Goal: Task Accomplishment & Management: Complete application form

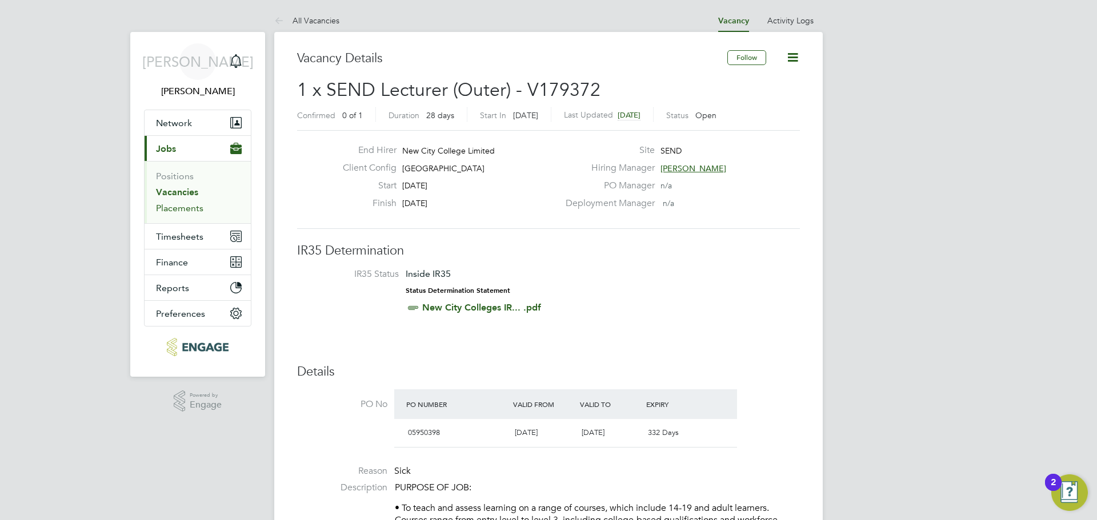
drag, startPoint x: 181, startPoint y: 195, endPoint x: 203, endPoint y: 204, distance: 23.5
click at [181, 195] on link "Vacancies" at bounding box center [177, 192] width 42 height 11
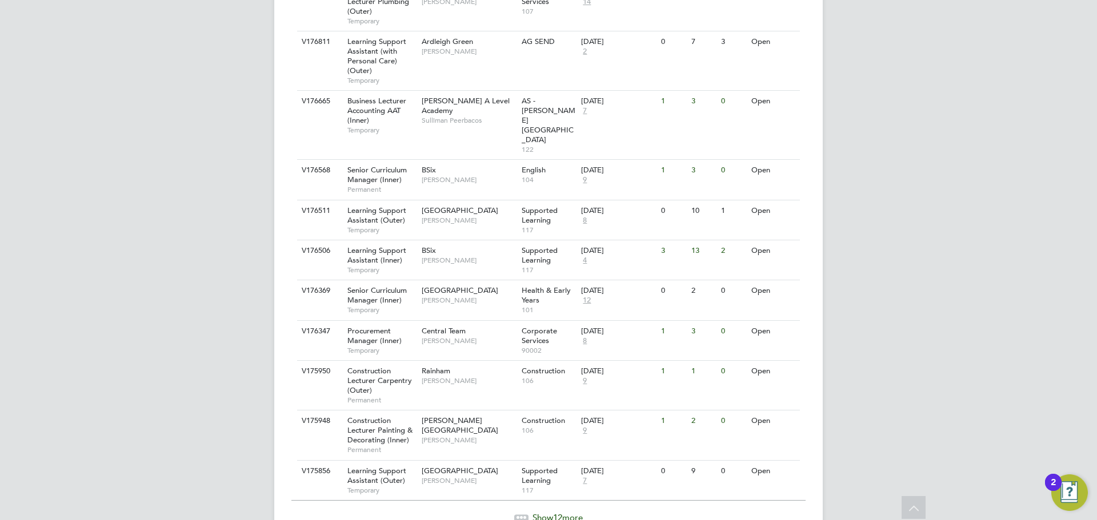
scroll to position [1167, 0]
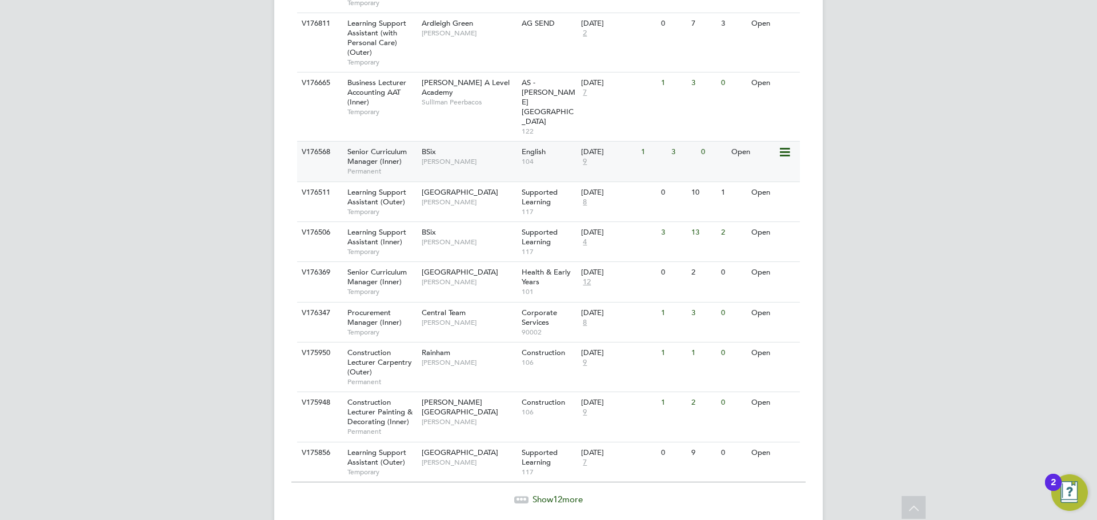
scroll to position [1167, 0]
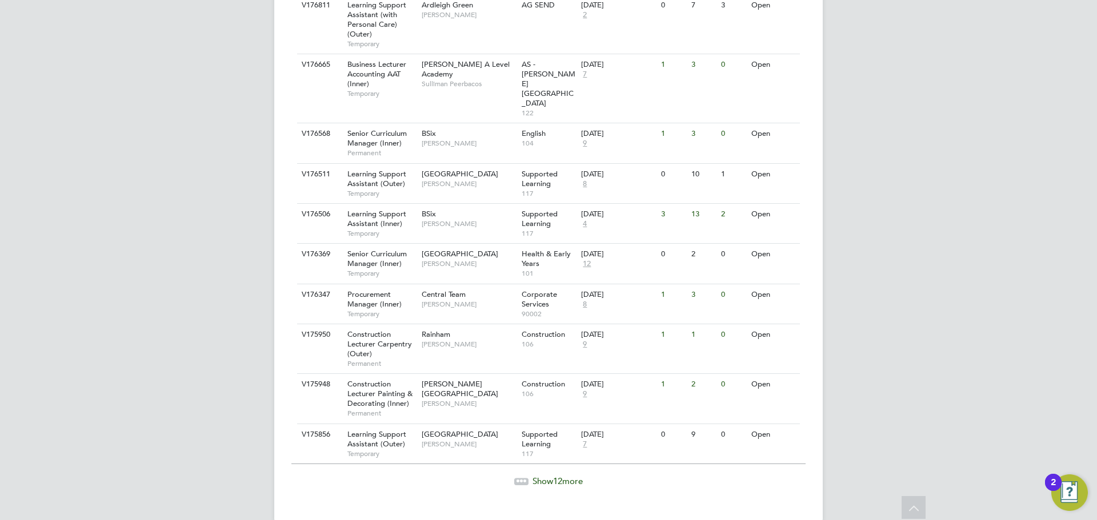
click at [545, 459] on div "Show 12 more" at bounding box center [548, 473] width 514 height 28
click at [528, 459] on div "Show 12 more" at bounding box center [548, 473] width 514 height 28
click at [533, 476] on span "Show 12 more" at bounding box center [557, 481] width 50 height 11
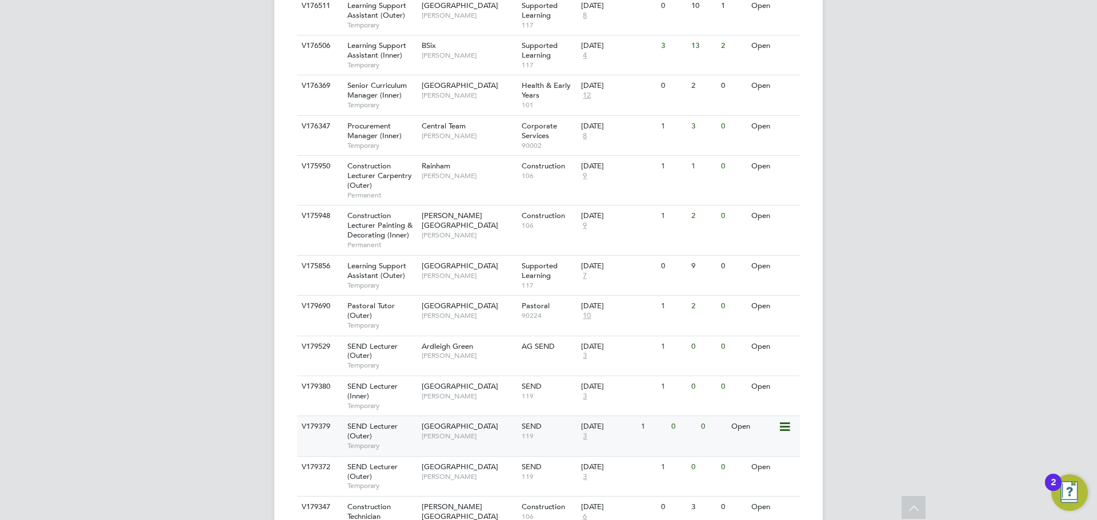
scroll to position [1361, 0]
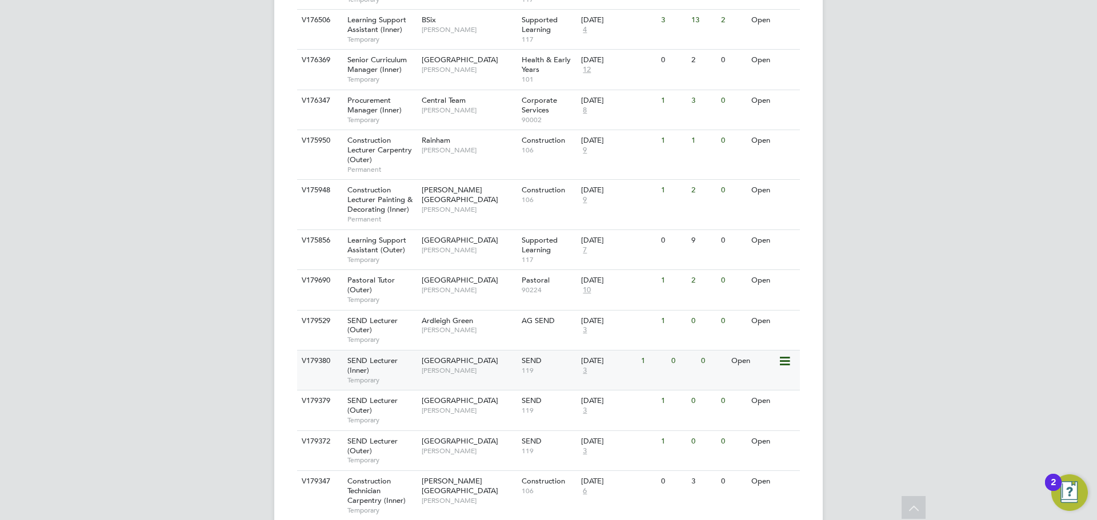
click at [400, 351] on div "SEND Lecturer (Inner) Temporary" at bounding box center [379, 370] width 80 height 39
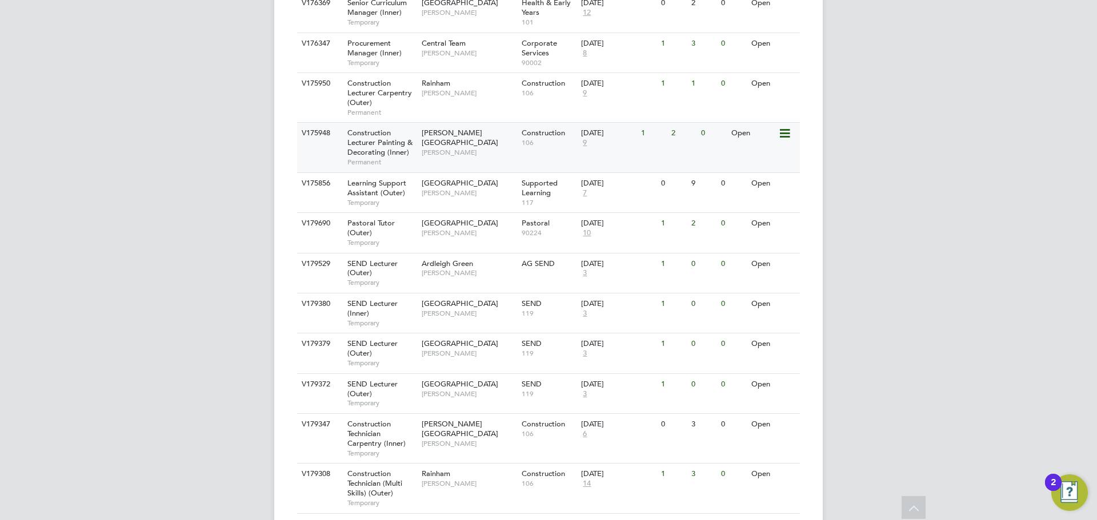
scroll to position [1475, 0]
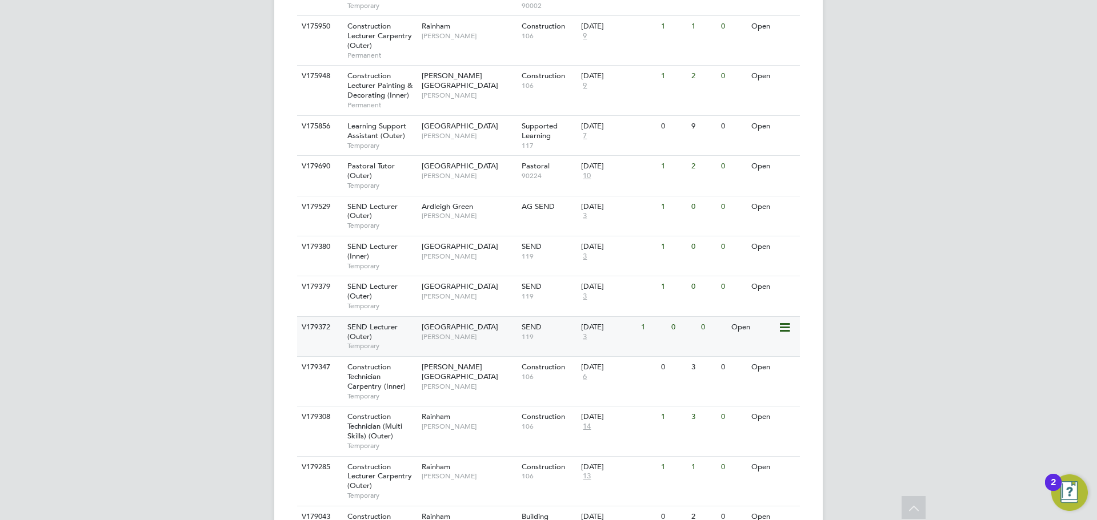
click at [492, 322] on span "[GEOGRAPHIC_DATA]" at bounding box center [460, 327] width 77 height 10
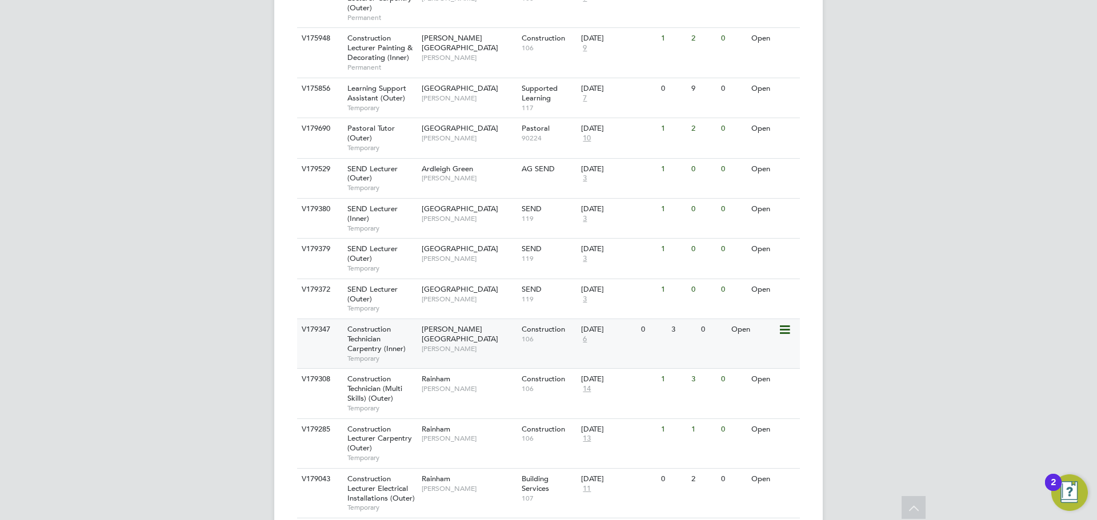
scroll to position [1532, 0]
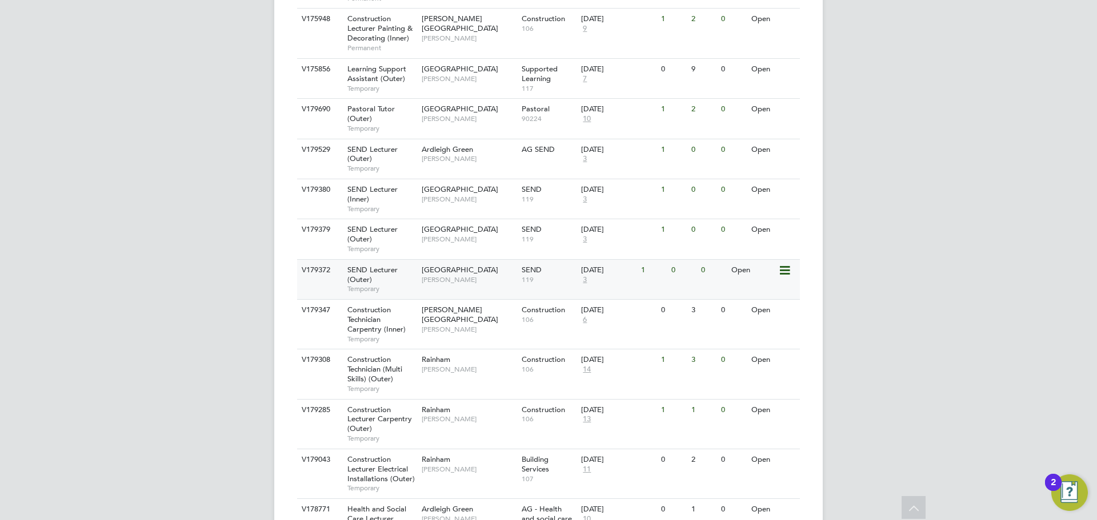
click at [426, 275] on span "[PERSON_NAME]" at bounding box center [469, 279] width 94 height 9
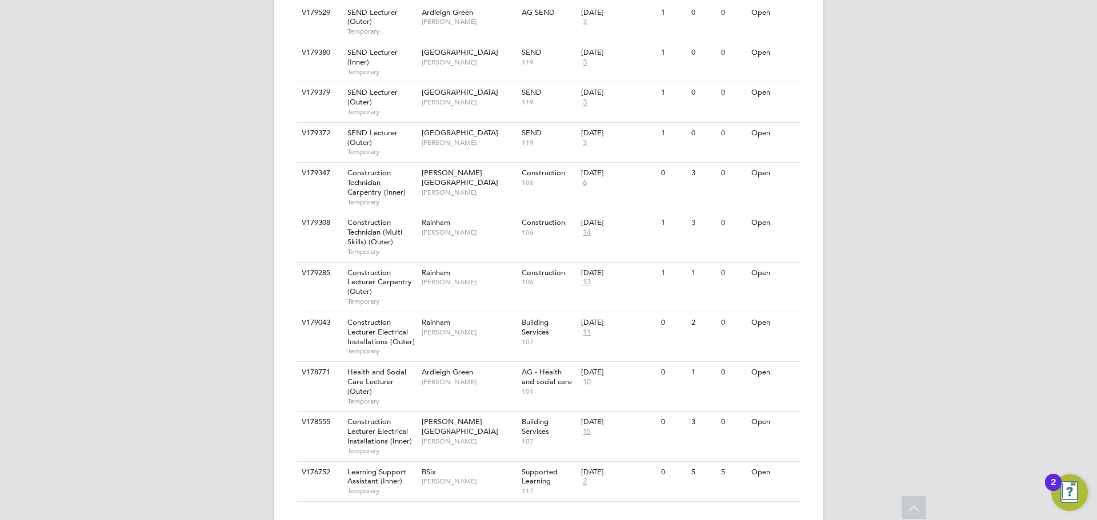
scroll to position [1673, 0]
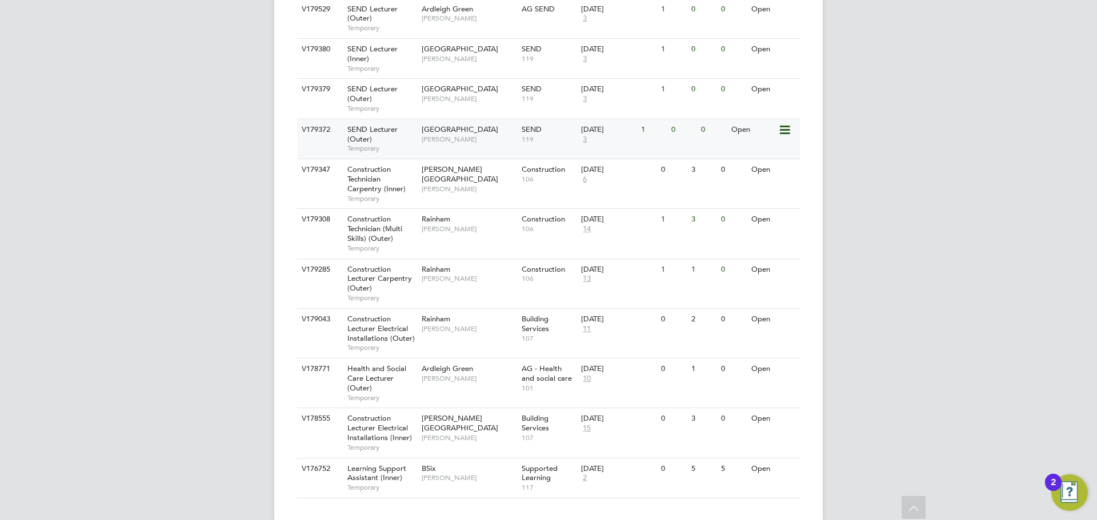
click at [411, 119] on div "SEND Lecturer (Outer) Temporary" at bounding box center [379, 138] width 80 height 39
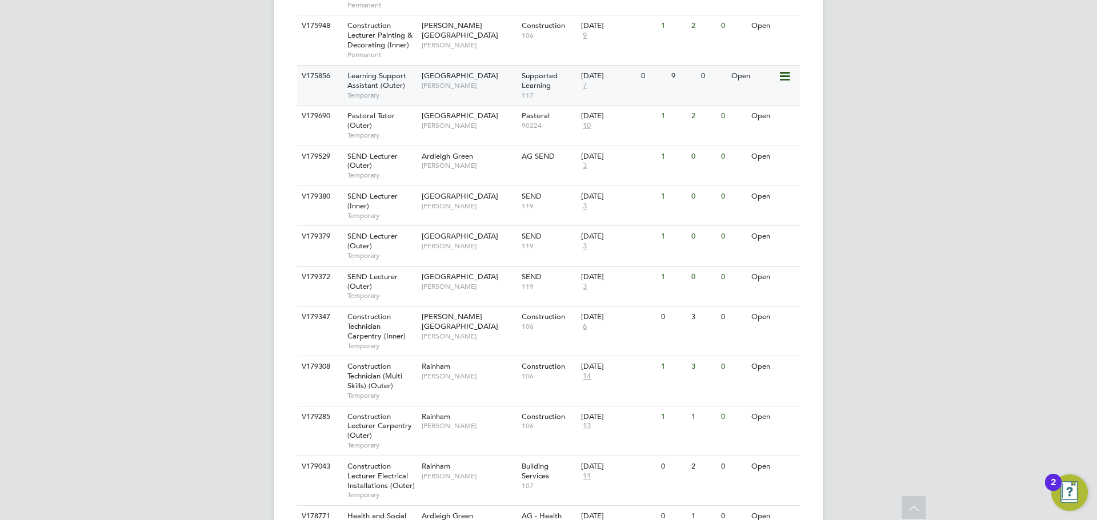
scroll to position [1444, 0]
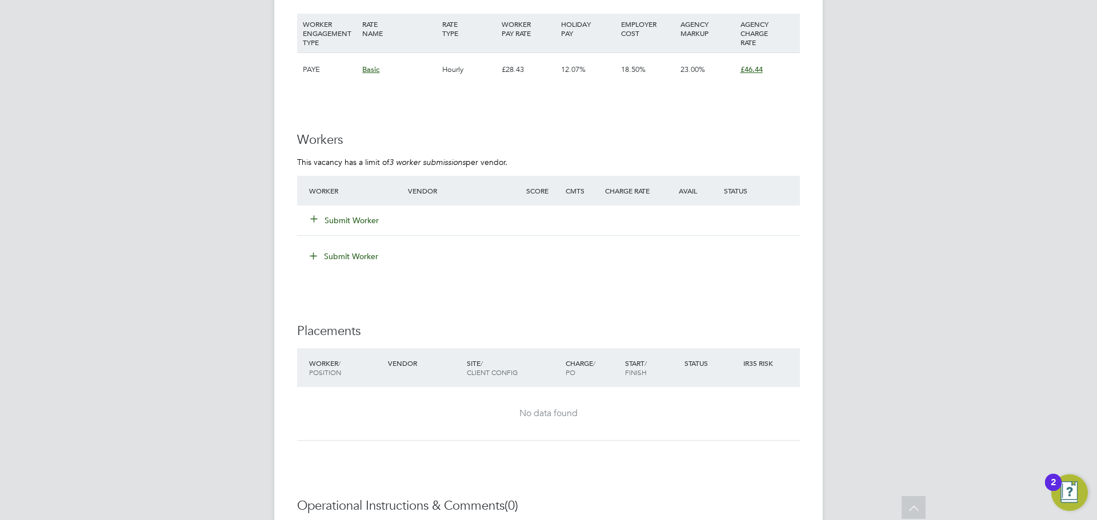
scroll to position [1828, 0]
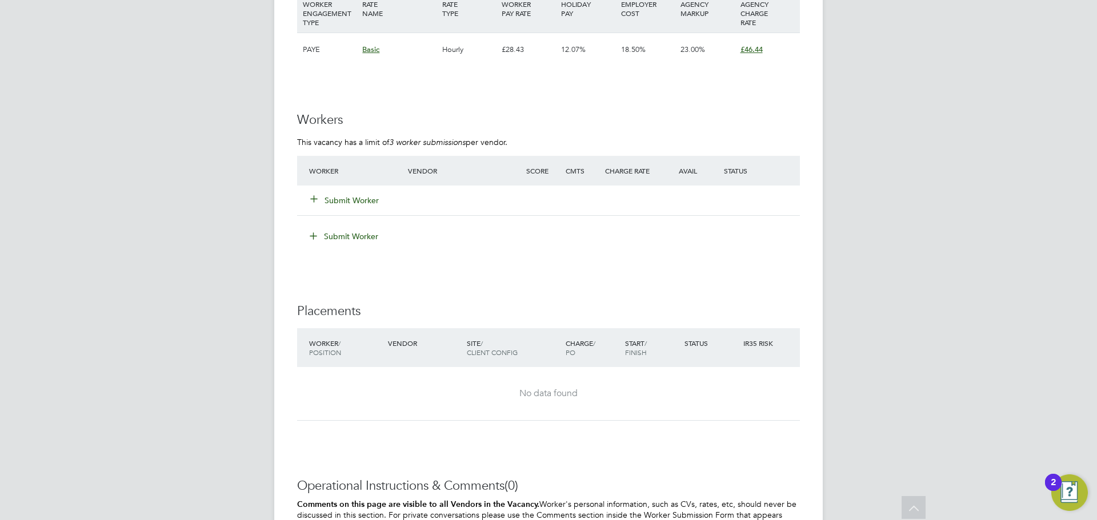
click at [350, 199] on button "Submit Worker" at bounding box center [345, 200] width 69 height 11
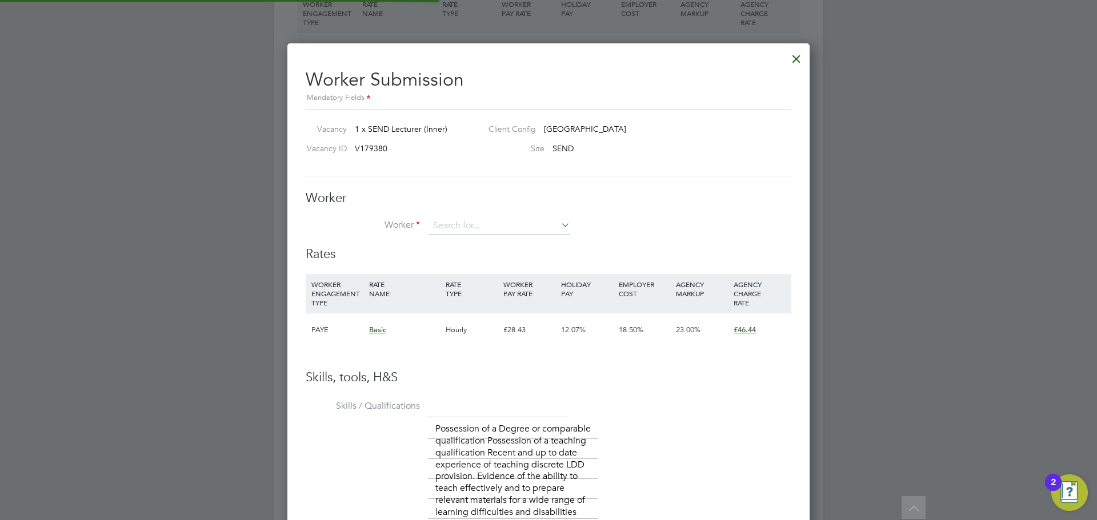
scroll to position [941, 523]
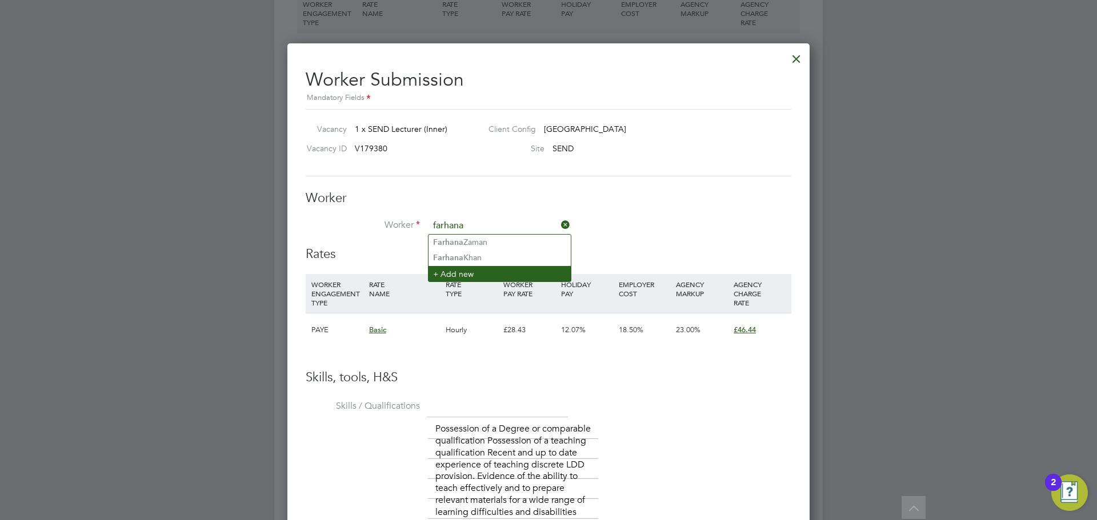
type input "farhana"
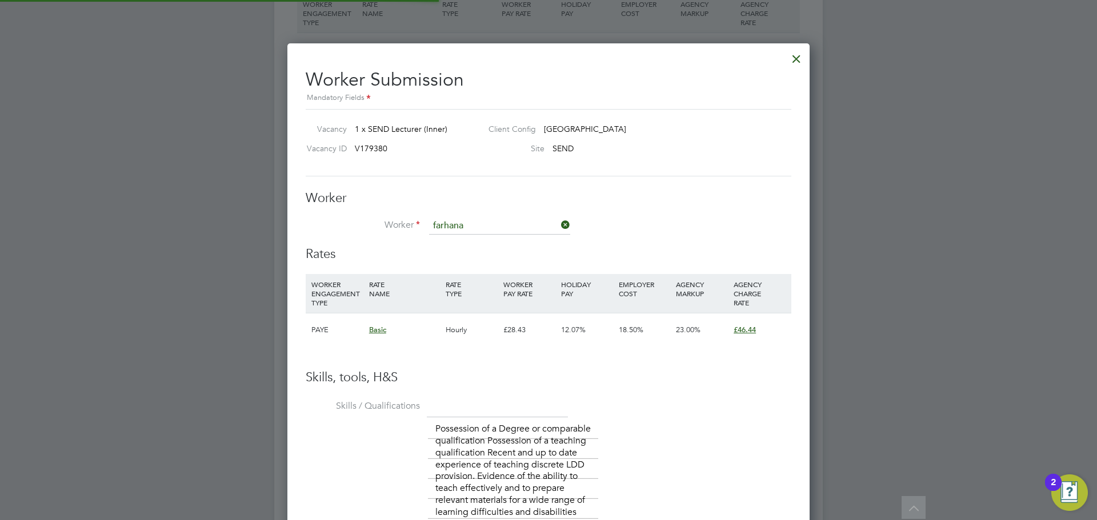
drag, startPoint x: 474, startPoint y: 276, endPoint x: 475, endPoint y: 267, distance: 8.6
click at [473, 276] on li "+ Add new" at bounding box center [499, 273] width 142 height 15
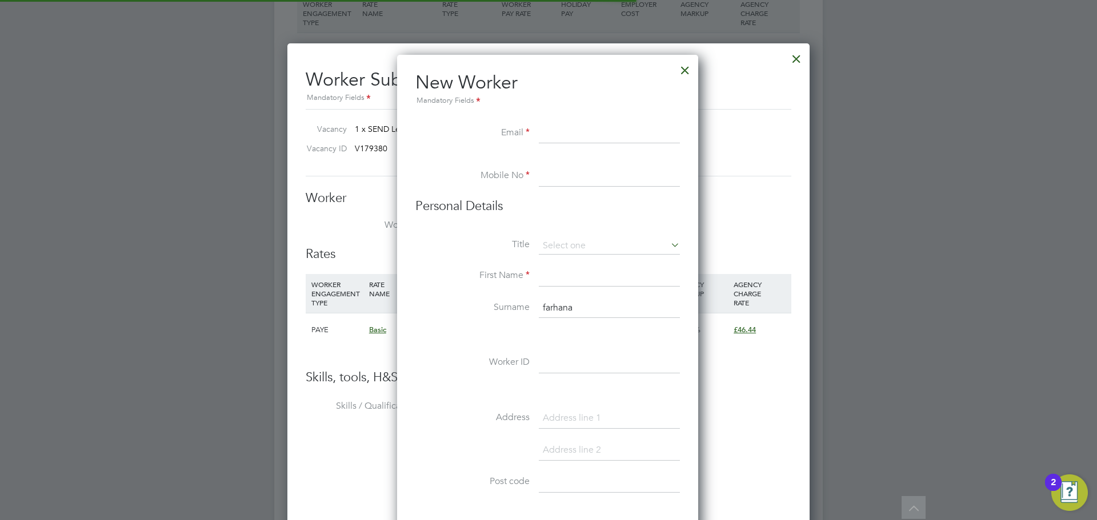
scroll to position [972, 303]
click at [581, 178] on input at bounding box center [609, 176] width 141 height 21
click at [576, 126] on input at bounding box center [609, 133] width 141 height 21
paste input "puchkafinga115@gmail.com"
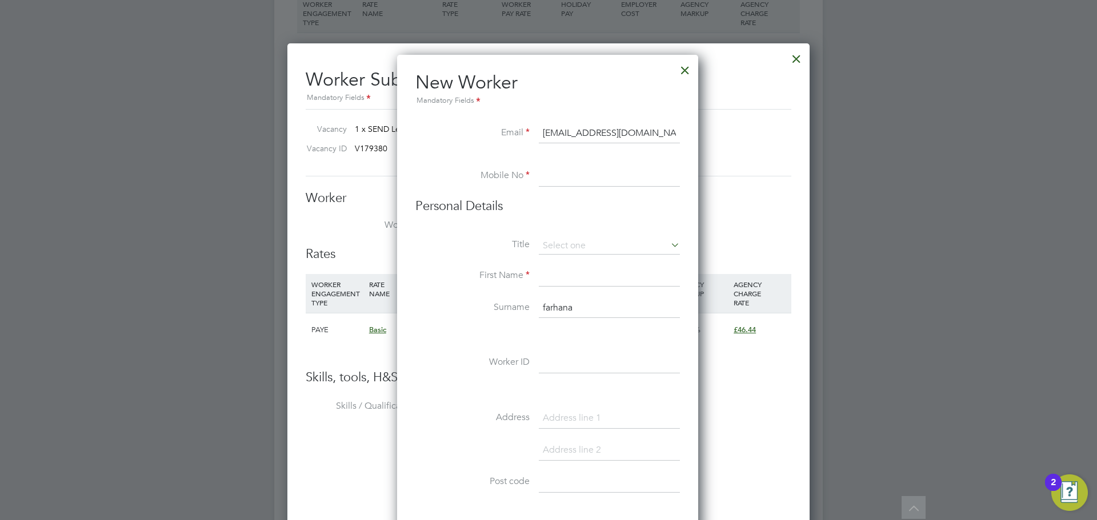
type input "puchkafinga115@gmail.com"
drag, startPoint x: 576, startPoint y: 188, endPoint x: 546, endPoint y: 166, distance: 37.2
click at [576, 184] on li "Mobile No" at bounding box center [547, 182] width 264 height 32
click at [576, 180] on input at bounding box center [609, 176] width 141 height 21
paste input "07969030552"
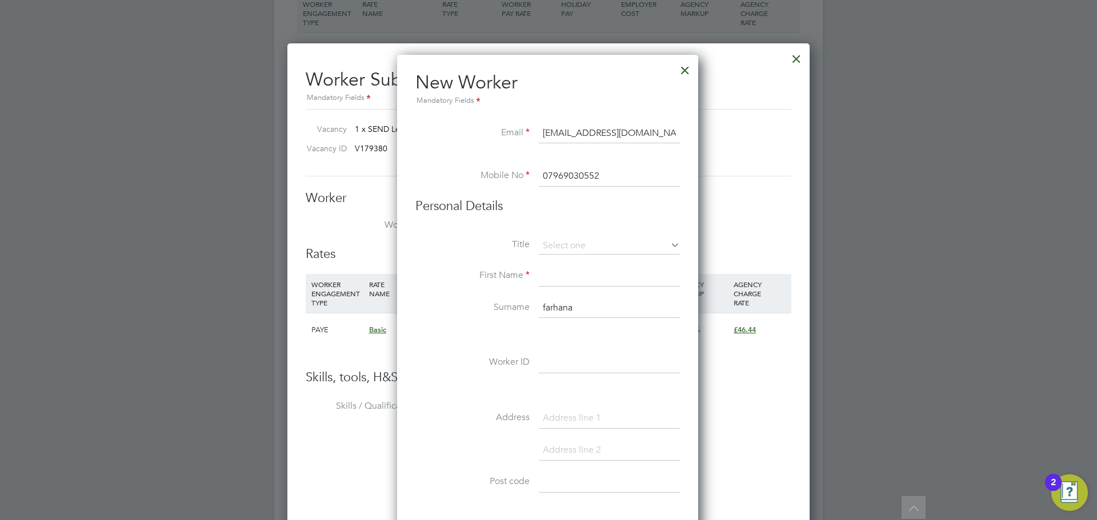
type input "07969030552"
click at [561, 286] on li "First Name" at bounding box center [547, 282] width 264 height 32
click at [568, 283] on input at bounding box center [609, 276] width 141 height 21
drag, startPoint x: 579, startPoint y: 311, endPoint x: 490, endPoint y: 302, distance: 89.6
click at [489, 303] on li "Surname farhana" at bounding box center [547, 314] width 264 height 32
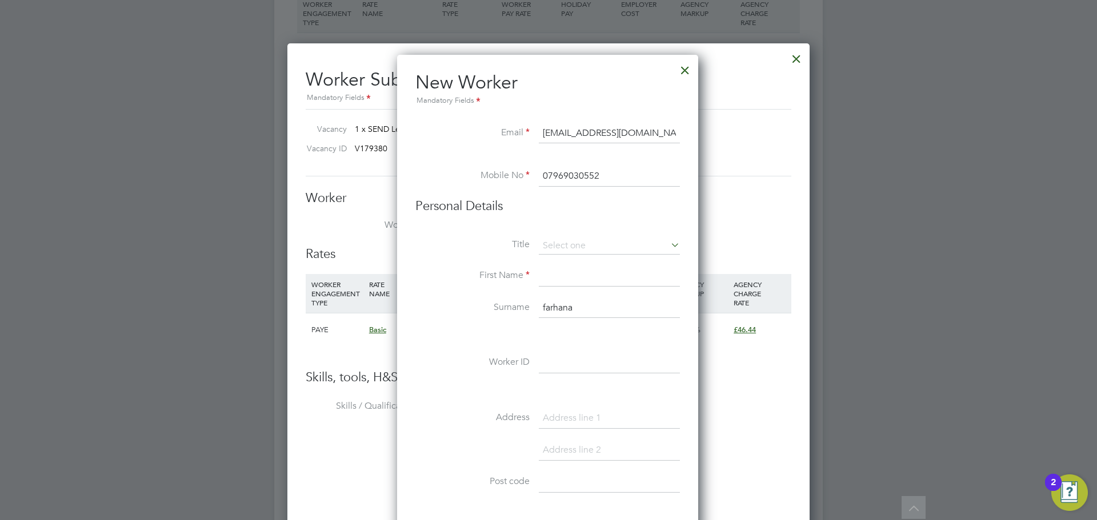
click at [584, 278] on input at bounding box center [609, 276] width 141 height 21
paste input "farhana"
type input "Farhana"
drag, startPoint x: 623, startPoint y: 302, endPoint x: 490, endPoint y: 303, distance: 132.5
click at [490, 303] on li "Surname farhana" at bounding box center [547, 314] width 264 height 32
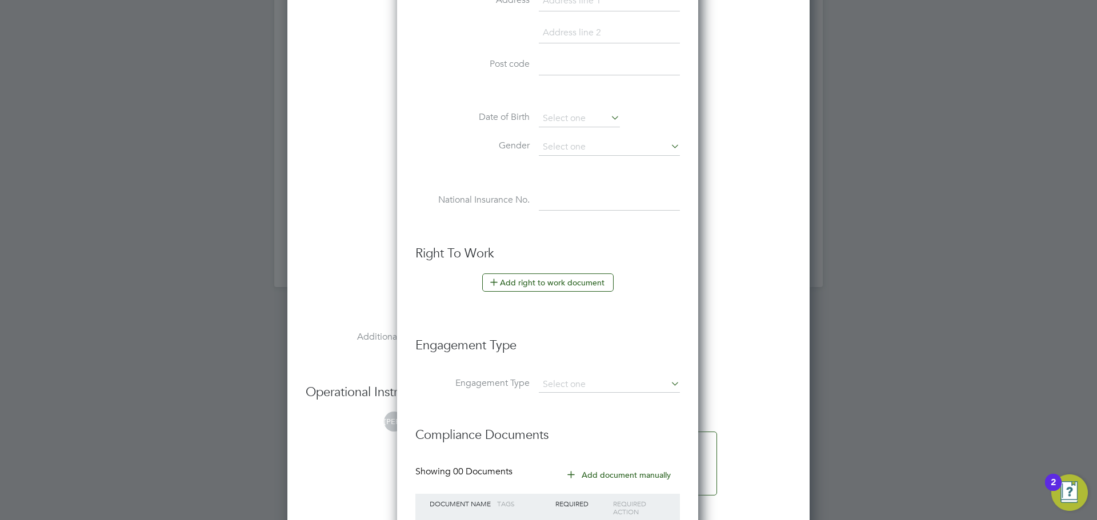
scroll to position [2334, 0]
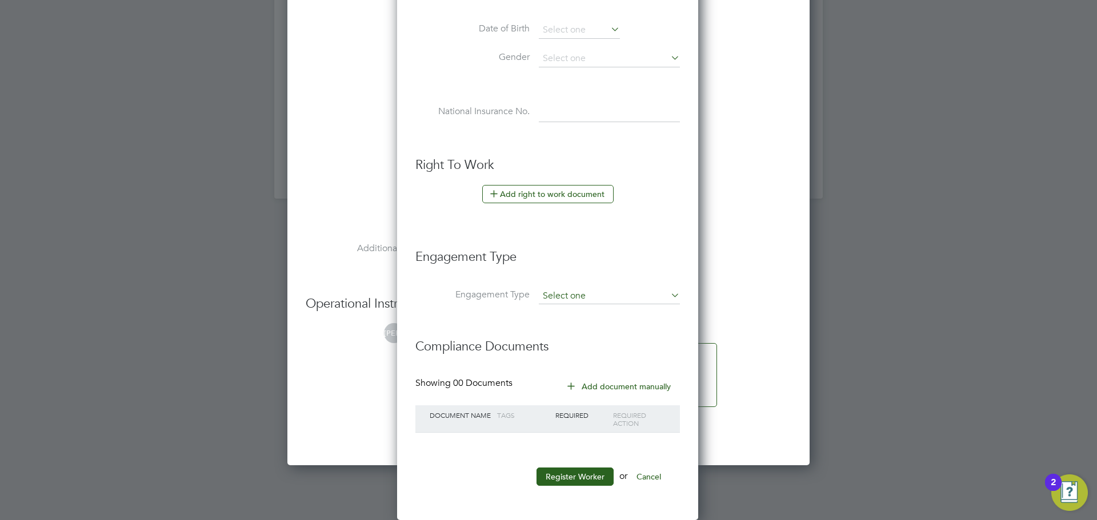
type input "Shah"
click at [601, 296] on input at bounding box center [609, 296] width 141 height 16
click at [583, 328] on li "PAYE Direct" at bounding box center [609, 329] width 142 height 17
type input "PAYE Direct"
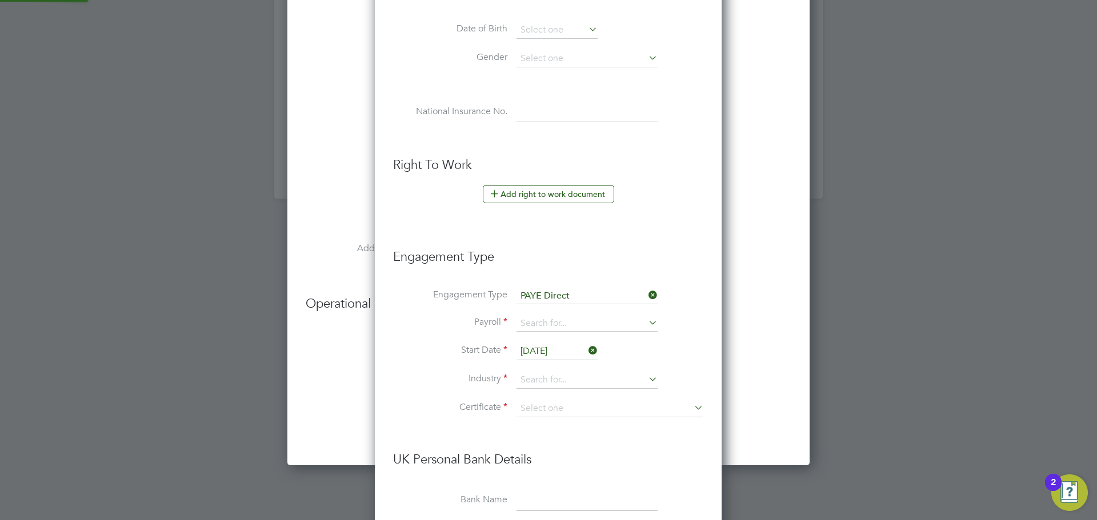
scroll to position [6, 6]
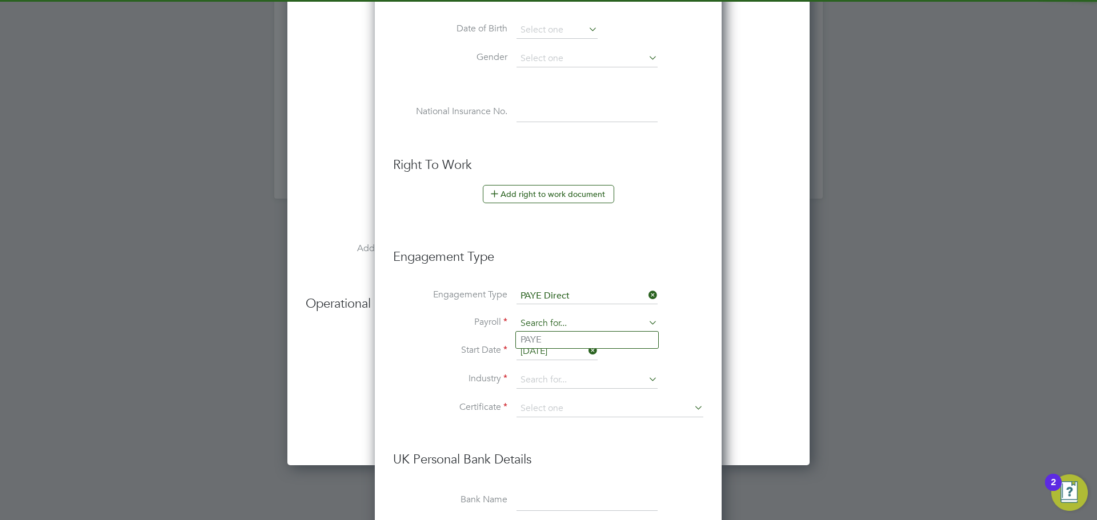
click at [579, 319] on input at bounding box center [586, 324] width 141 height 16
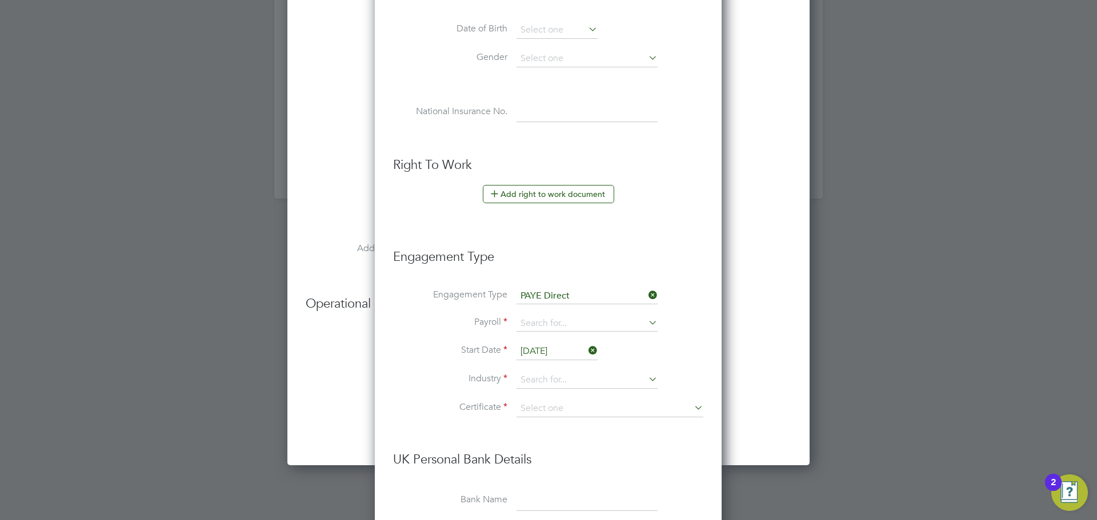
drag, startPoint x: 572, startPoint y: 348, endPoint x: 574, endPoint y: 342, distance: 6.7
click at [572, 347] on li "PAYE" at bounding box center [587, 340] width 142 height 17
type input "PAYE"
click at [575, 340] on li "Payroll PAYE" at bounding box center [548, 329] width 310 height 27
click at [559, 380] on input at bounding box center [586, 380] width 141 height 17
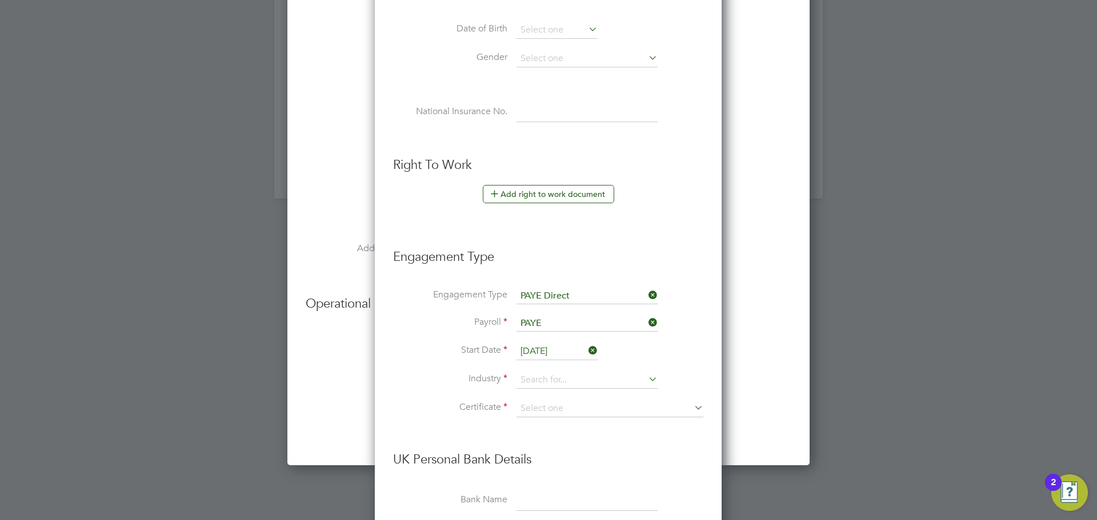
click at [557, 502] on li "Education" at bounding box center [587, 504] width 142 height 15
type input "Education"
click at [615, 411] on input at bounding box center [609, 408] width 187 height 17
click at [583, 465] on h3 "UK Personal Bank Details" at bounding box center [548, 454] width 310 height 28
click at [588, 453] on h3 "UK Personal Bank Details" at bounding box center [548, 454] width 310 height 28
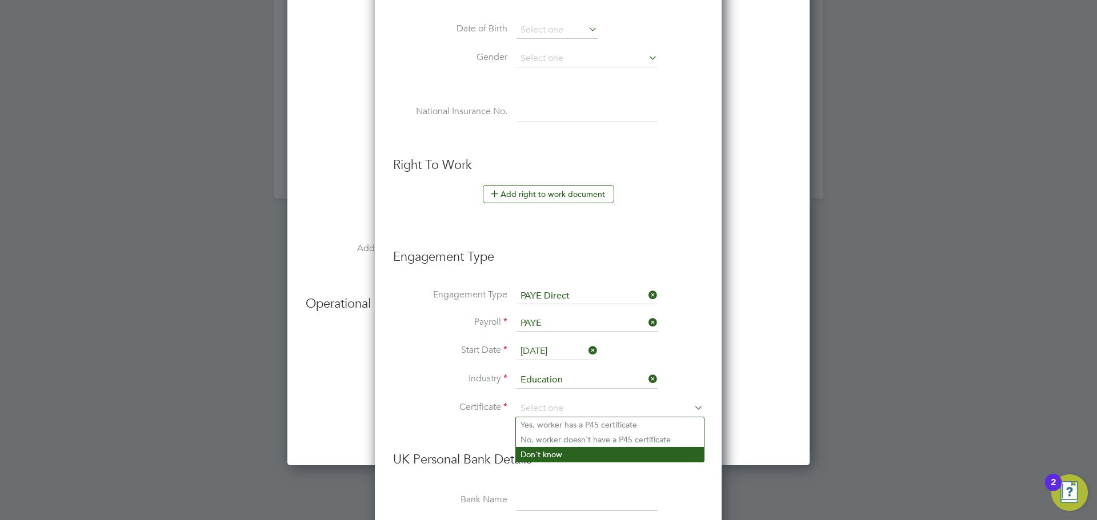
click at [552, 452] on li "Don't know" at bounding box center [610, 454] width 188 height 15
type input "Don't know"
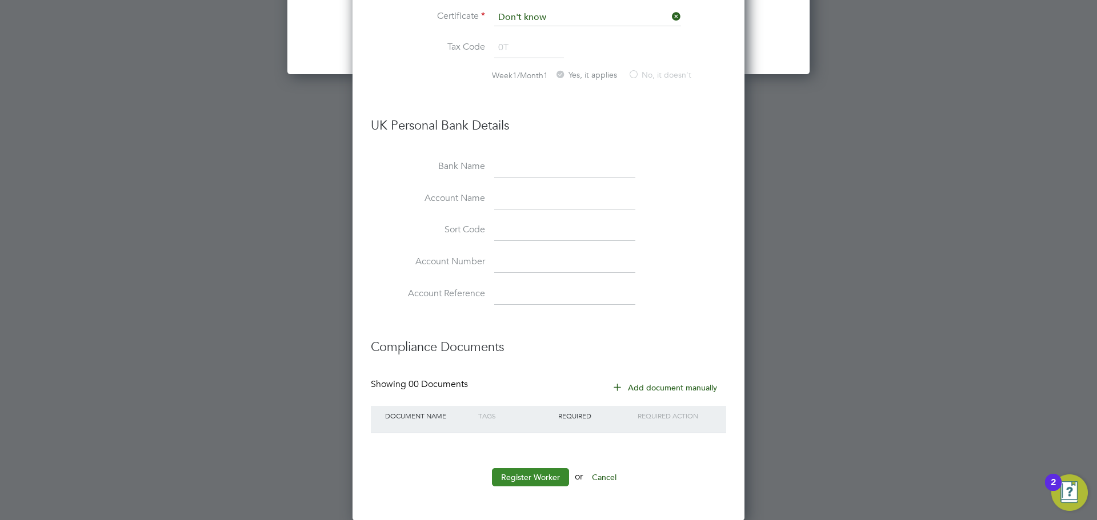
click at [538, 476] on button "Register Worker" at bounding box center [530, 477] width 77 height 18
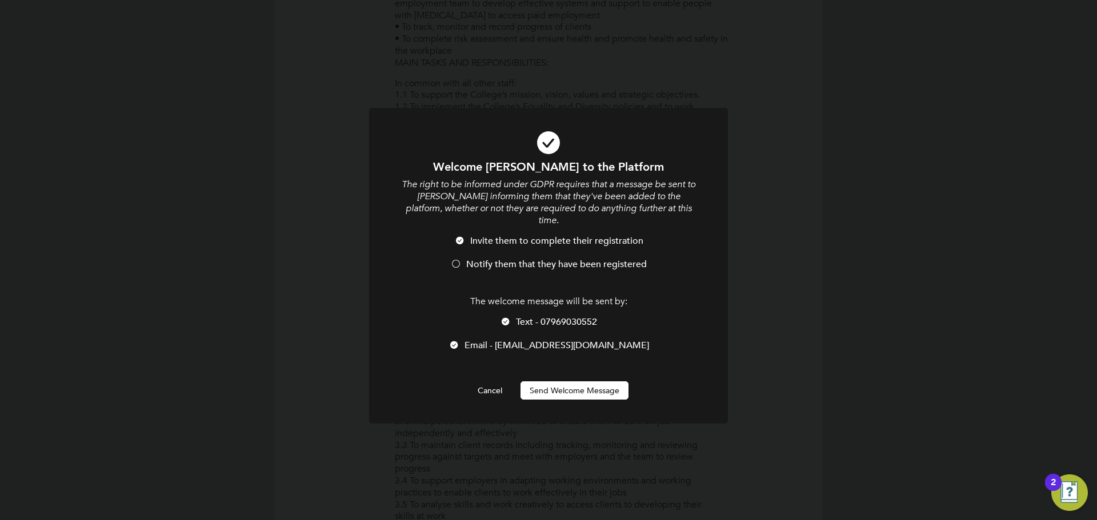
click at [509, 259] on span "Notify them that they have been registered" at bounding box center [556, 264] width 180 height 11
click at [575, 382] on button "Send Welcome Message" at bounding box center [574, 391] width 108 height 18
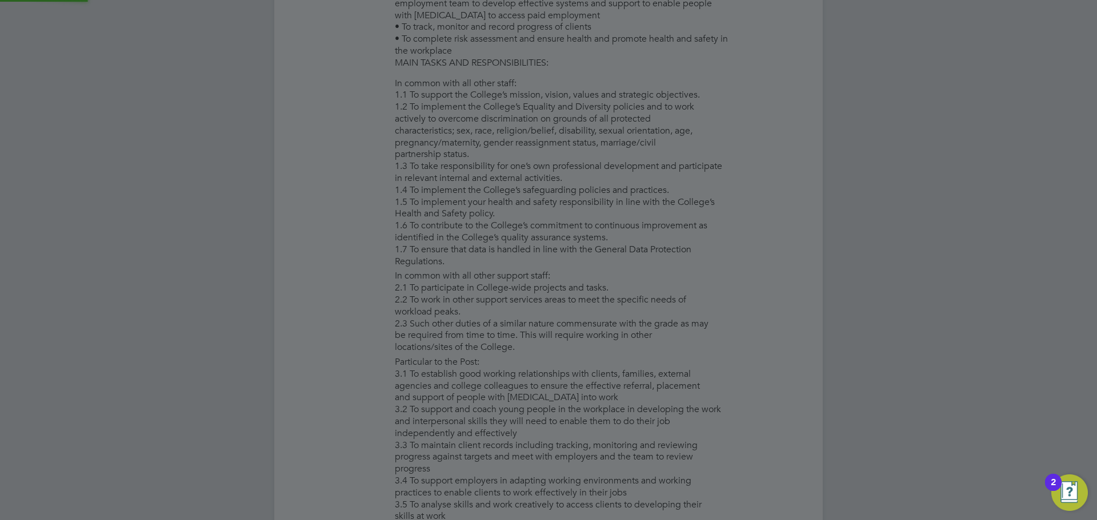
type input "Farhana Shah"
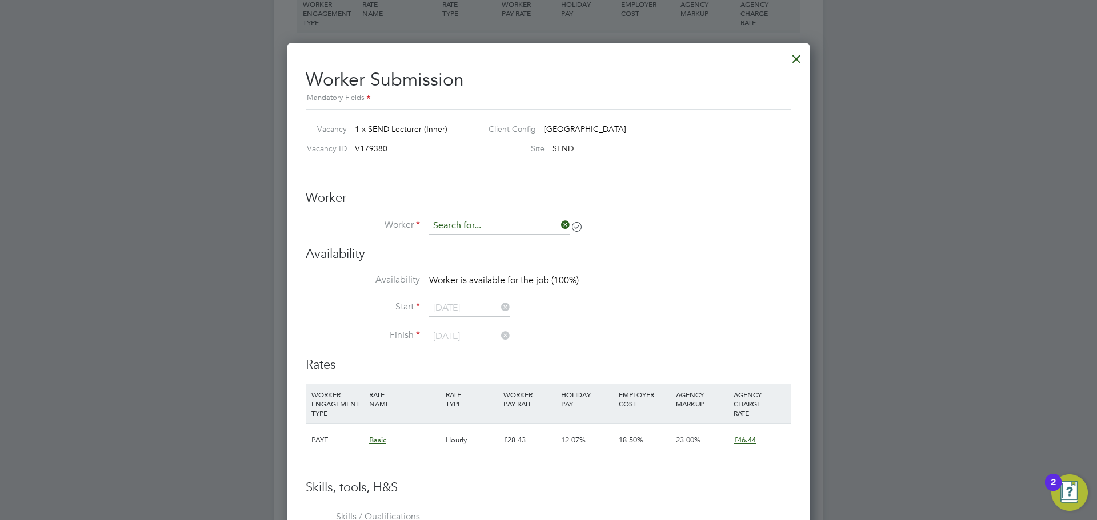
click at [525, 232] on input at bounding box center [499, 226] width 141 height 17
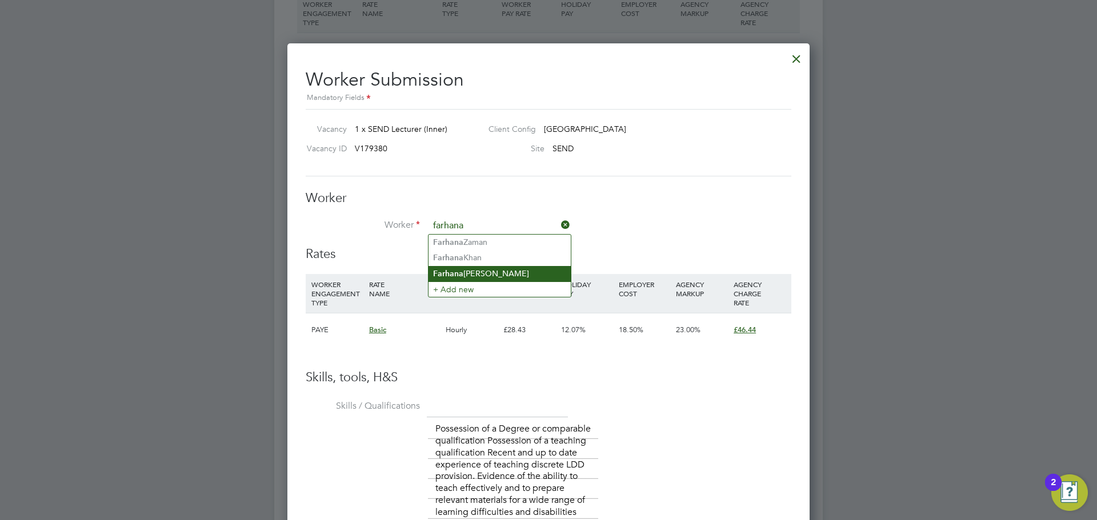
click at [488, 272] on li "Farhana Shah" at bounding box center [499, 273] width 142 height 15
type input "Farhana Shah"
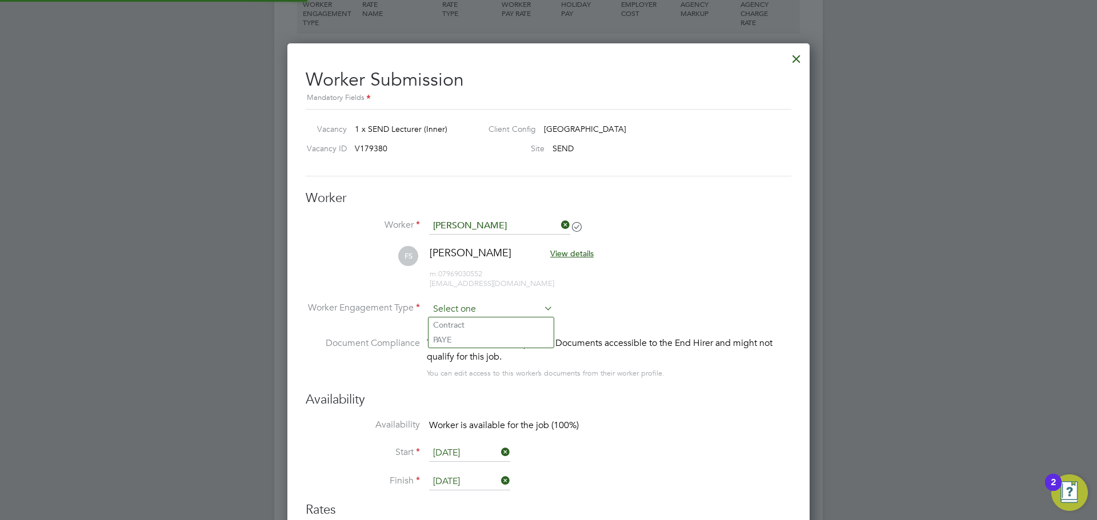
click at [475, 307] on input at bounding box center [491, 309] width 124 height 17
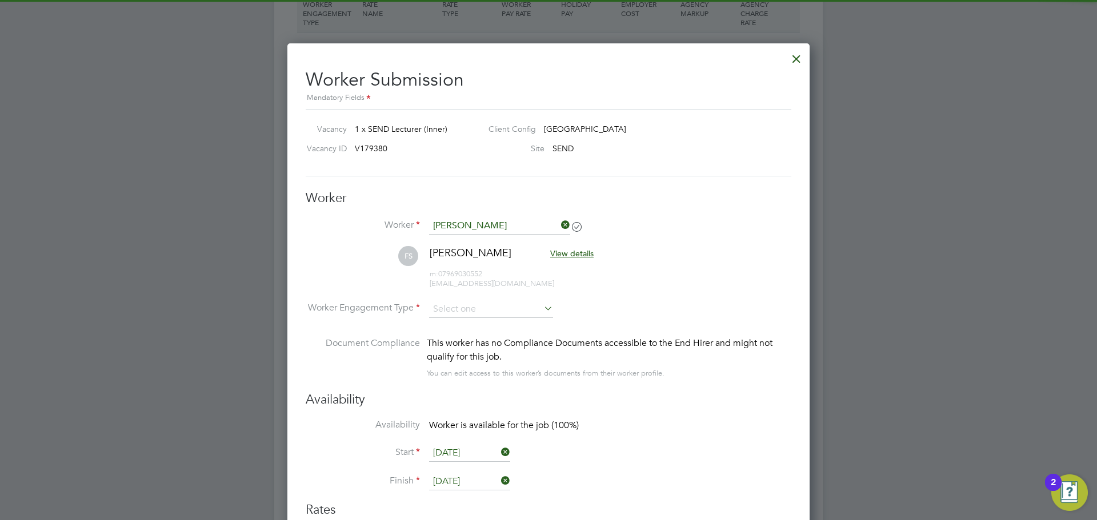
click at [473, 337] on li "PAYE" at bounding box center [490, 339] width 125 height 15
type input "PAYE"
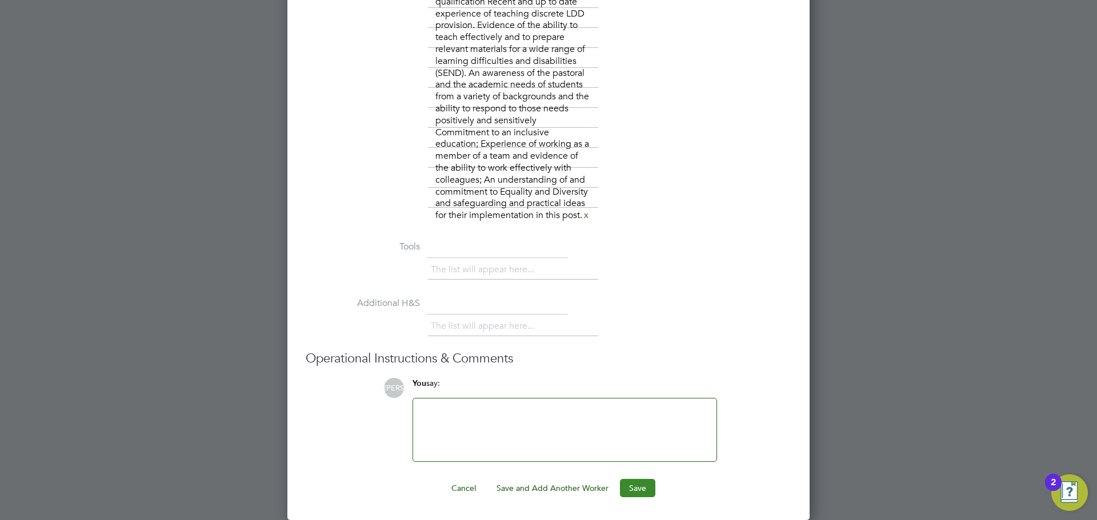
click at [628, 496] on button "Save" at bounding box center [637, 488] width 35 height 18
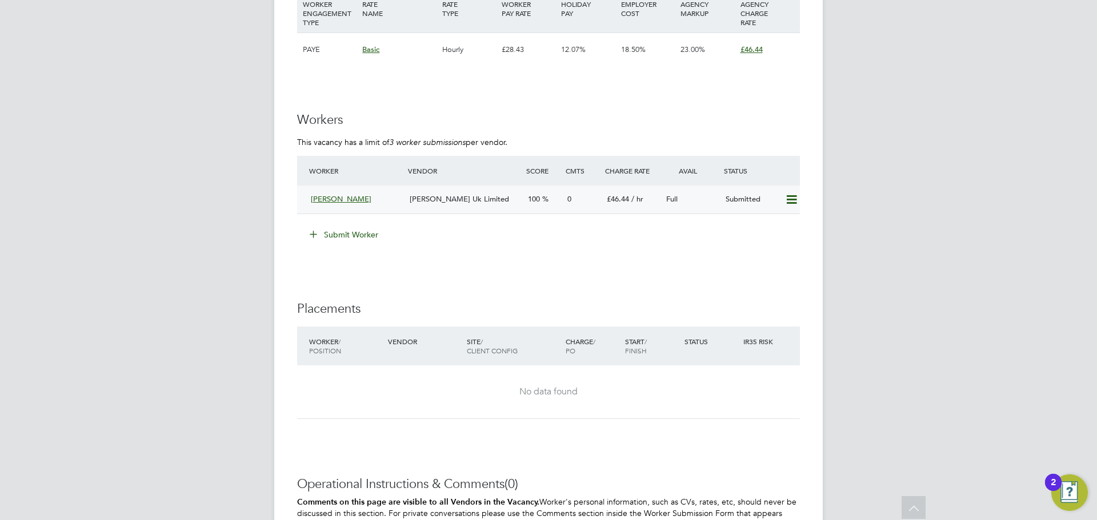
click at [451, 190] on div "[PERSON_NAME] Uk Limited" at bounding box center [464, 199] width 118 height 19
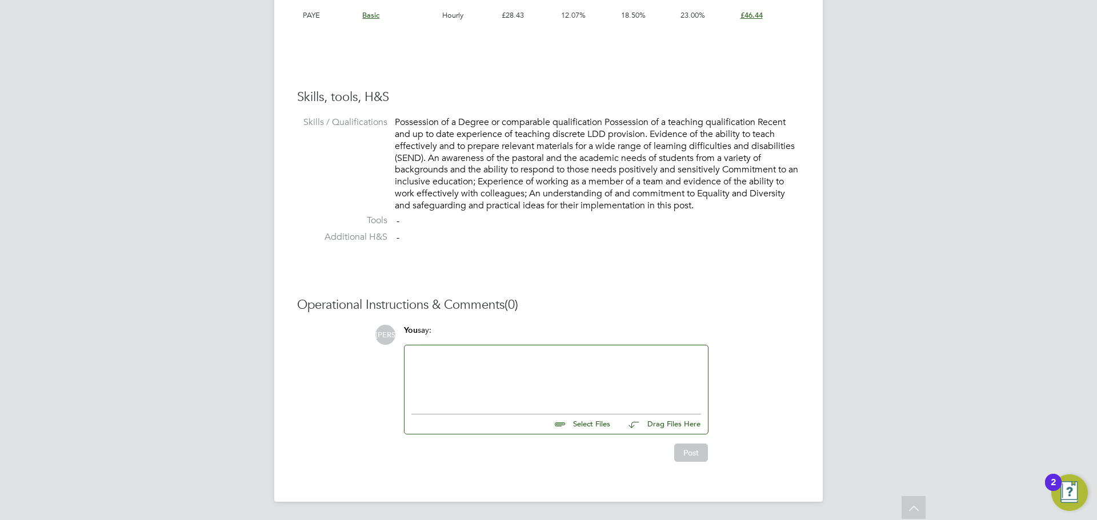
click at [595, 429] on input "file" at bounding box center [614, 423] width 171 height 16
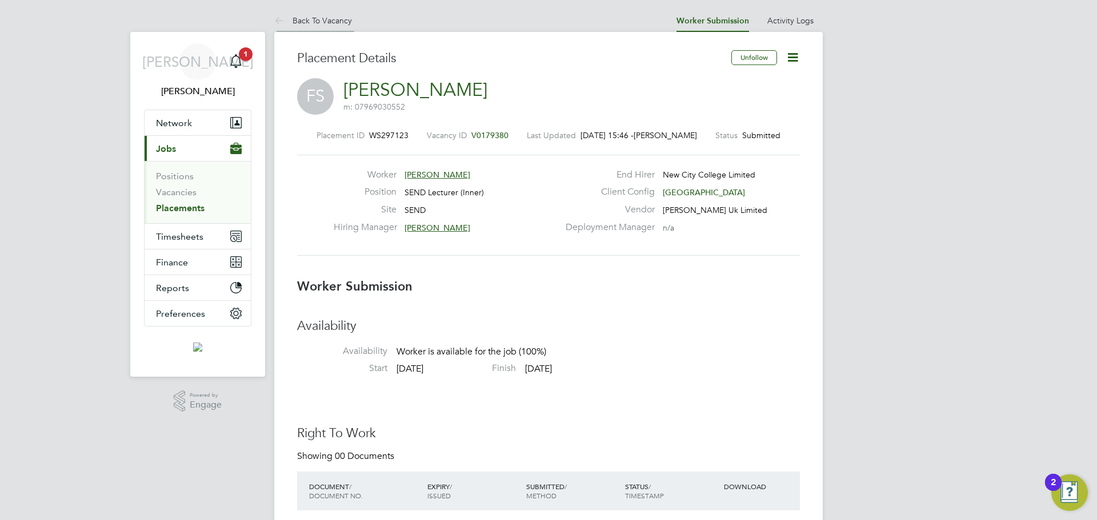
click at [343, 21] on link "Back To Vacancy" at bounding box center [313, 20] width 78 height 10
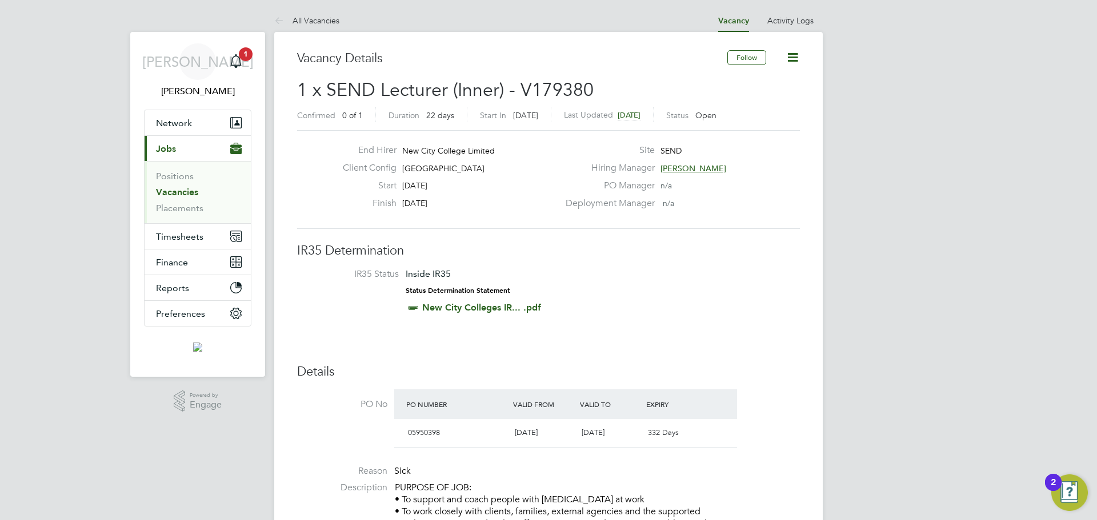
click at [187, 192] on link "Vacancies" at bounding box center [177, 192] width 42 height 11
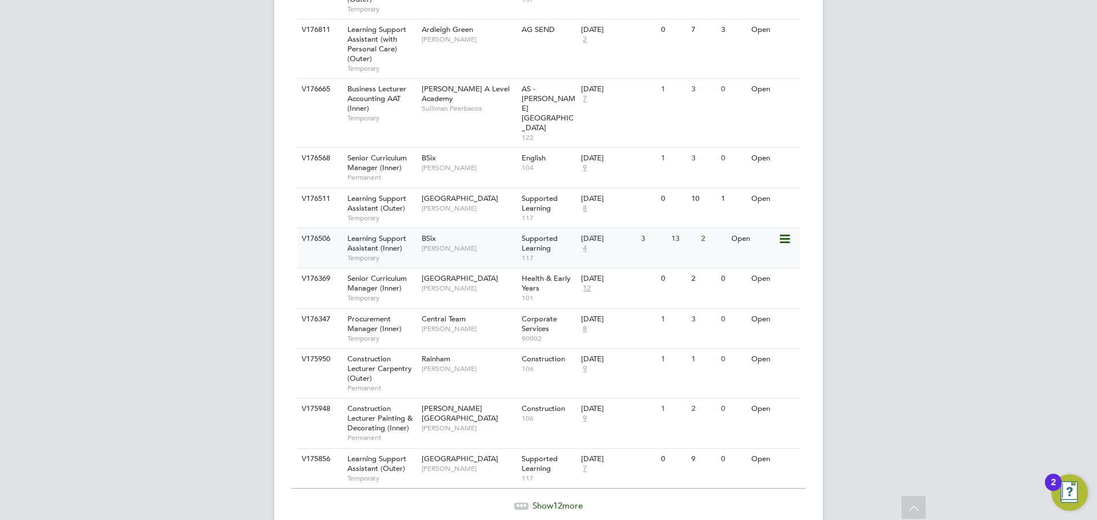
scroll to position [1167, 0]
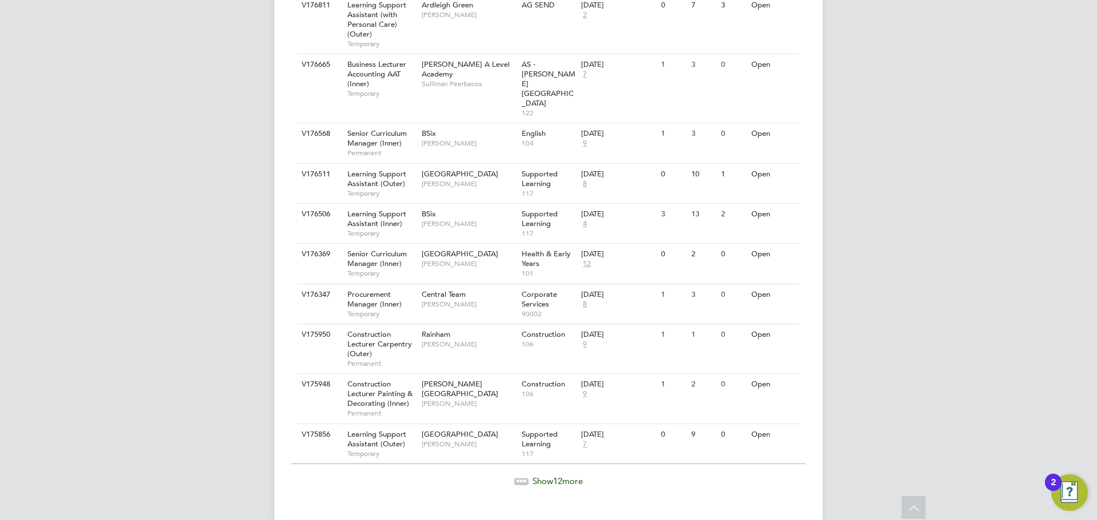
click at [567, 459] on div "Show 12 more" at bounding box center [548, 473] width 514 height 28
click at [557, 476] on span "12" at bounding box center [557, 481] width 9 height 11
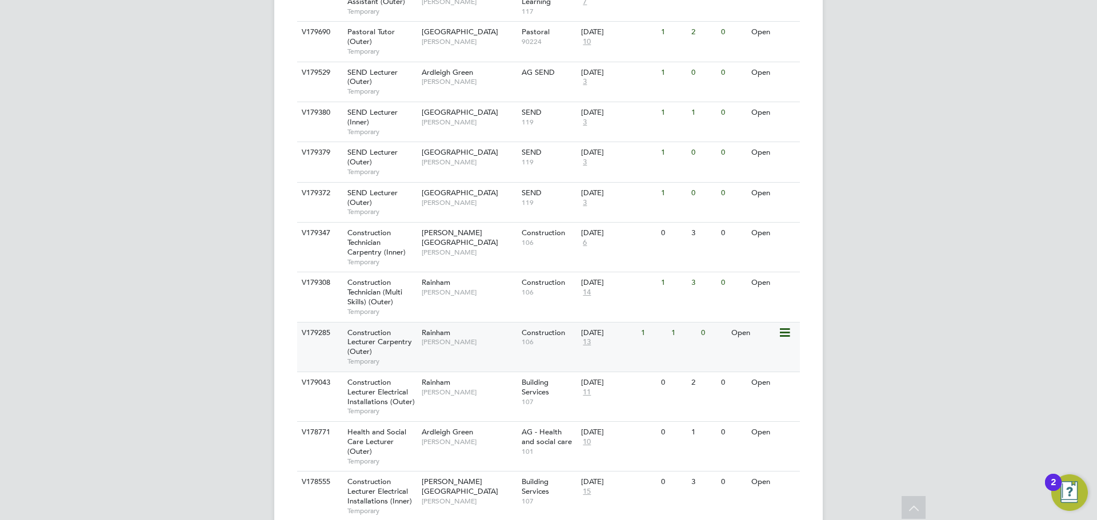
scroll to position [1589, 0]
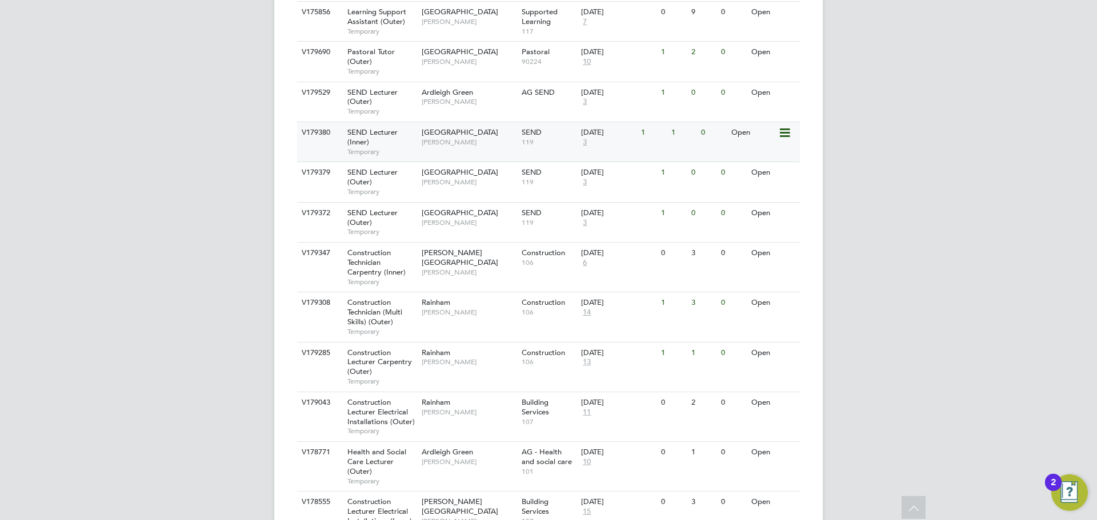
click at [584, 138] on span "3" at bounding box center [584, 143] width 7 height 10
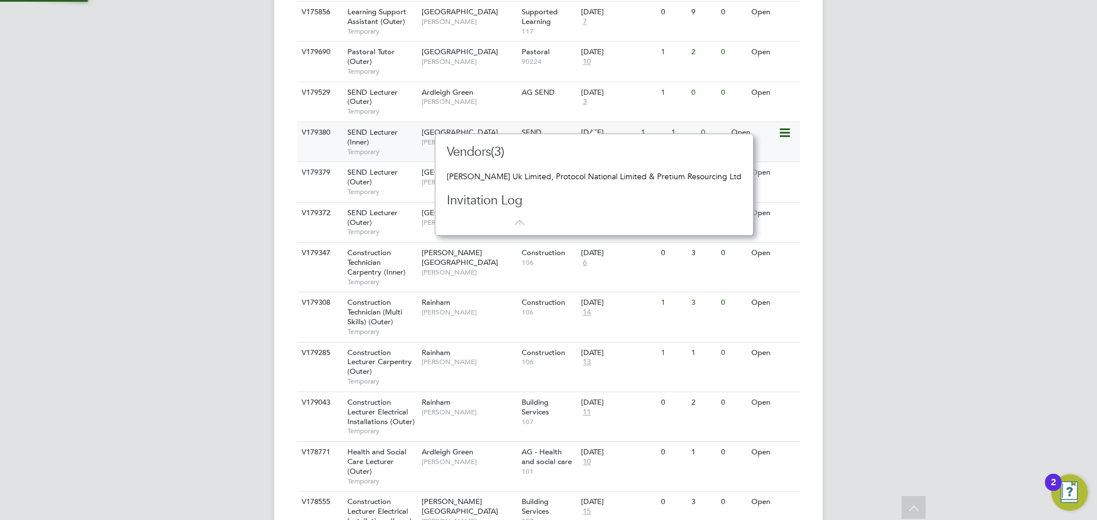
scroll to position [10, 8]
click at [486, 127] on span "[GEOGRAPHIC_DATA]" at bounding box center [460, 132] width 77 height 10
click at [386, 87] on span "SEND Lecturer (Outer)" at bounding box center [372, 96] width 50 height 19
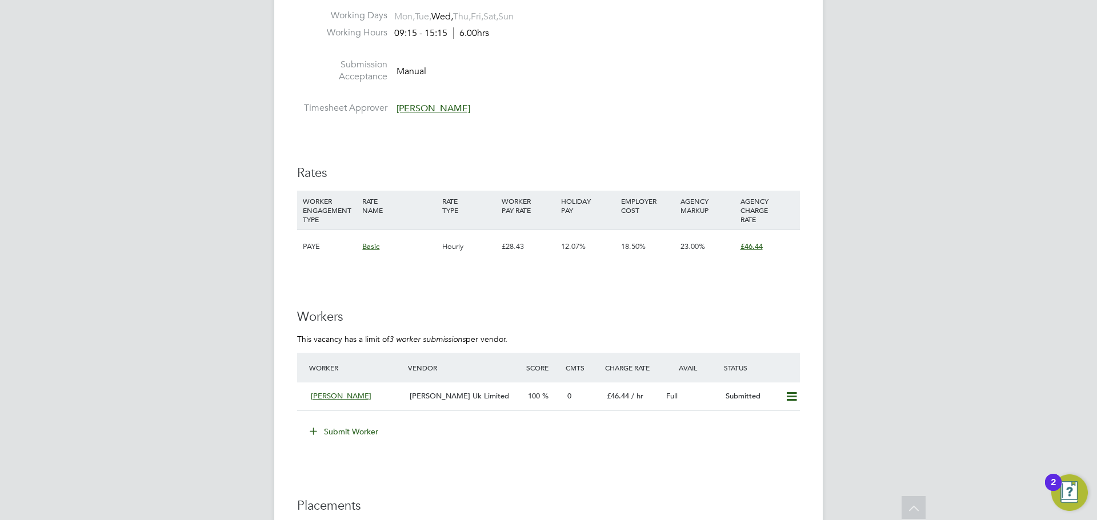
scroll to position [1828, 0]
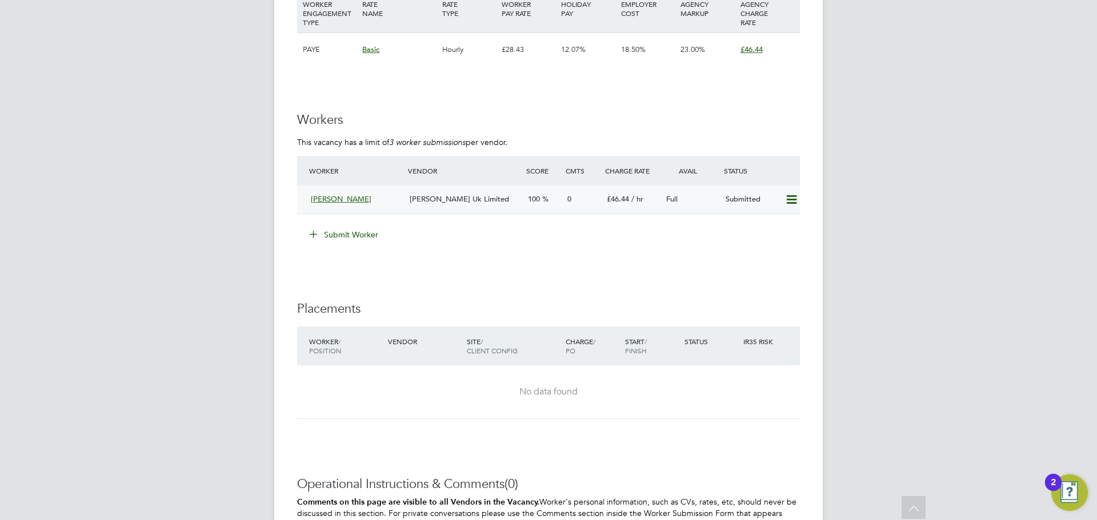
click at [470, 191] on div "[PERSON_NAME] Uk Limited" at bounding box center [464, 199] width 118 height 19
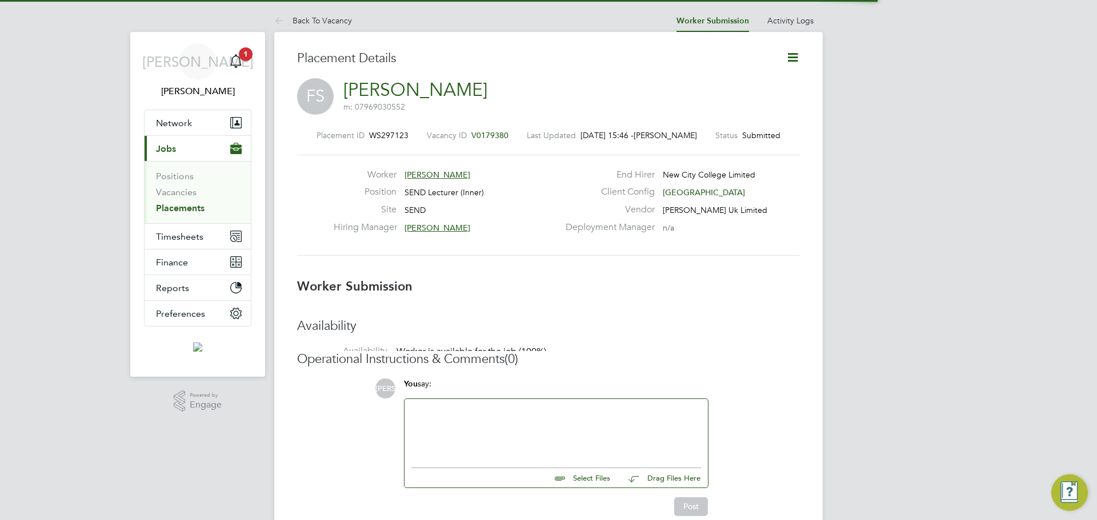
scroll to position [6, 6]
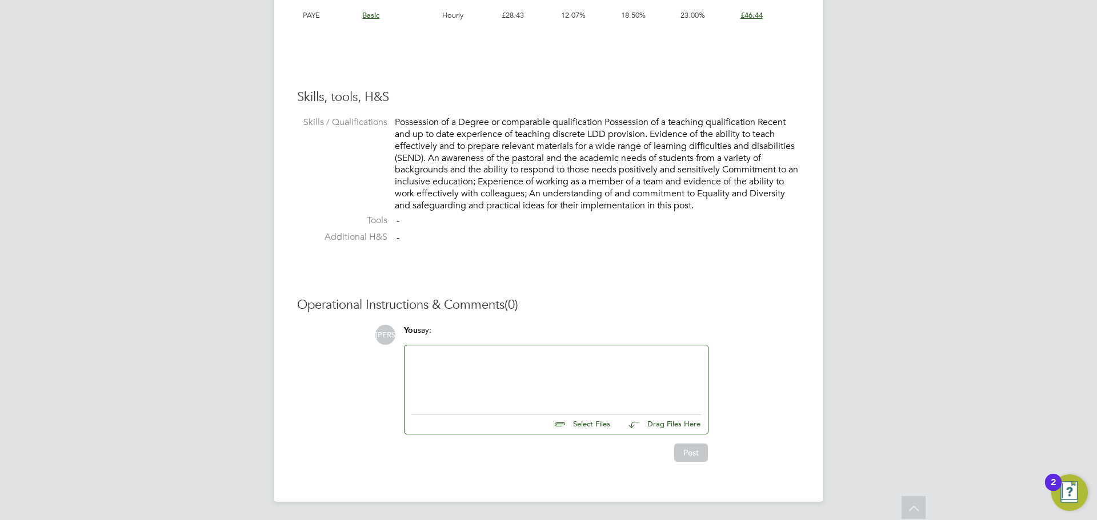
click at [601, 427] on input "file" at bounding box center [614, 423] width 171 height 16
type input "C:\fakepath\FARHANA+SHAH+ZINIA.doc"
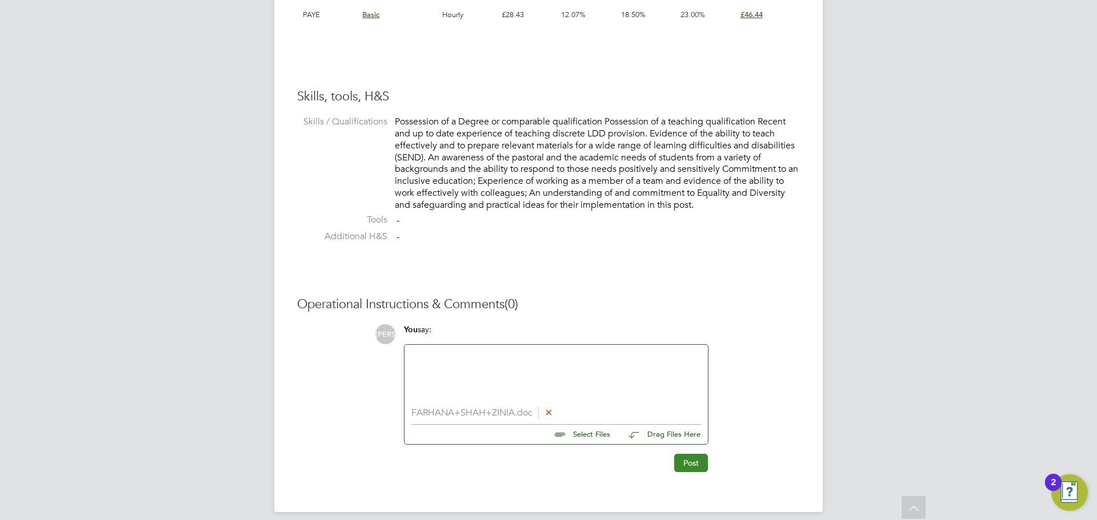
click at [689, 461] on button "Post" at bounding box center [691, 463] width 34 height 18
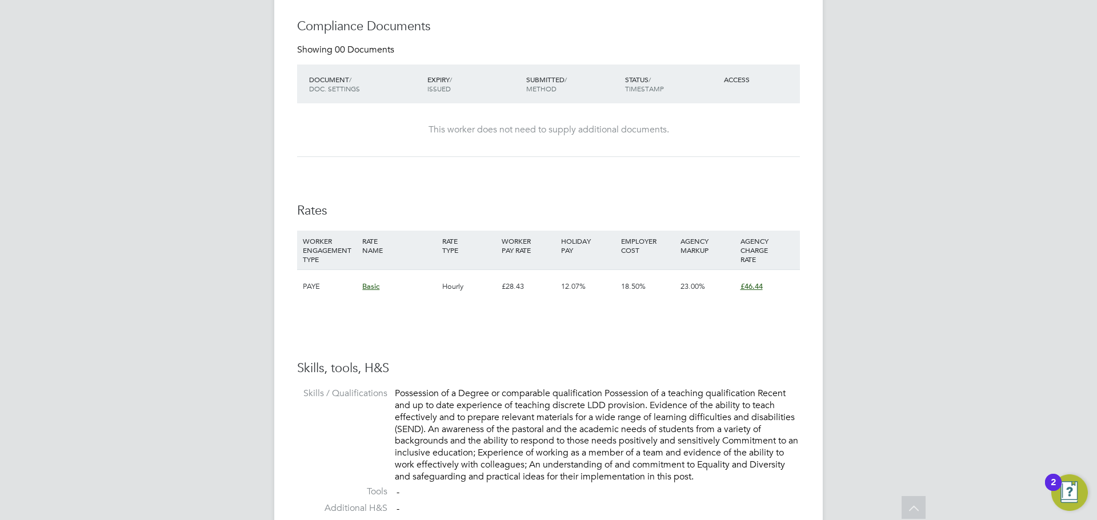
scroll to position [521, 0]
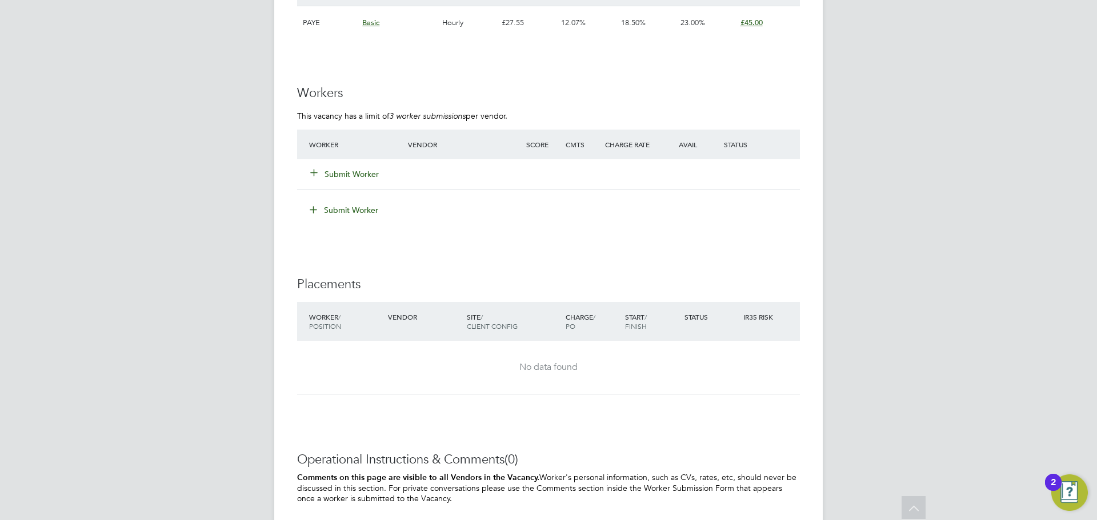
scroll to position [1999, 0]
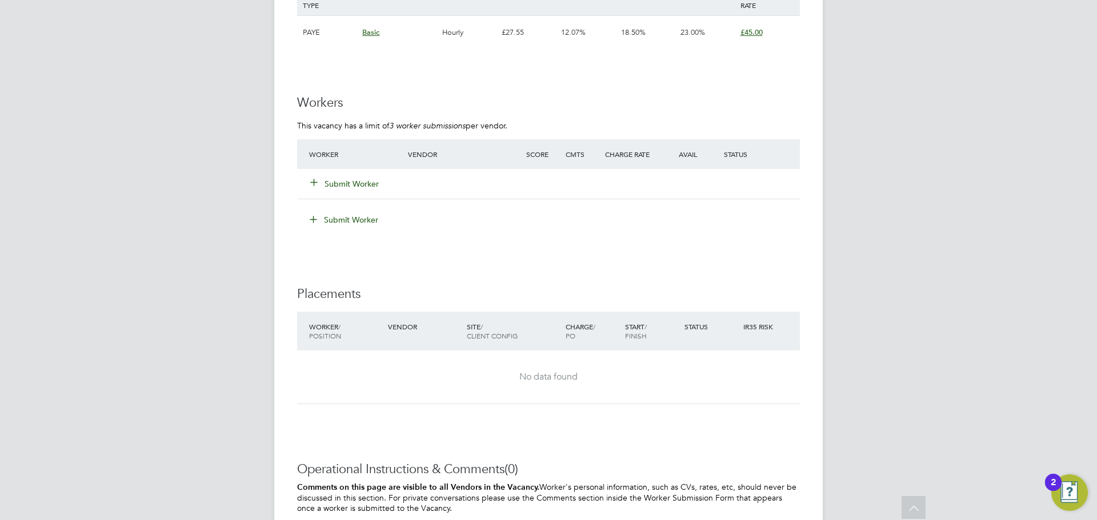
click at [372, 186] on button "Submit Worker" at bounding box center [345, 183] width 69 height 11
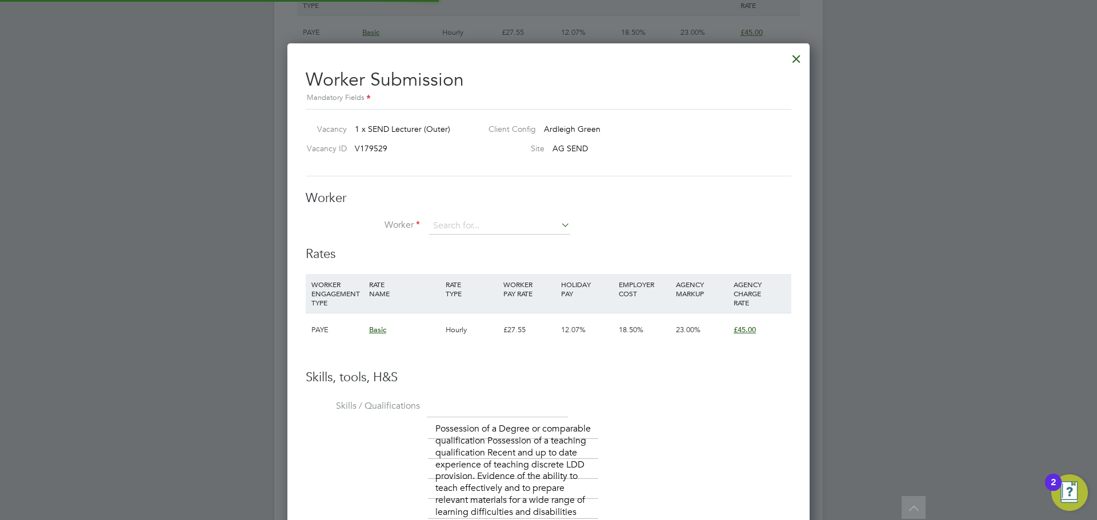
scroll to position [6, 6]
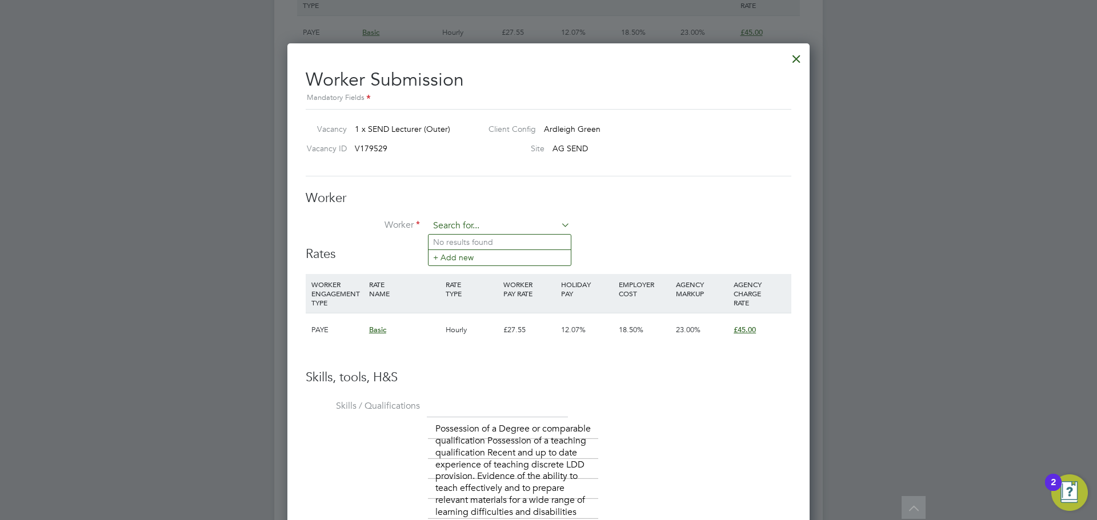
paste input "TARHANOOM SHAIKH"
type input "TARHANOOM SHAIKH"
click at [484, 256] on li "+ Add new" at bounding box center [499, 257] width 142 height 15
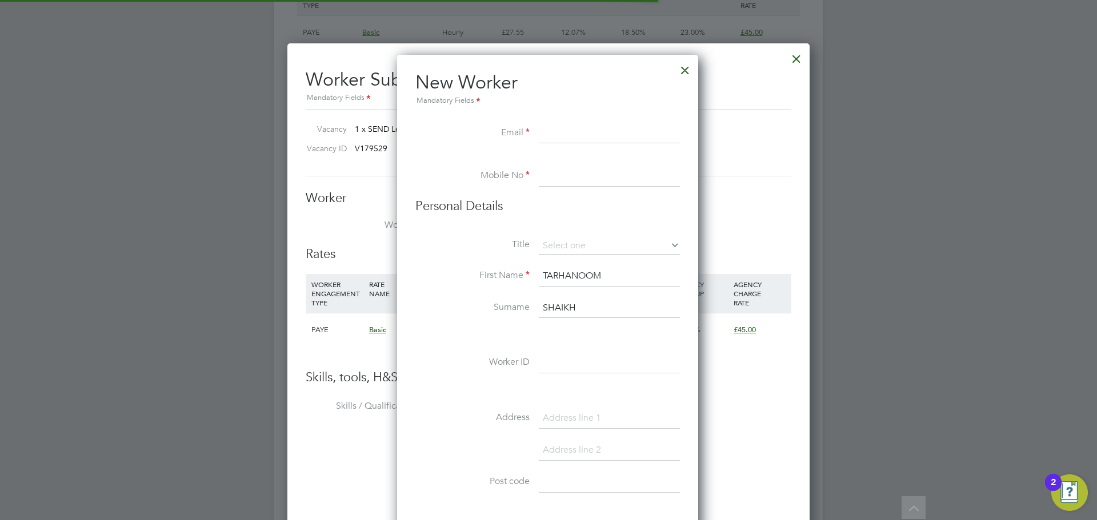
scroll to position [972, 303]
paste input "tarhas2000@gmail.com"
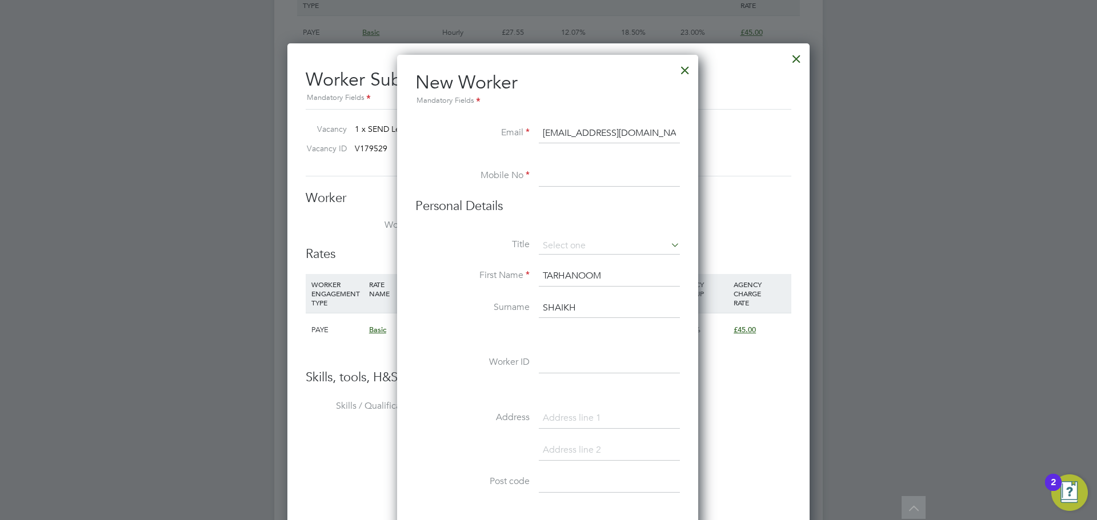
type input "tarhas2000@gmail.com"
click at [580, 177] on input at bounding box center [609, 176] width 141 height 21
paste input "07956221488"
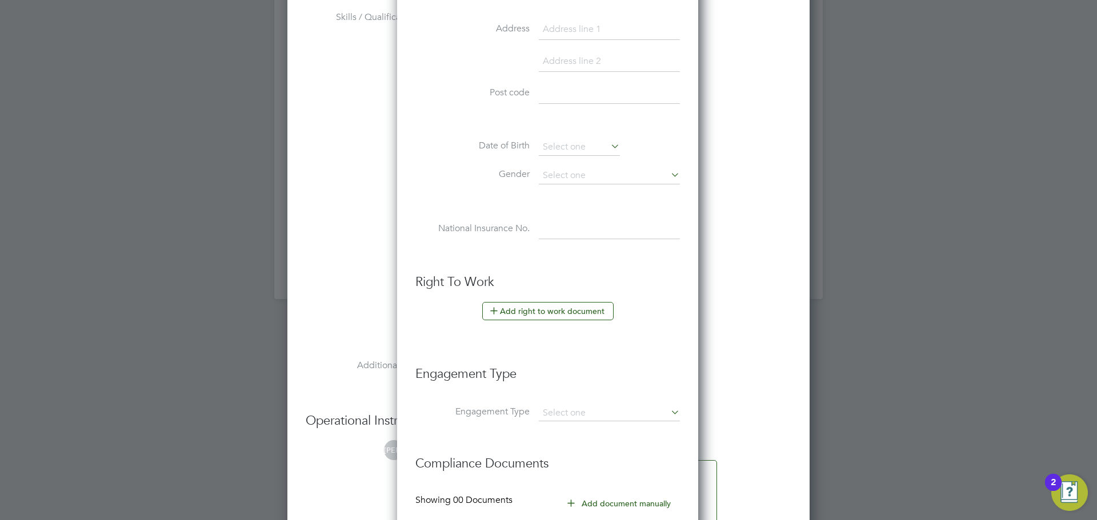
scroll to position [2399, 0]
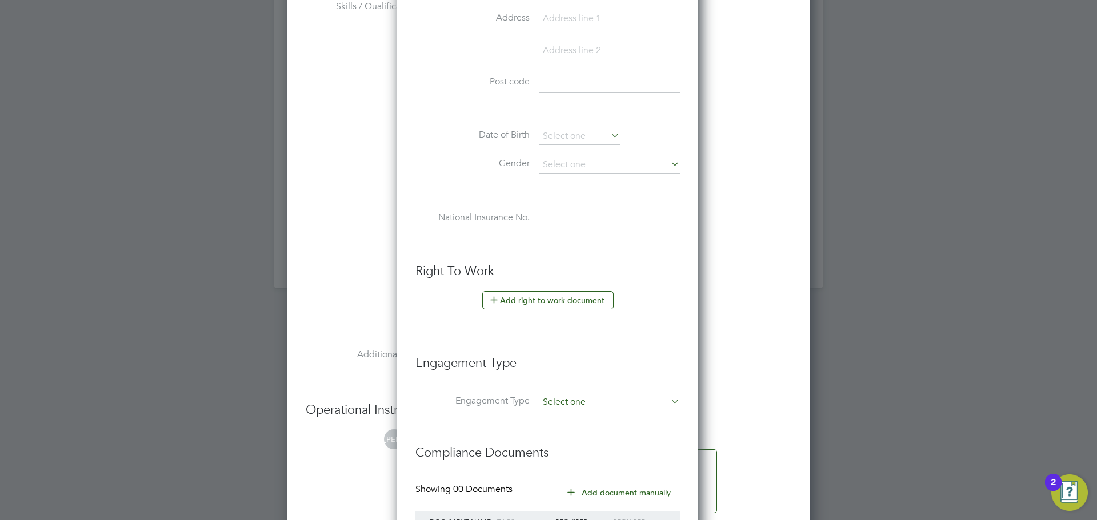
type input "07956221488"
click at [582, 396] on input at bounding box center [609, 403] width 141 height 16
click at [584, 443] on li "PAYE Direct" at bounding box center [609, 435] width 142 height 17
type input "PAYE Direct"
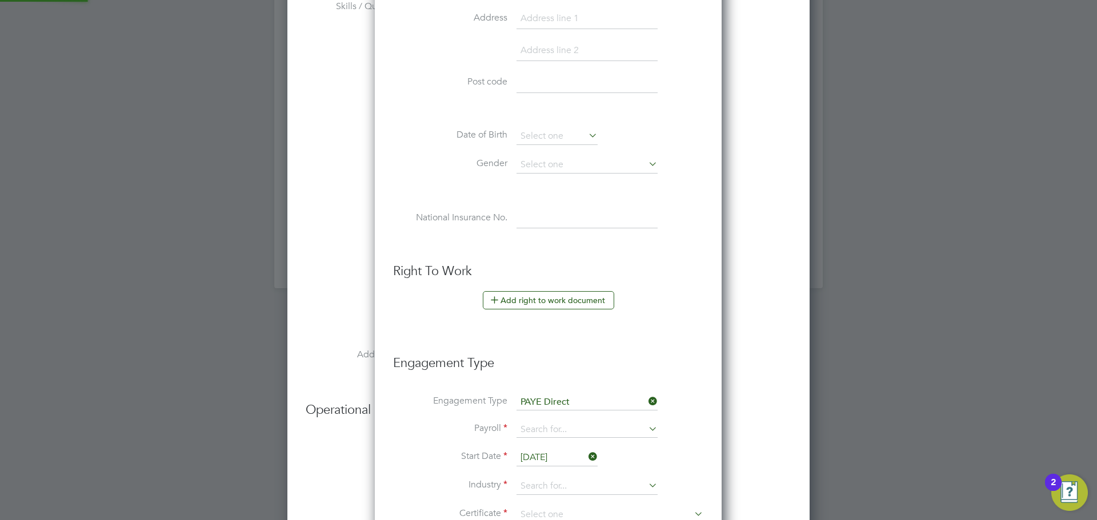
scroll to position [6, 6]
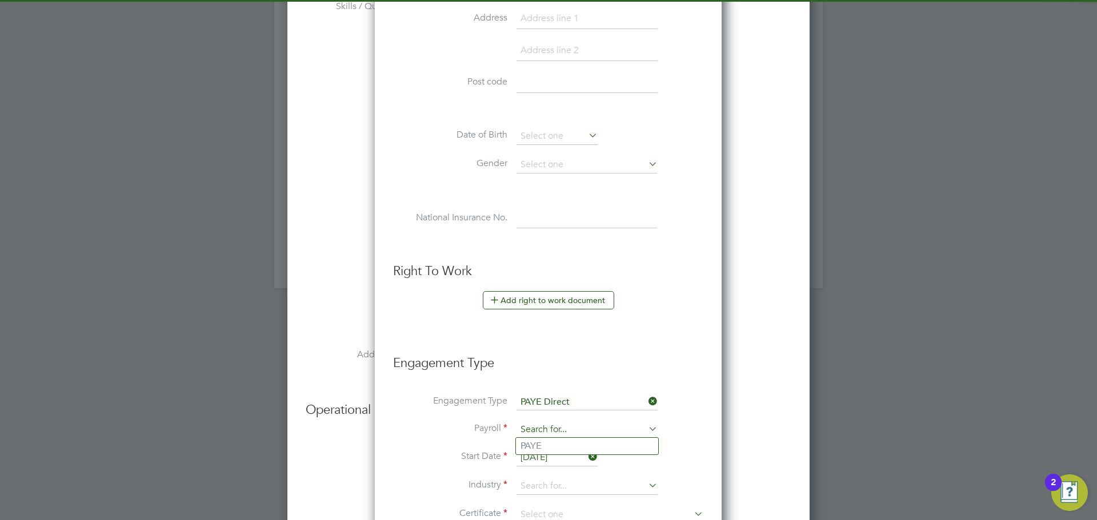
click at [569, 434] on input at bounding box center [586, 430] width 141 height 16
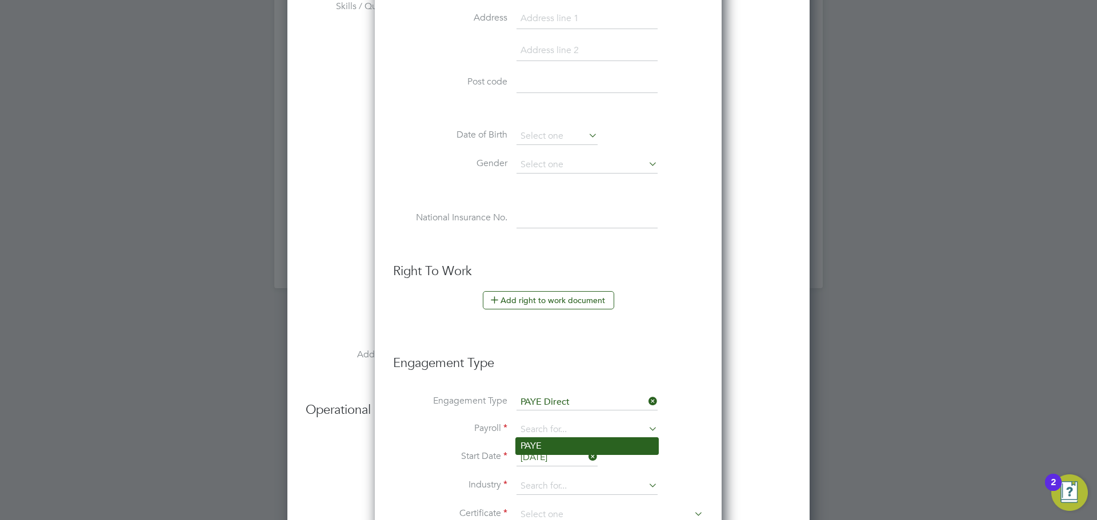
click at [567, 445] on li "PAYE" at bounding box center [587, 446] width 142 height 17
type input "PAYE"
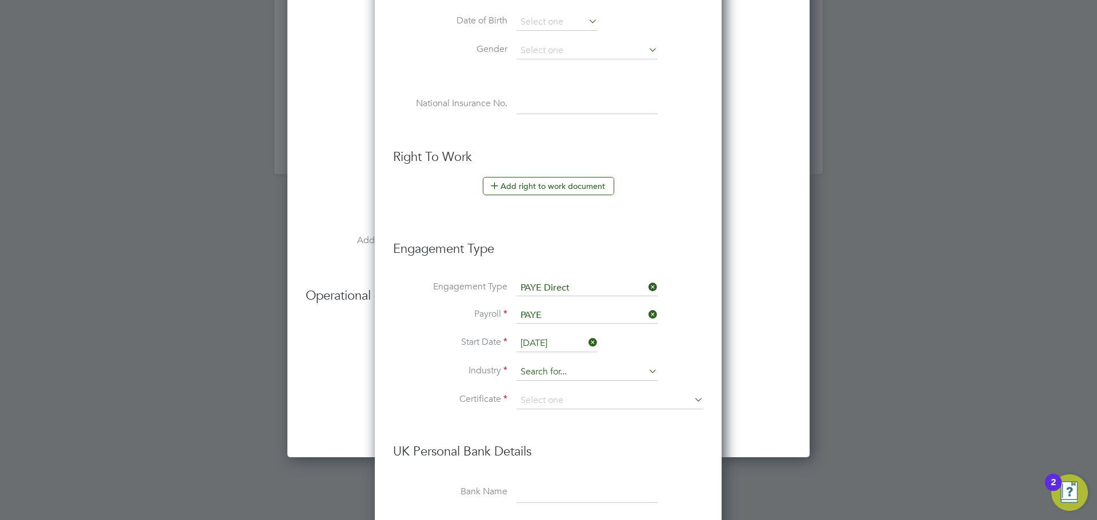
click at [570, 368] on input at bounding box center [586, 372] width 141 height 17
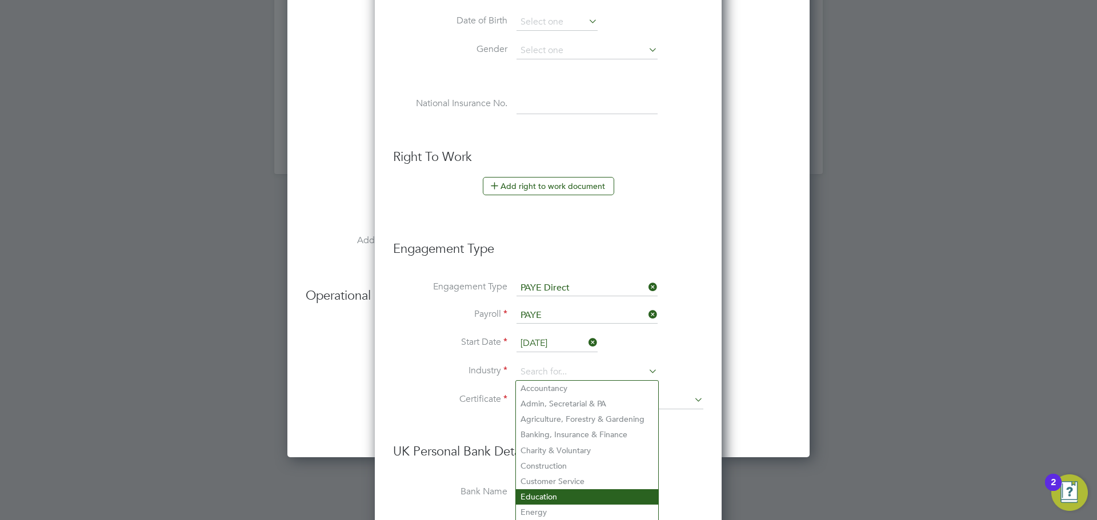
click at [545, 495] on li "Education" at bounding box center [587, 496] width 142 height 15
type input "Education"
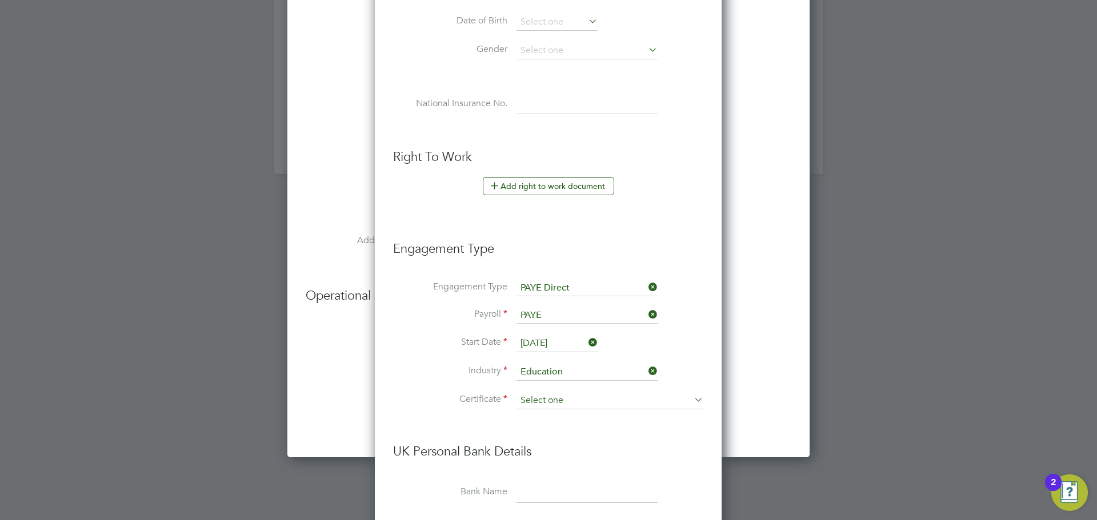
click at [560, 404] on input at bounding box center [609, 400] width 187 height 17
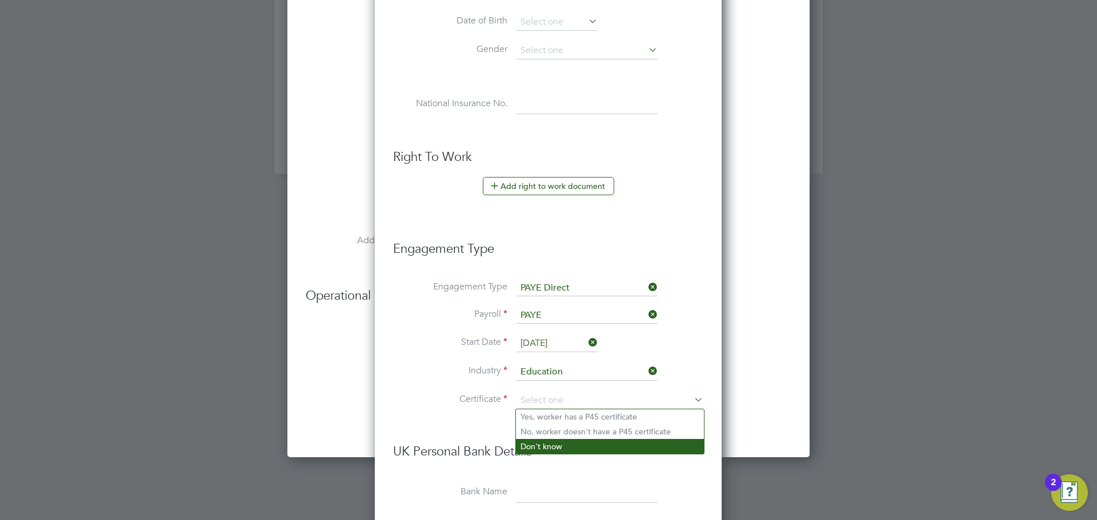
click at [547, 451] on li "Don't know" at bounding box center [610, 446] width 188 height 15
type input "Don't know"
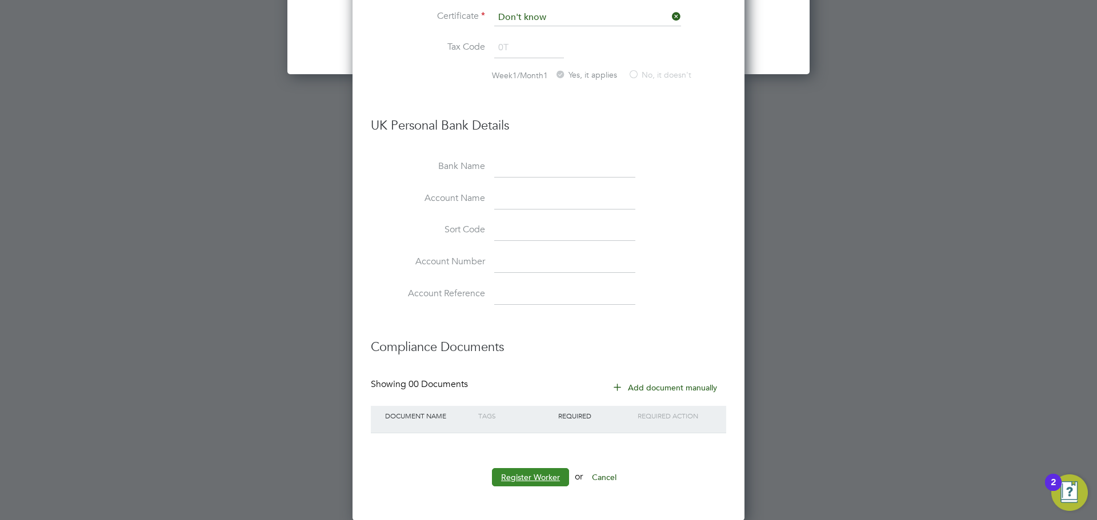
click at [531, 480] on button "Register Worker" at bounding box center [530, 477] width 77 height 18
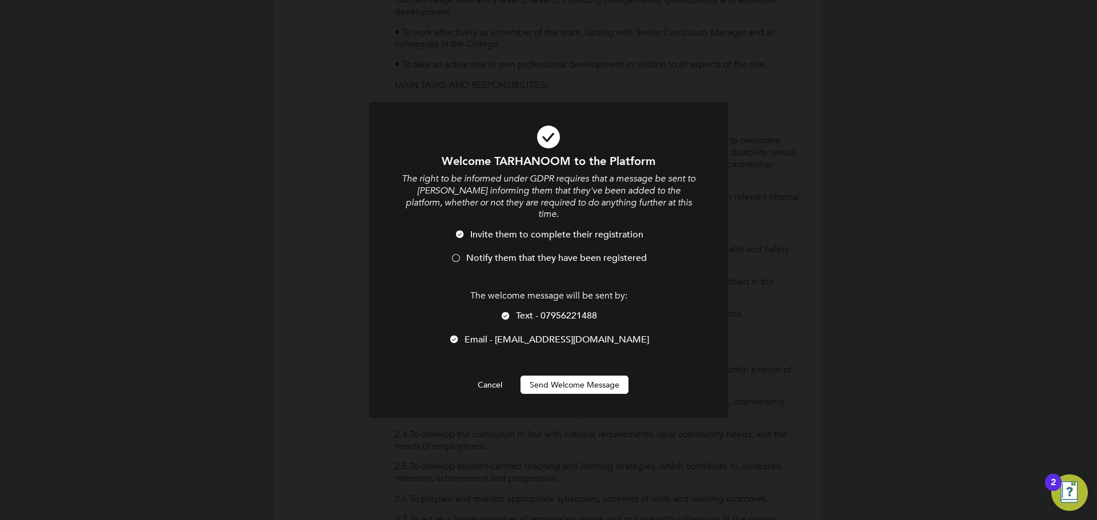
click at [507, 267] on li "Notify them that they have been registered" at bounding box center [548, 263] width 297 height 23
click at [593, 388] on button "Send Welcome Message" at bounding box center [574, 385] width 108 height 18
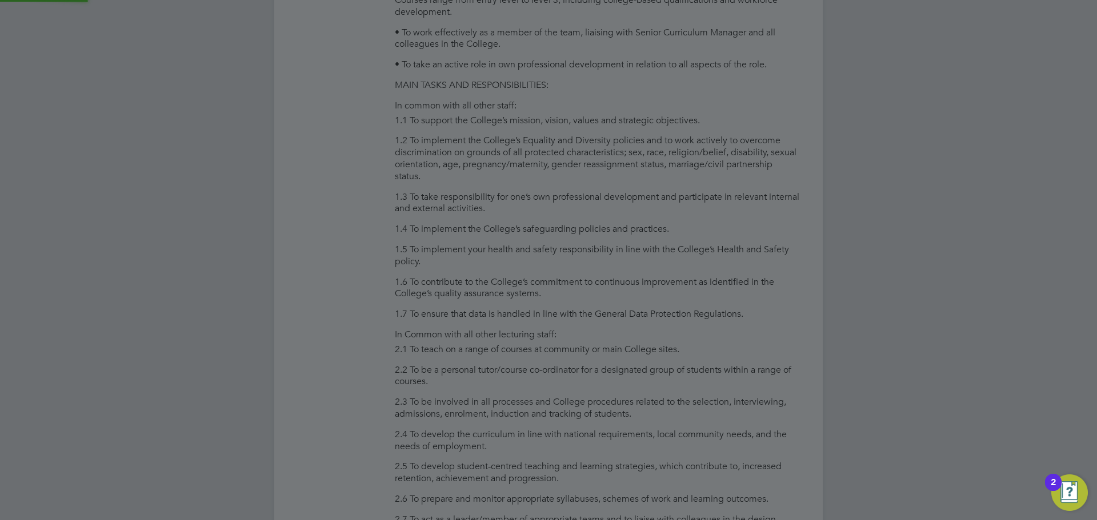
type input "TARHANOOM SHAIKH"
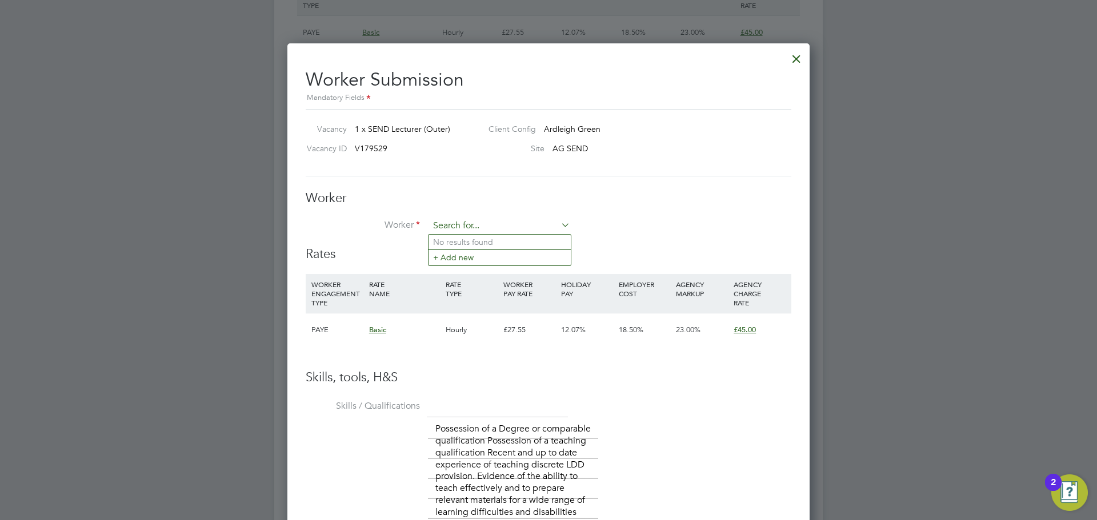
click at [533, 220] on input at bounding box center [499, 226] width 141 height 17
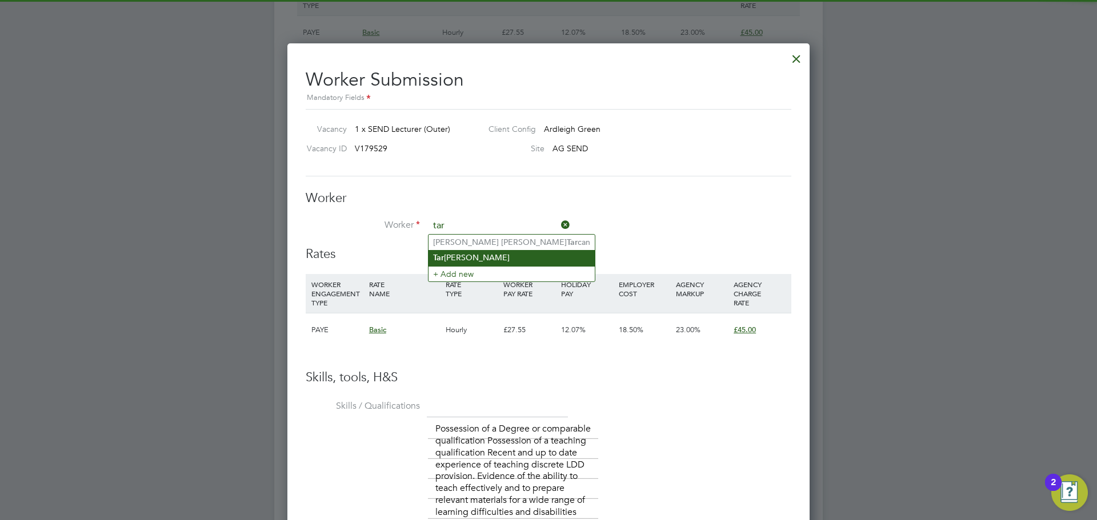
click at [524, 258] on li "Tar hanoom Shaikh" at bounding box center [511, 257] width 166 height 15
type input "[PERSON_NAME]"
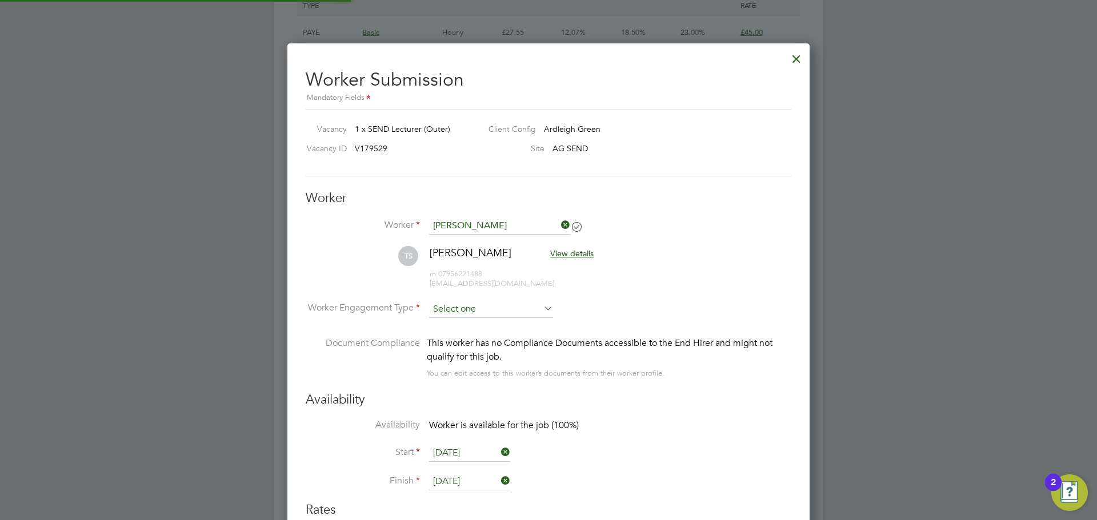
click at [491, 313] on input at bounding box center [491, 309] width 124 height 17
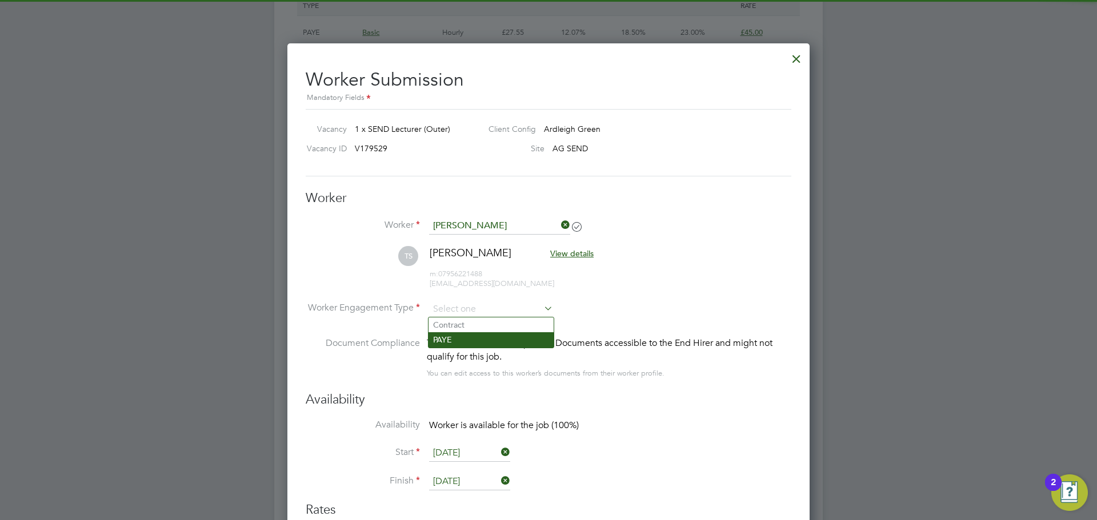
click at [491, 339] on li "PAYE" at bounding box center [490, 339] width 125 height 15
type input "PAYE"
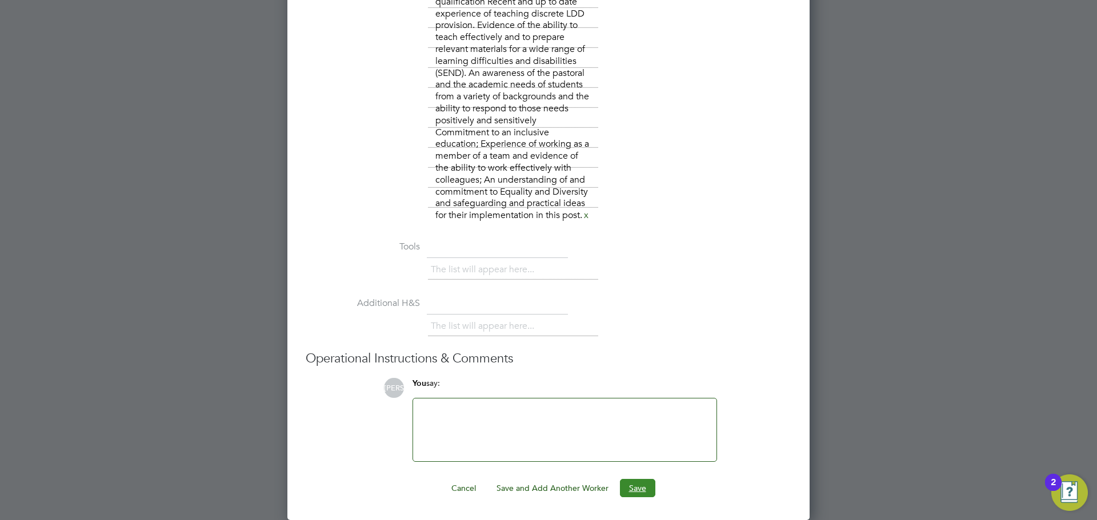
click at [648, 489] on button "Save" at bounding box center [637, 488] width 35 height 18
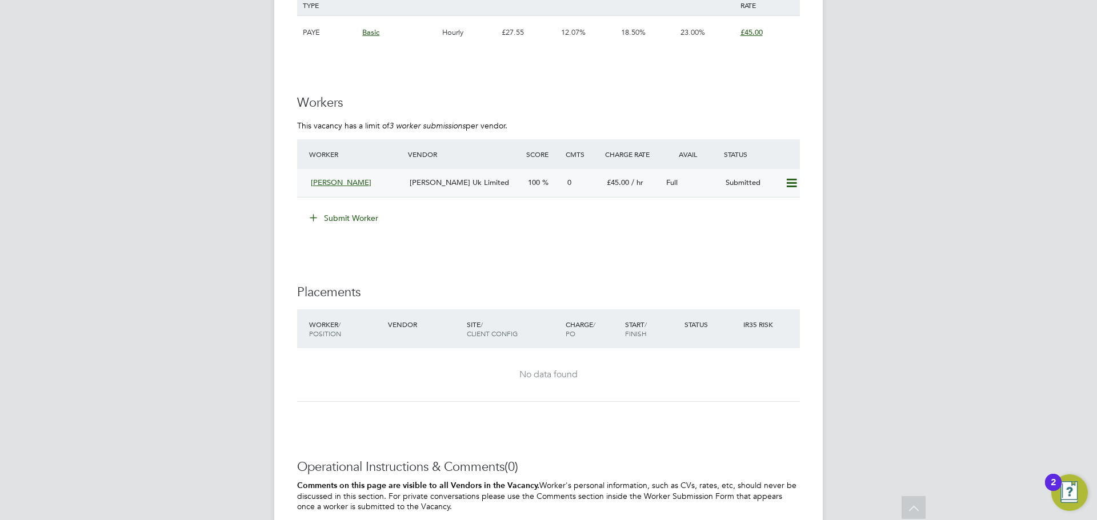
click at [410, 174] on div "[PERSON_NAME] Uk Limited" at bounding box center [464, 183] width 118 height 19
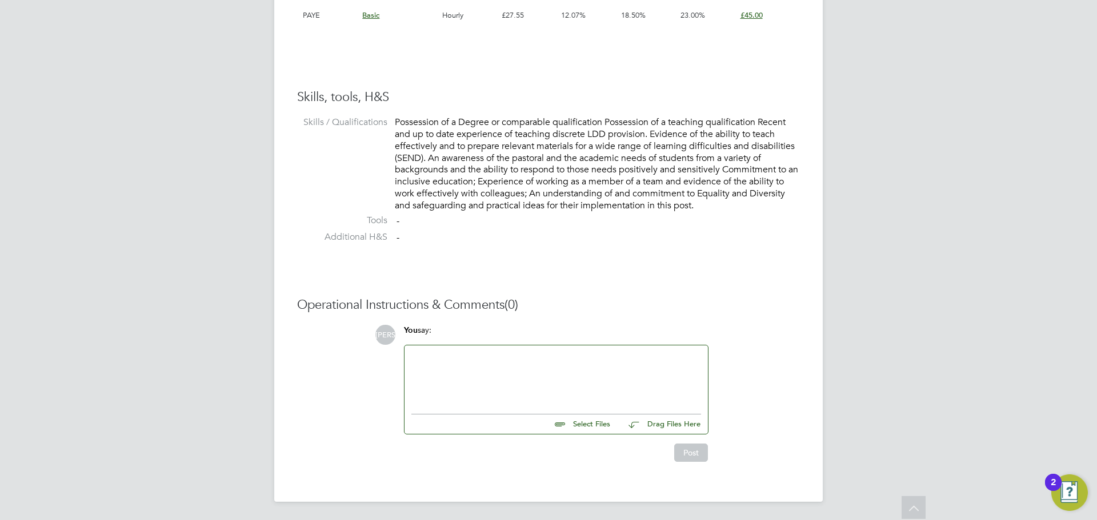
click at [596, 425] on input "file" at bounding box center [614, 423] width 171 height 16
type input "C:\fakepath\TARHANOOM SHAIKH - CV.docx"
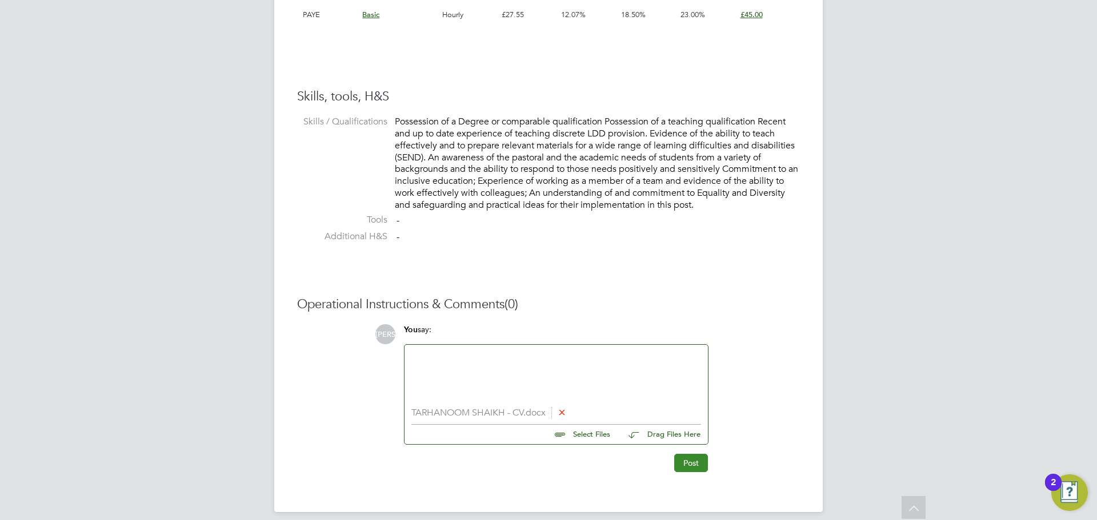
click at [696, 465] on button "Post" at bounding box center [691, 463] width 34 height 18
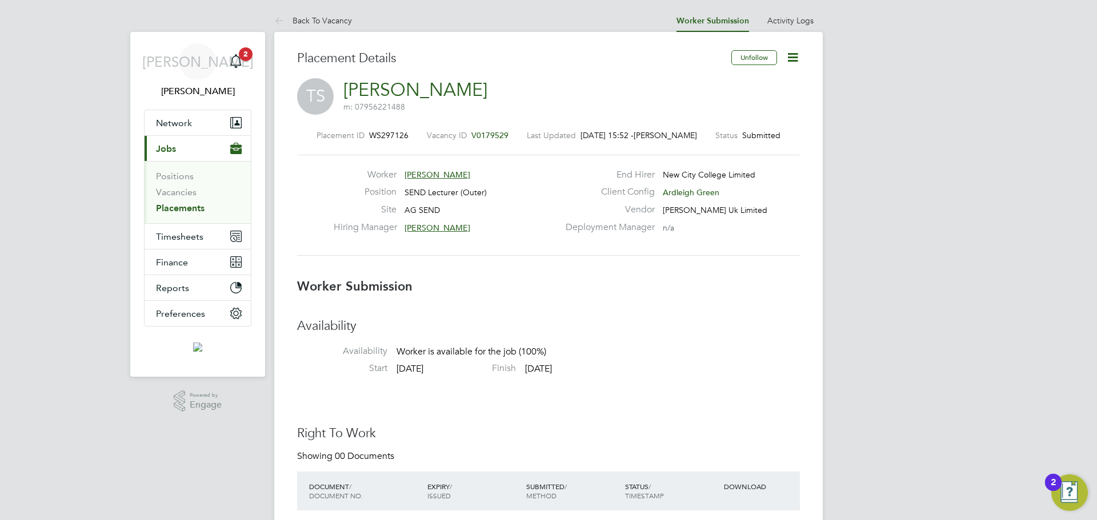
click at [182, 208] on link "Placements" at bounding box center [180, 208] width 49 height 11
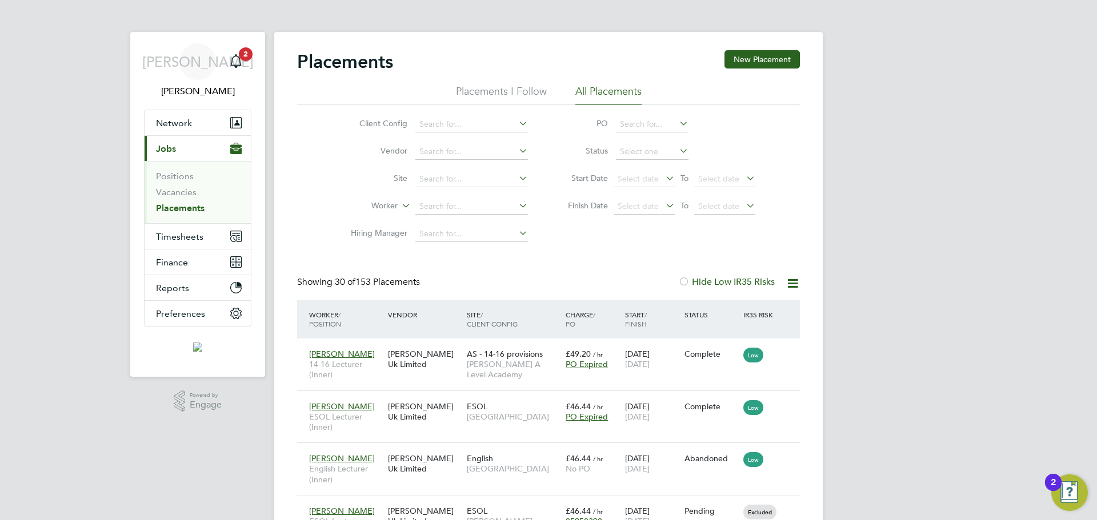
click at [189, 185] on li "Positions" at bounding box center [199, 179] width 86 height 16
click at [183, 191] on link "Vacancies" at bounding box center [176, 192] width 41 height 11
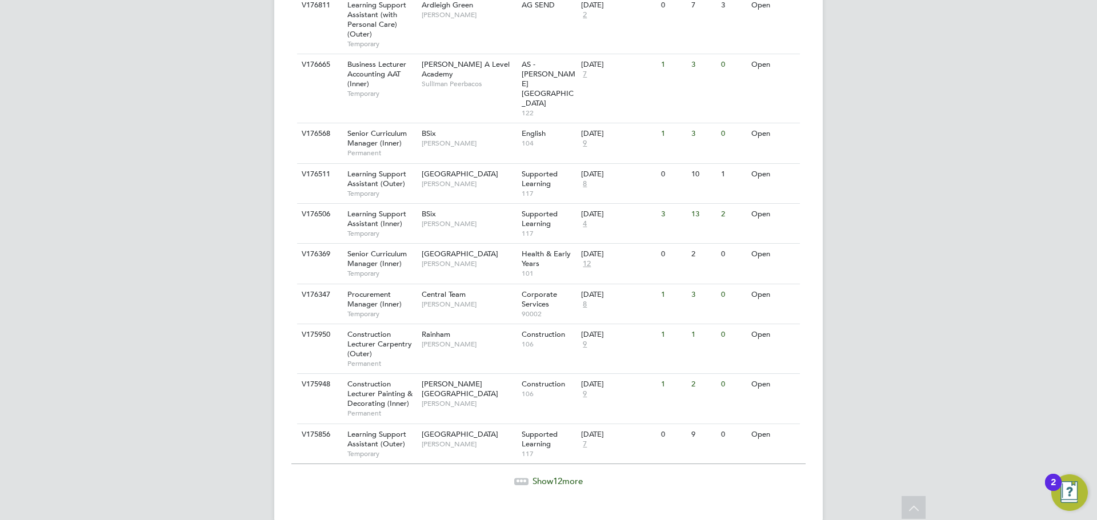
click at [543, 476] on span "Show 12 more" at bounding box center [557, 481] width 50 height 11
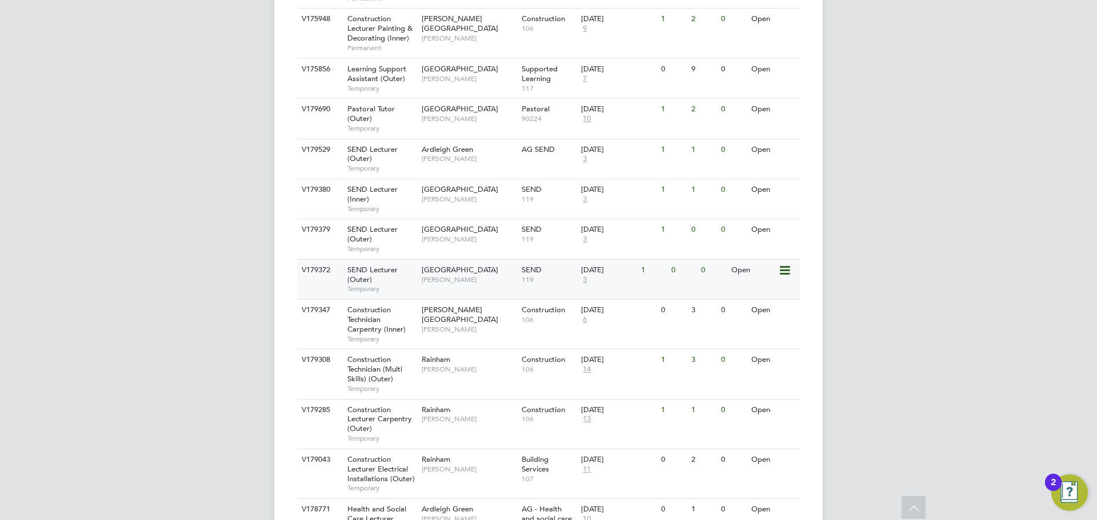
click at [387, 264] on div "SEND Lecturer (Outer) Temporary" at bounding box center [379, 279] width 80 height 39
click at [444, 224] on span "[GEOGRAPHIC_DATA]" at bounding box center [460, 229] width 77 height 10
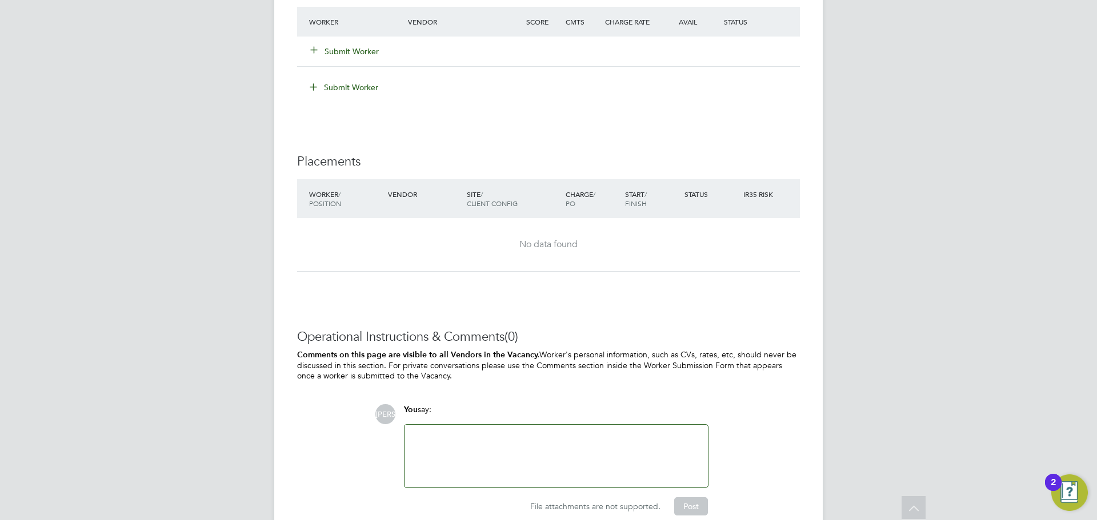
scroll to position [2070, 0]
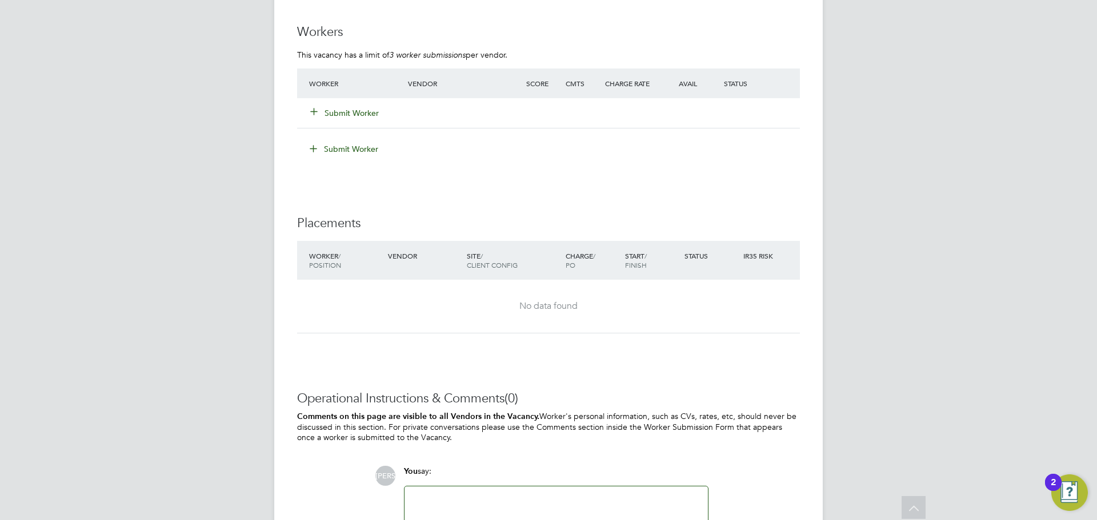
click at [346, 117] on button "Submit Worker" at bounding box center [345, 112] width 69 height 11
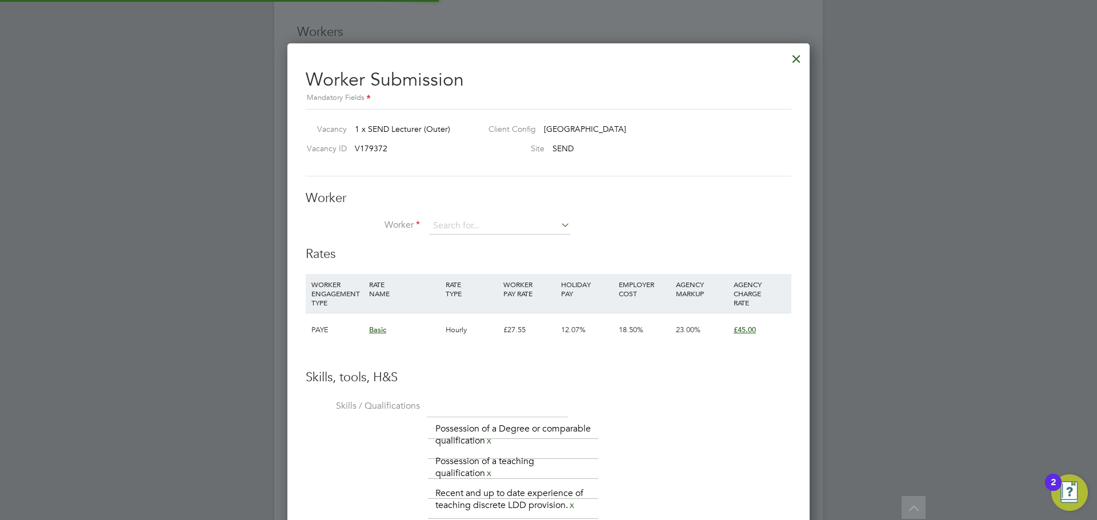
scroll to position [6, 6]
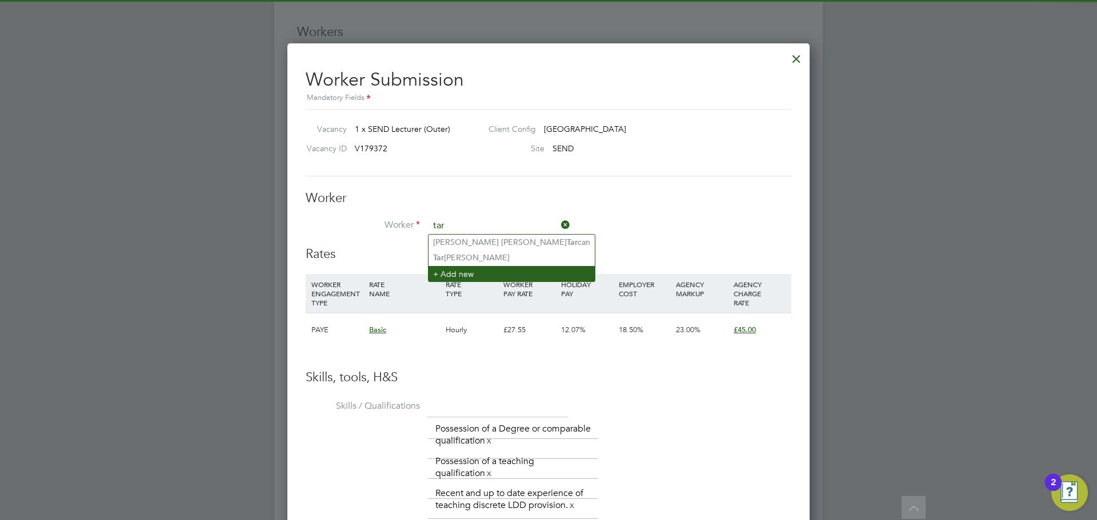
drag, startPoint x: 501, startPoint y: 253, endPoint x: 502, endPoint y: 280, distance: 26.9
click at [501, 254] on li "Tar hanoom Shaikh" at bounding box center [511, 257] width 166 height 15
type input "[PERSON_NAME]"
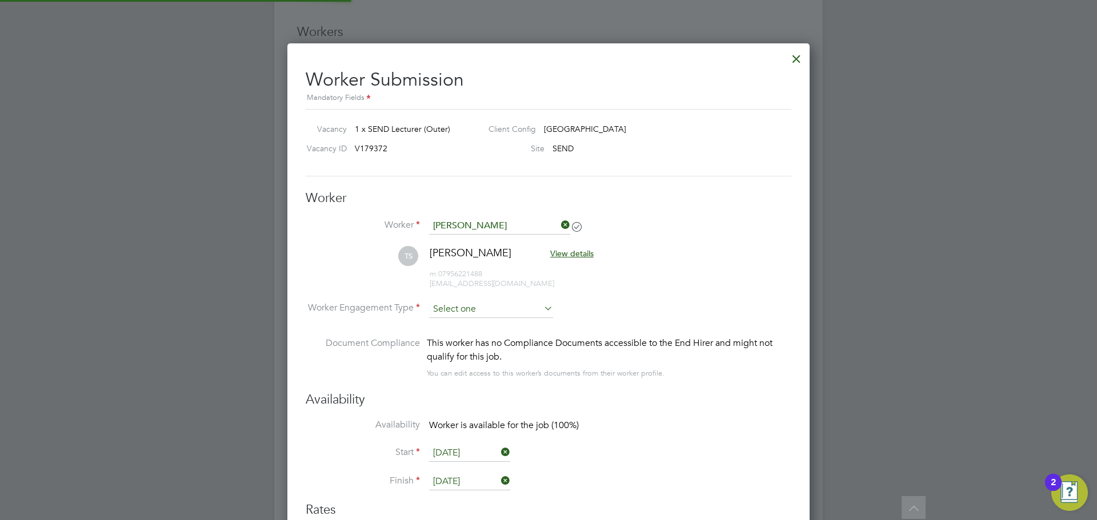
scroll to position [1280, 523]
click at [499, 312] on input at bounding box center [491, 309] width 124 height 17
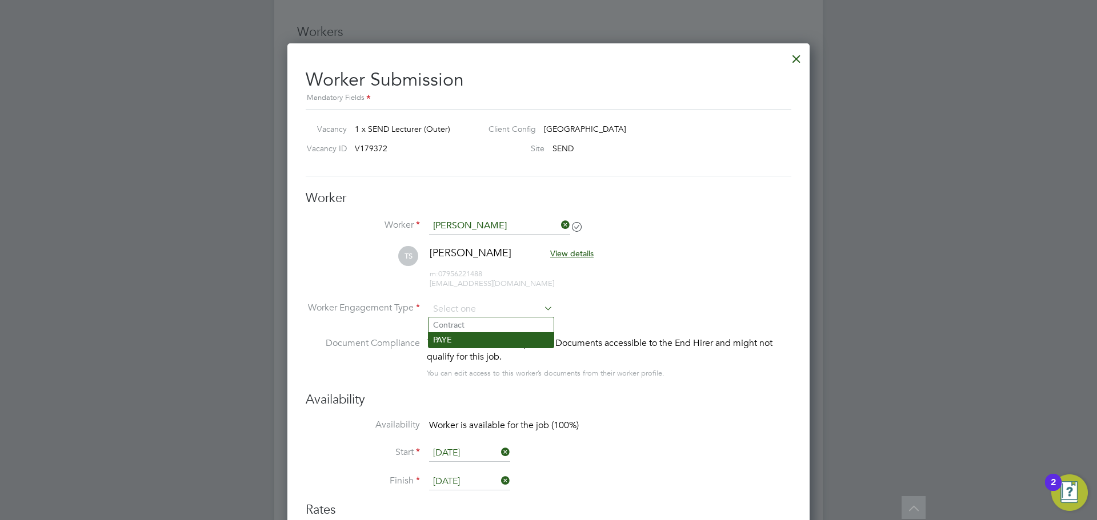
click at [488, 335] on li "PAYE" at bounding box center [490, 339] width 125 height 15
type input "PAYE"
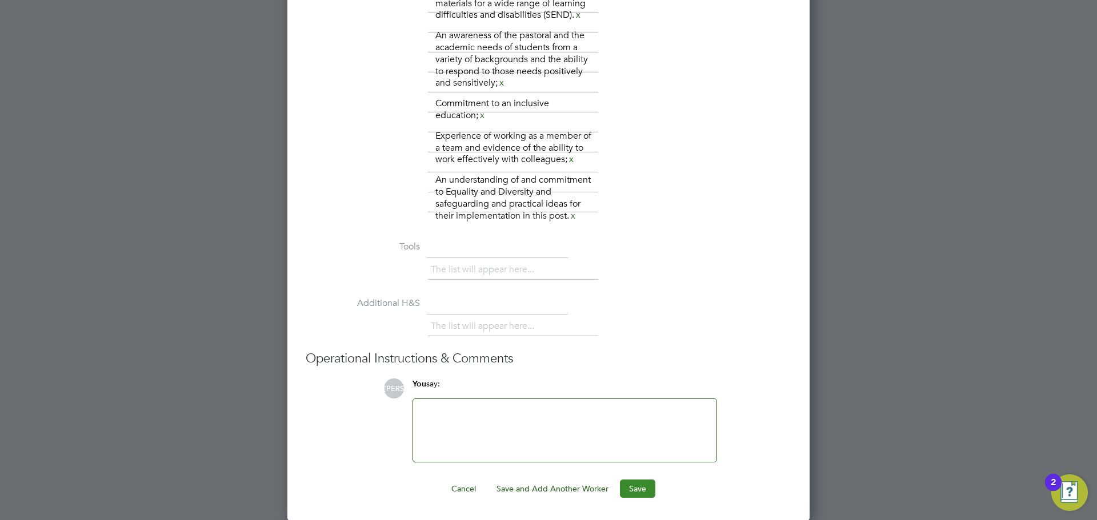
click at [644, 480] on button "Save" at bounding box center [637, 489] width 35 height 18
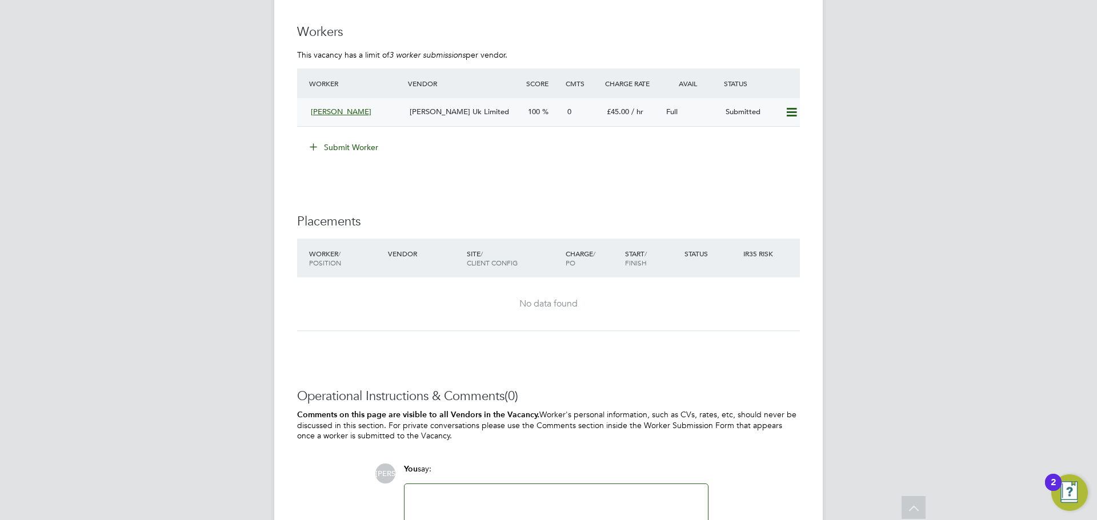
click at [431, 117] on div "[PERSON_NAME] Uk Limited" at bounding box center [464, 112] width 118 height 19
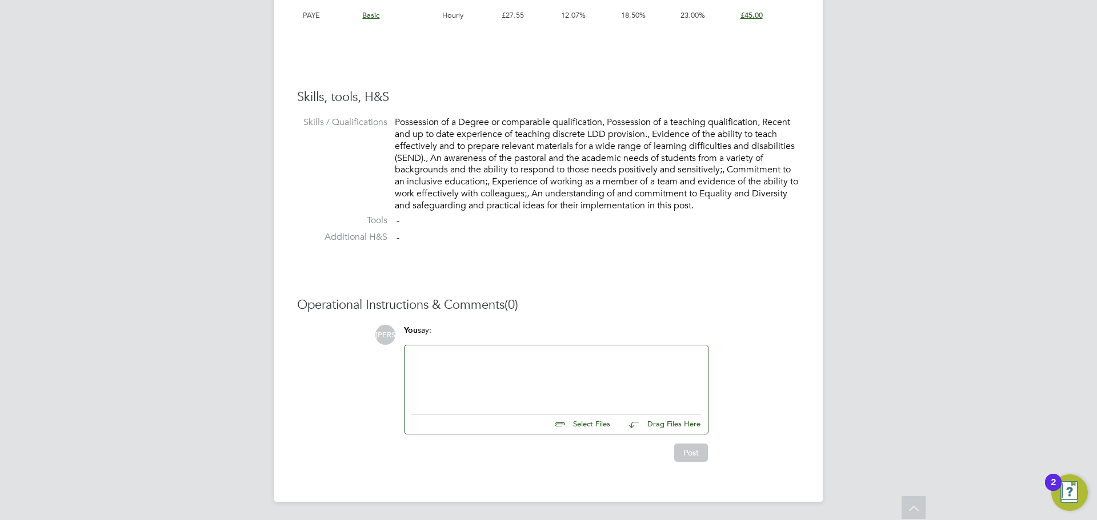
click at [600, 429] on input "file" at bounding box center [614, 423] width 171 height 16
type input "C:\fakepath\TARHANOOM SHAIKH - CV.docx"
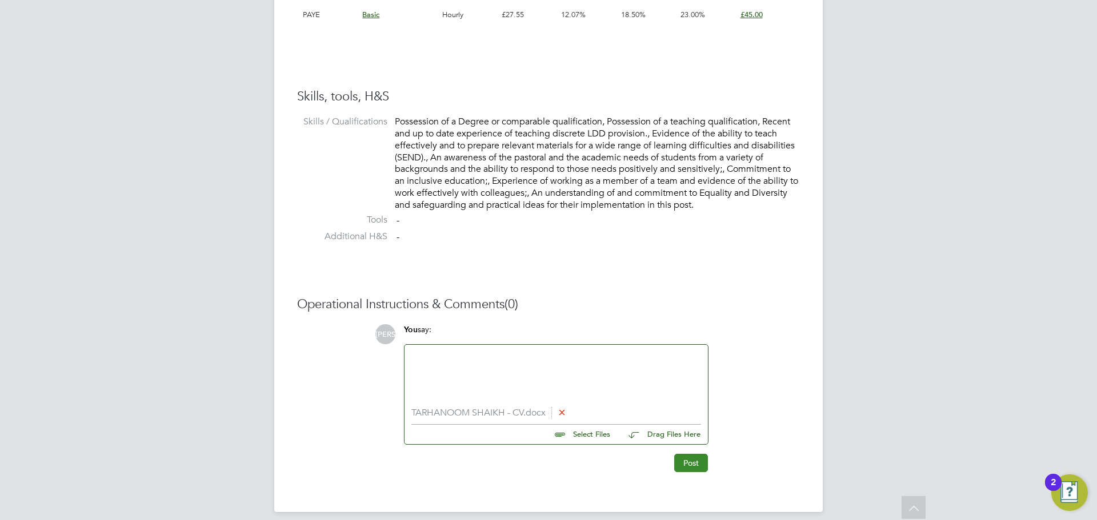
click at [686, 469] on button "Post" at bounding box center [691, 463] width 34 height 18
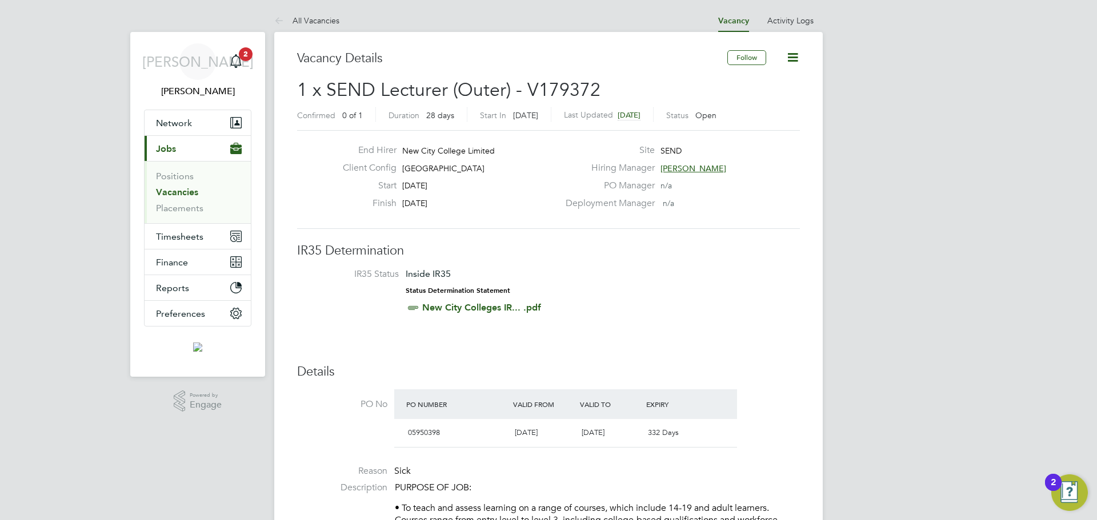
click at [191, 192] on link "Vacancies" at bounding box center [177, 192] width 42 height 11
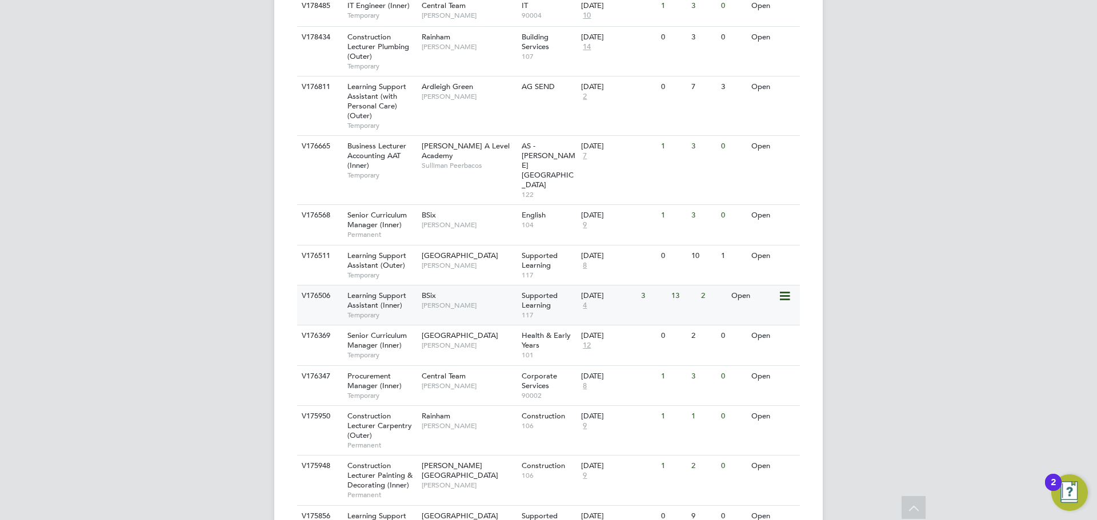
scroll to position [1167, 0]
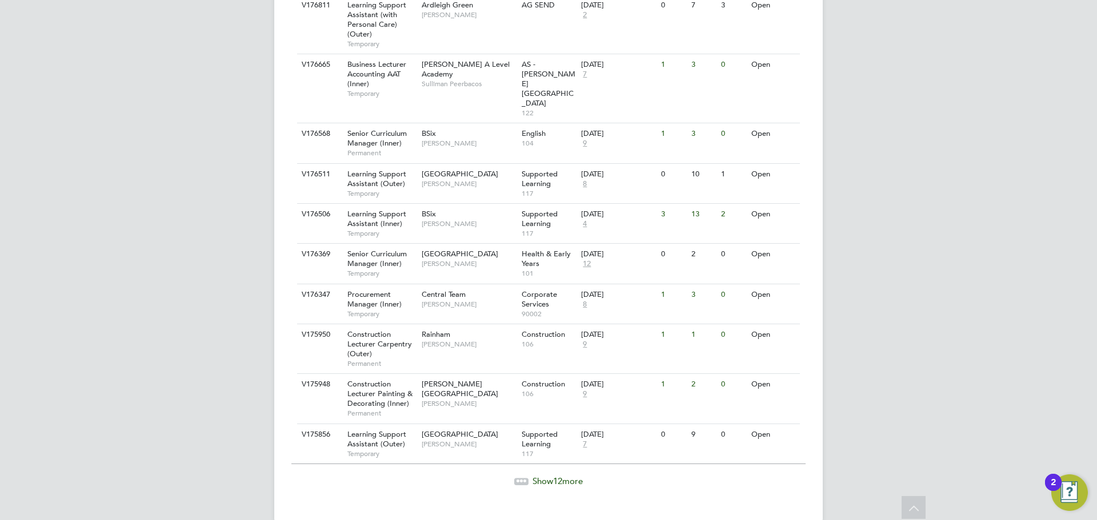
click at [552, 476] on span "Show 12 more" at bounding box center [557, 481] width 50 height 11
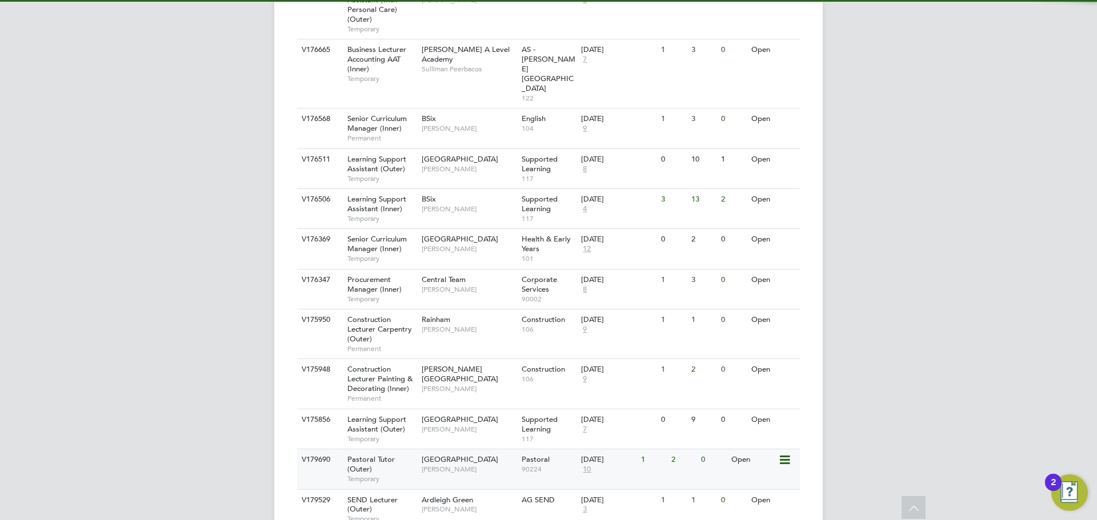
scroll to position [1418, 0]
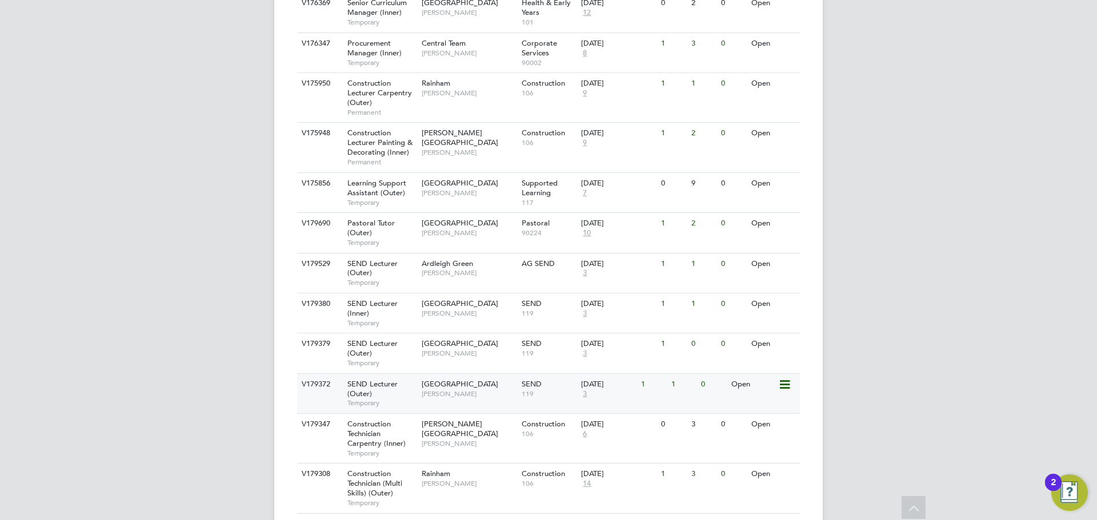
click at [404, 374] on div "SEND Lecturer (Outer) Temporary" at bounding box center [379, 393] width 80 height 39
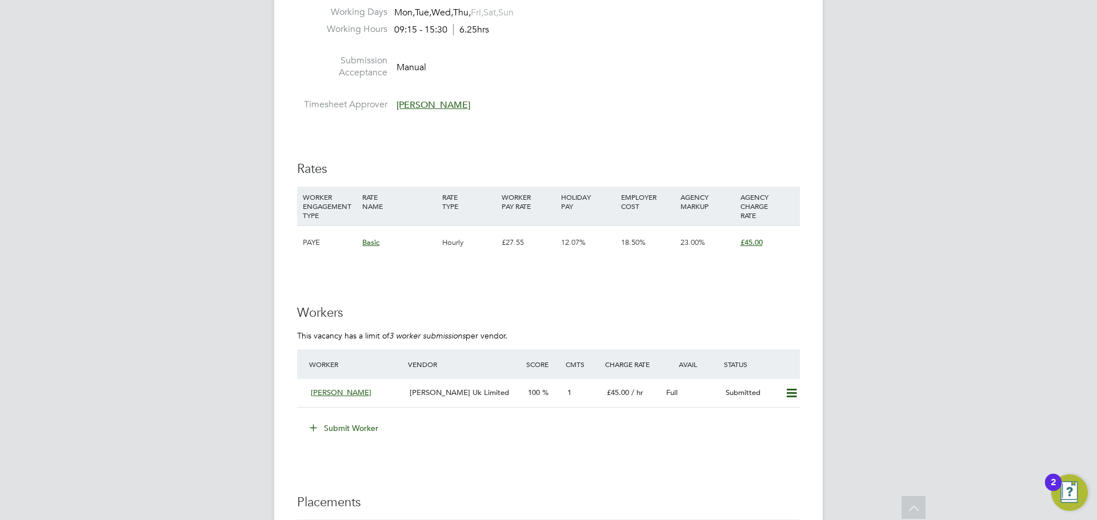
scroll to position [1999, 0]
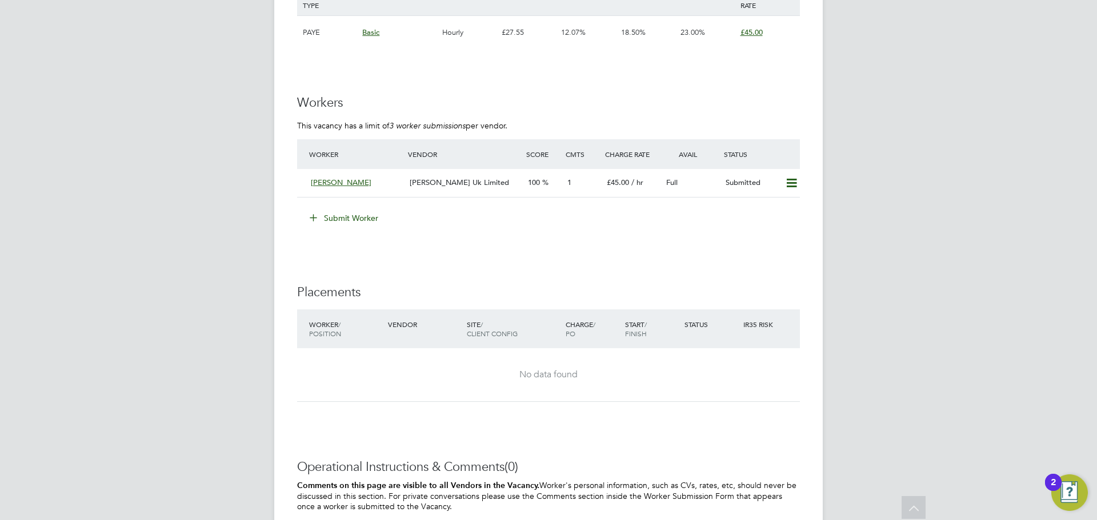
click at [348, 215] on button "Submit Worker" at bounding box center [345, 218] width 86 height 18
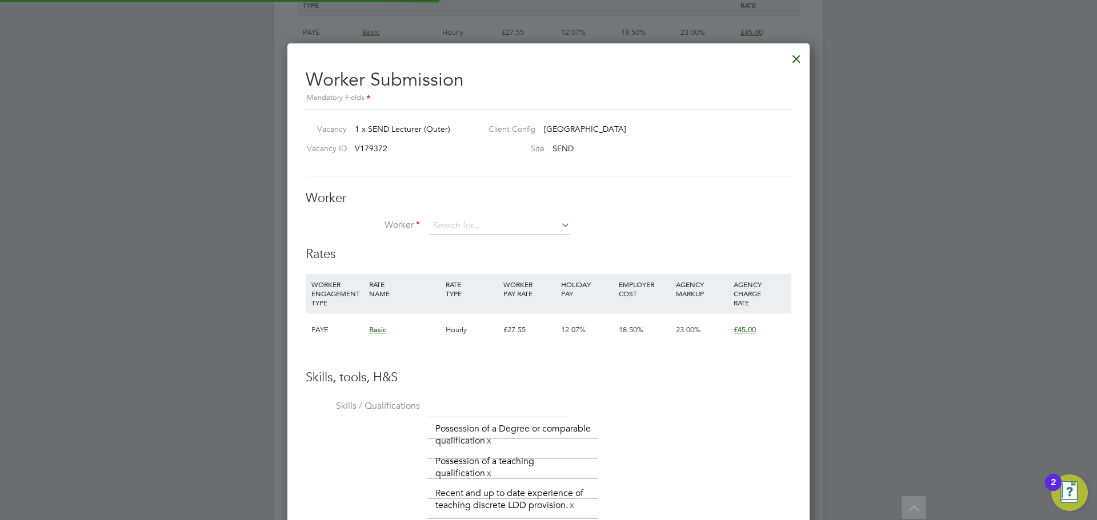
scroll to position [1025, 523]
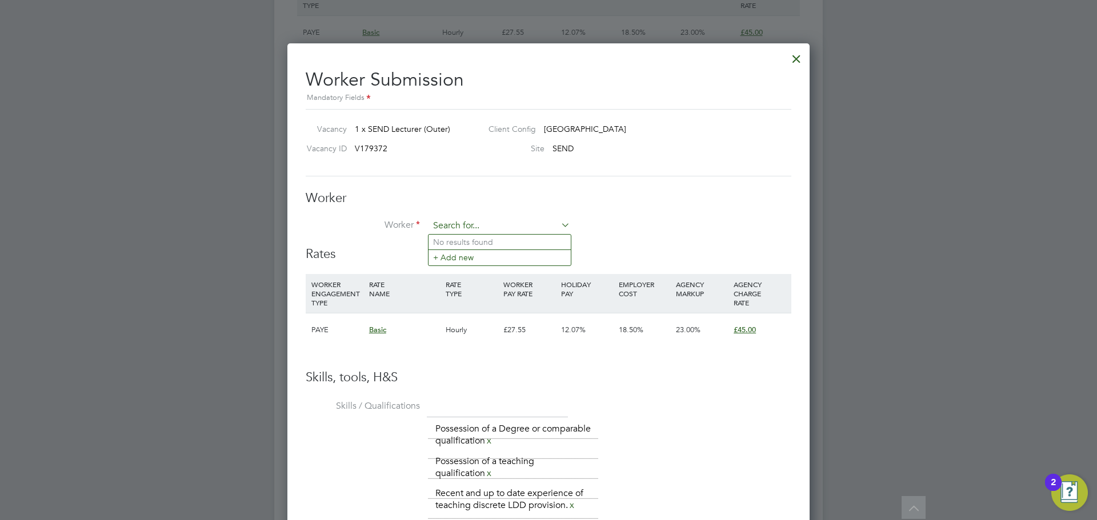
click at [464, 222] on input at bounding box center [499, 226] width 141 height 17
paste input "[EMAIL_ADDRESS][DOMAIN_NAME]"
type input "[EMAIL_ADDRESS][DOMAIN_NAME]"
click at [485, 255] on li "+ Add new" at bounding box center [499, 257] width 142 height 15
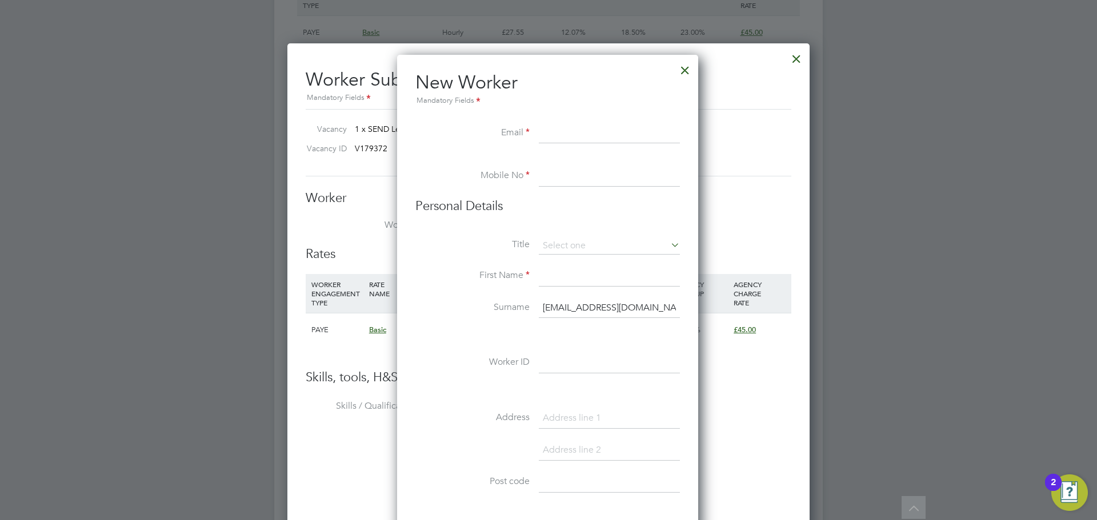
scroll to position [972, 303]
paste input "fhughes2010@live.co.uk"
type input "fhughes2010@live.co.uk"
drag, startPoint x: 560, startPoint y: 175, endPoint x: 538, endPoint y: 170, distance: 23.0
click at [560, 176] on input at bounding box center [609, 176] width 141 height 21
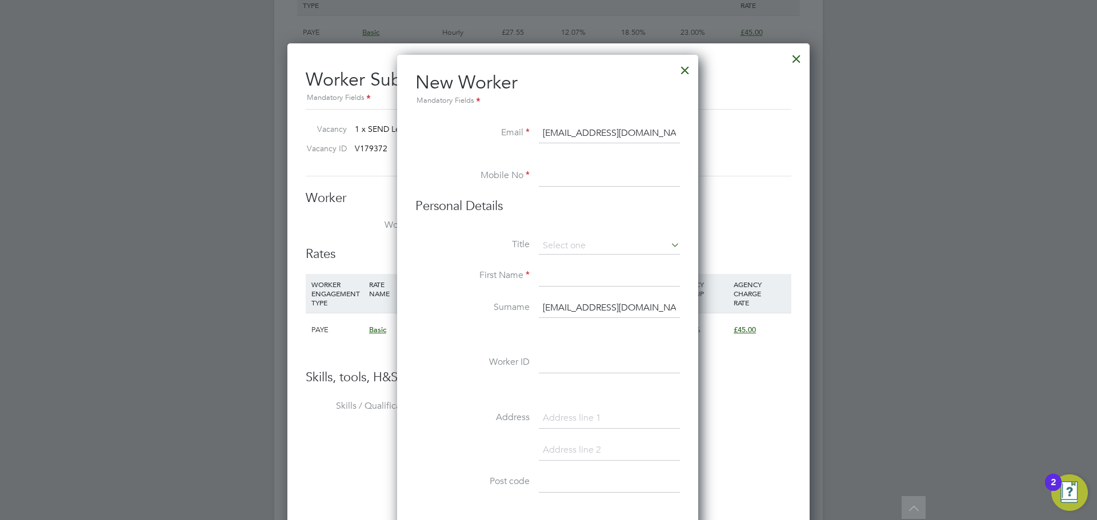
paste input "07939 409955"
type input "07939 409955"
drag, startPoint x: 586, startPoint y: 280, endPoint x: 605, endPoint y: 279, distance: 19.4
click at [588, 279] on input at bounding box center [609, 276] width 141 height 21
type input "Frances"
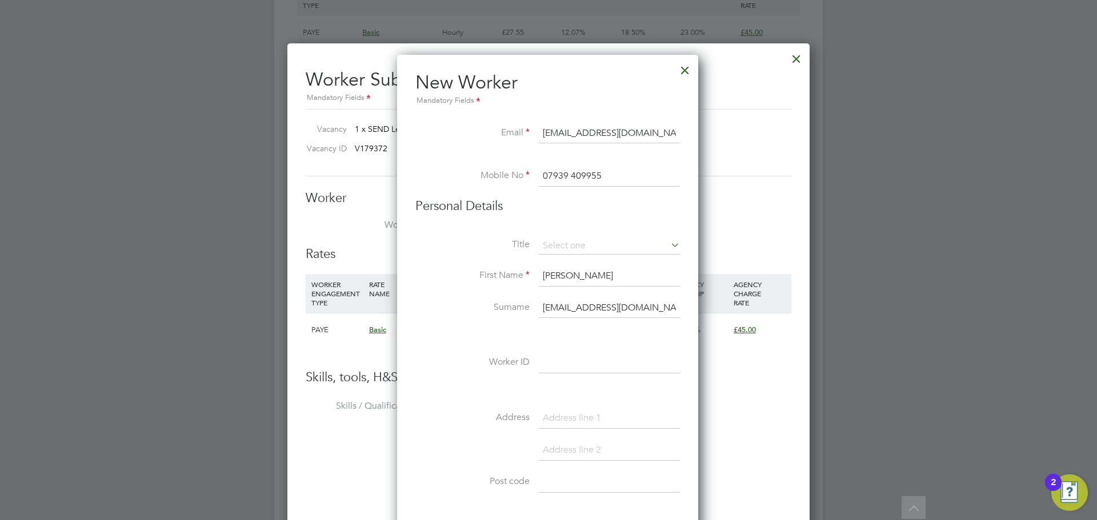
click at [600, 304] on input "fhughes2010@live.co.uk" at bounding box center [609, 308] width 141 height 21
paste input "Hughes"
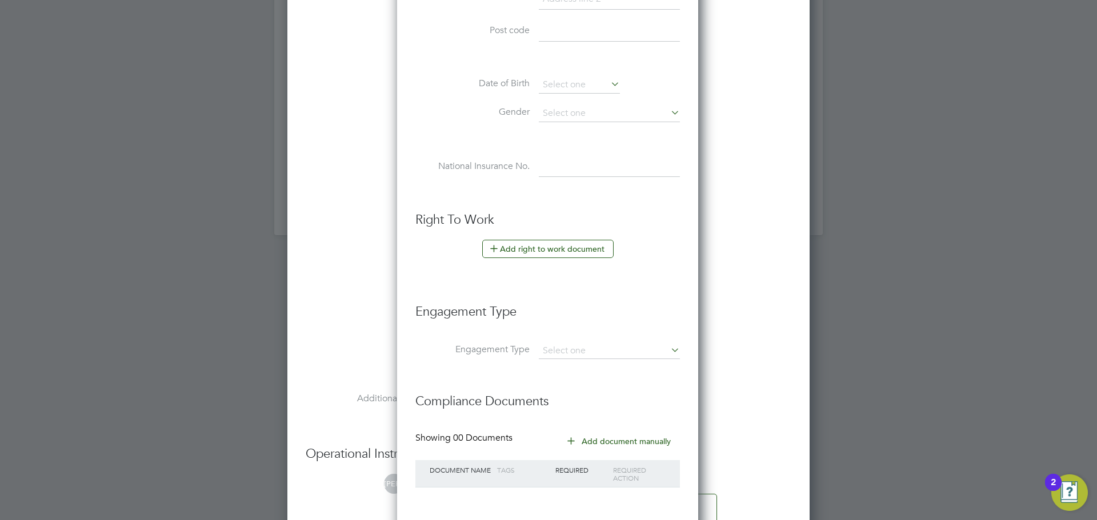
scroll to position [2456, 0]
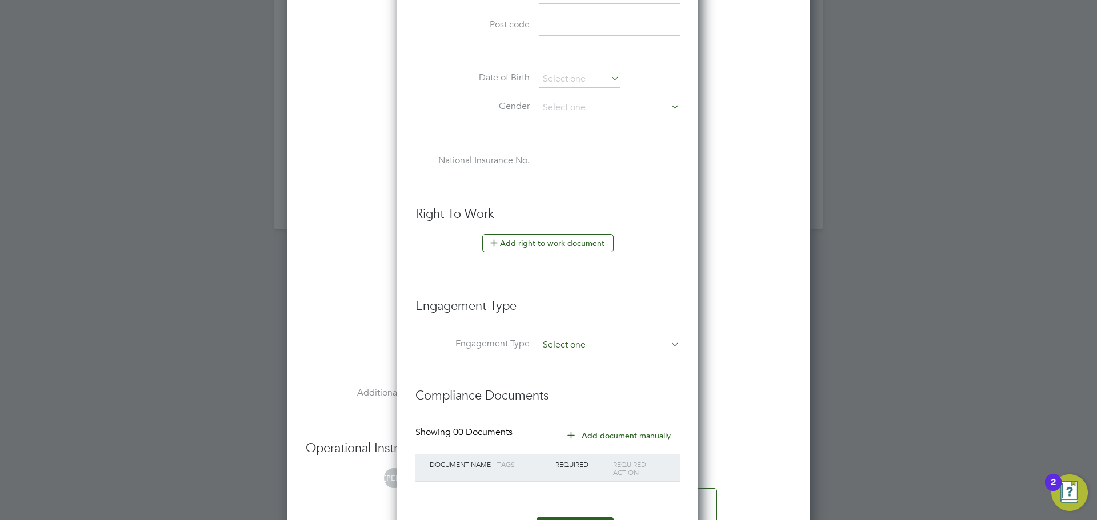
type input "Hughes"
click at [597, 348] on input at bounding box center [609, 346] width 141 height 16
click at [585, 383] on li "PAYE Direct" at bounding box center [609, 378] width 142 height 17
type input "PAYE Direct"
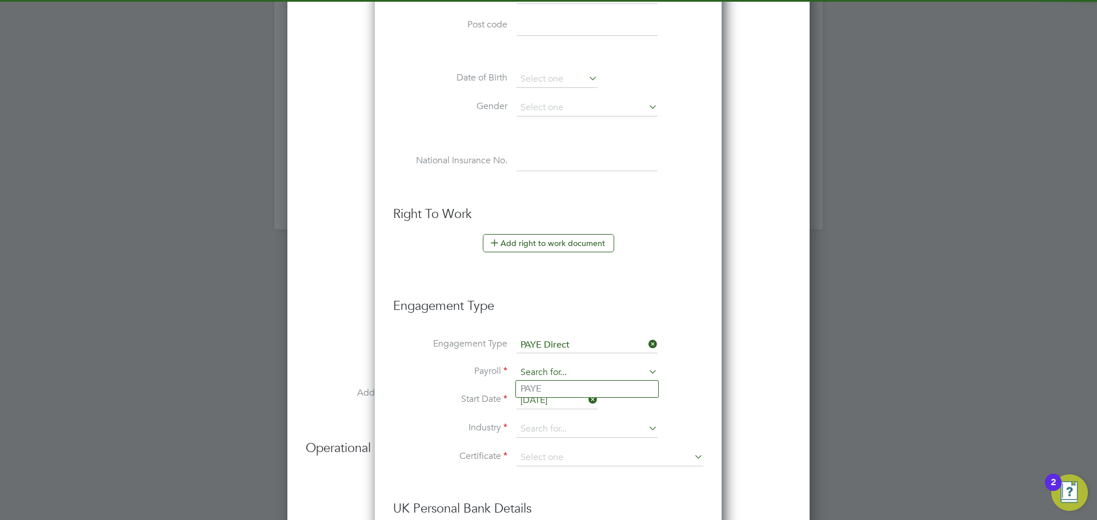
drag, startPoint x: 567, startPoint y: 366, endPoint x: 566, endPoint y: 374, distance: 8.6
click at [567, 366] on input at bounding box center [586, 373] width 141 height 16
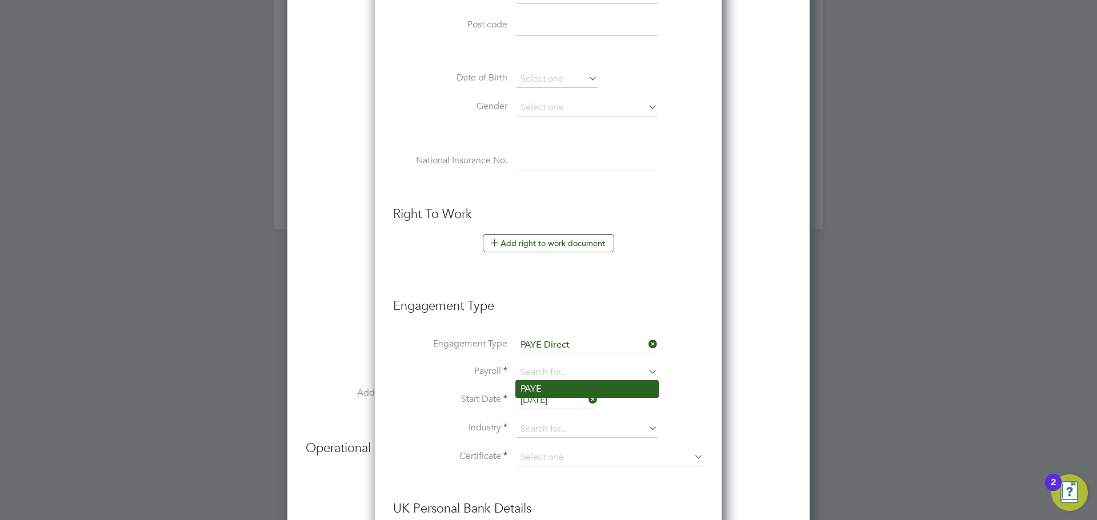
click at [596, 383] on li "PAYE" at bounding box center [587, 389] width 142 height 17
type input "PAYE"
click at [559, 435] on input at bounding box center [586, 429] width 141 height 17
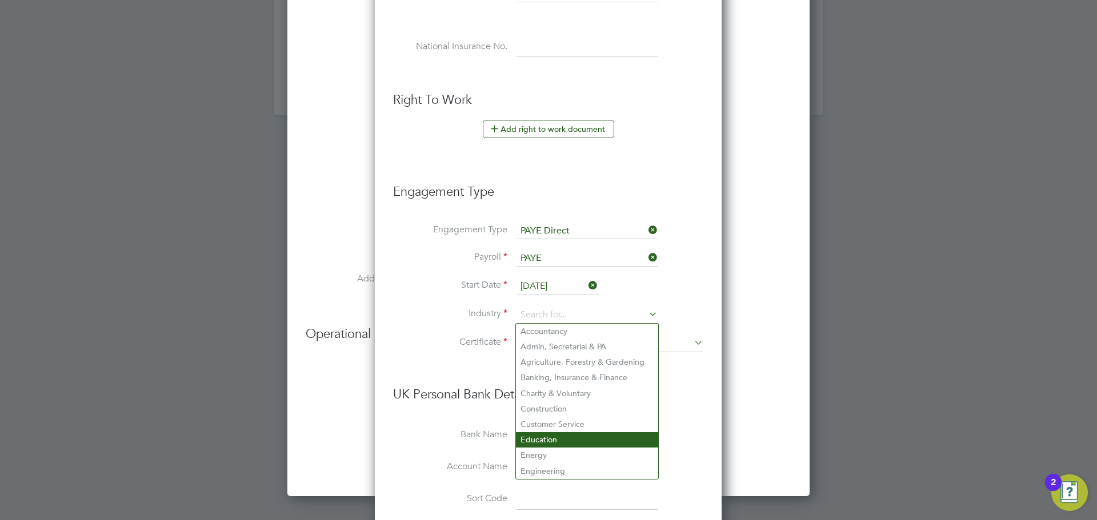
click at [585, 432] on li "Education" at bounding box center [587, 439] width 142 height 15
type input "Education"
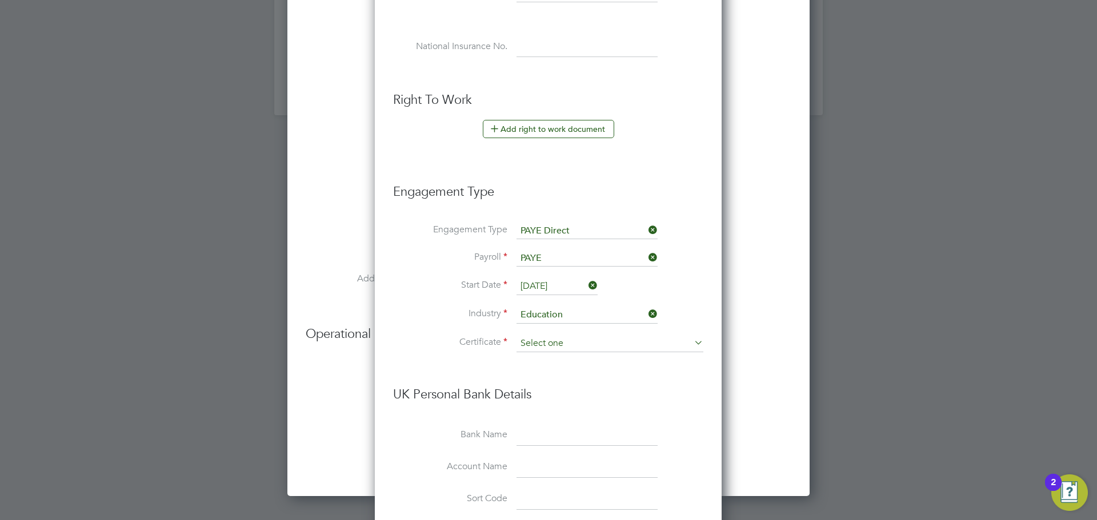
click at [577, 348] on input at bounding box center [609, 343] width 187 height 17
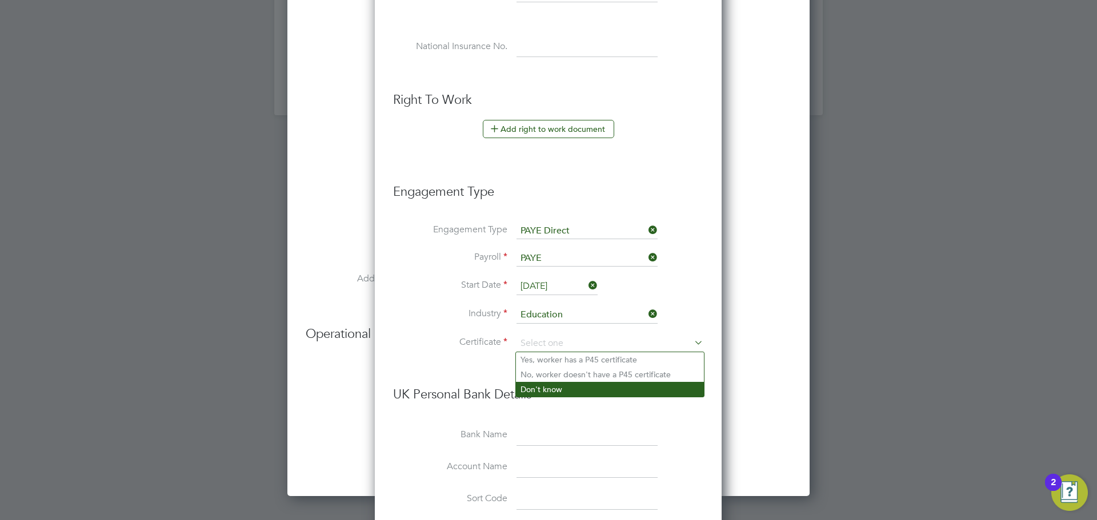
click at [565, 389] on li "Don't know" at bounding box center [610, 389] width 188 height 15
type input "Don't know"
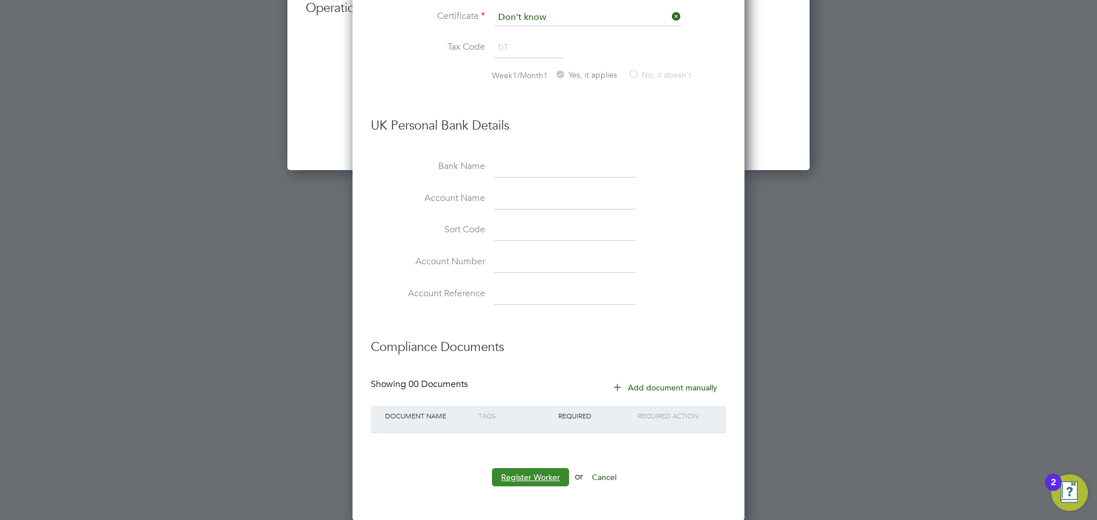
click at [545, 476] on button "Register Worker" at bounding box center [530, 477] width 77 height 18
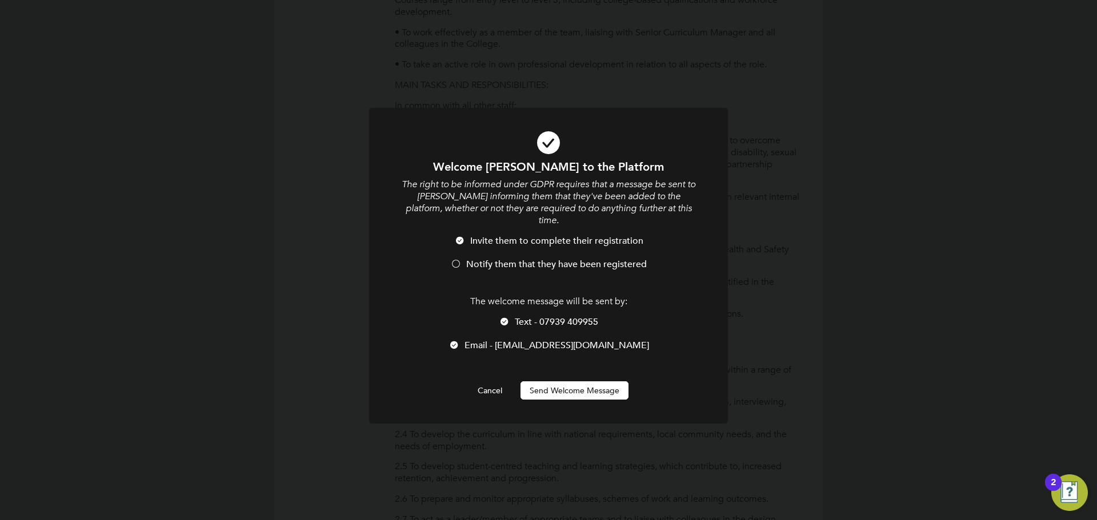
click at [520, 259] on span "Notify them that they have been registered" at bounding box center [556, 264] width 180 height 11
click at [597, 382] on button "Send Welcome Message" at bounding box center [574, 391] width 108 height 18
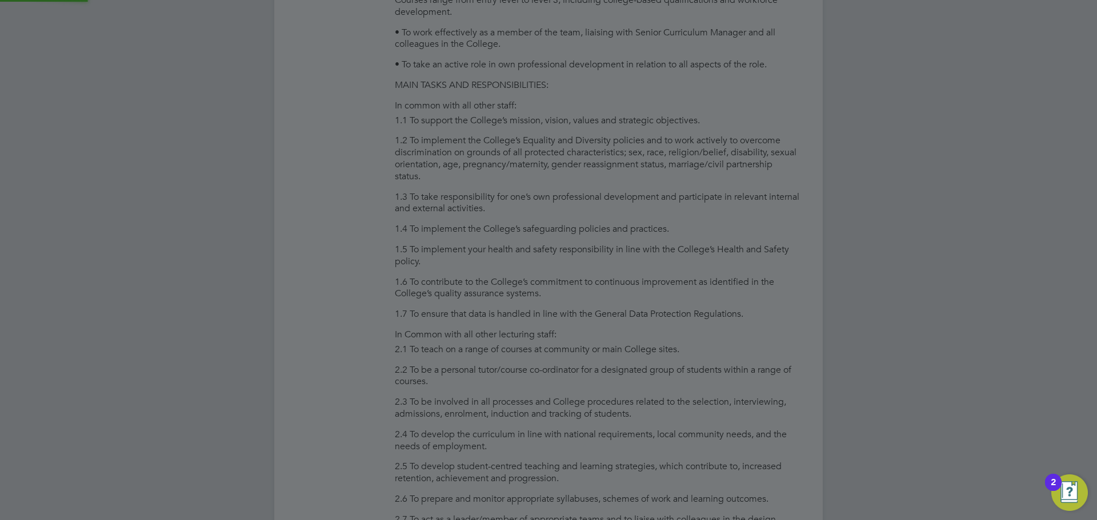
type input "Frances Hughes"
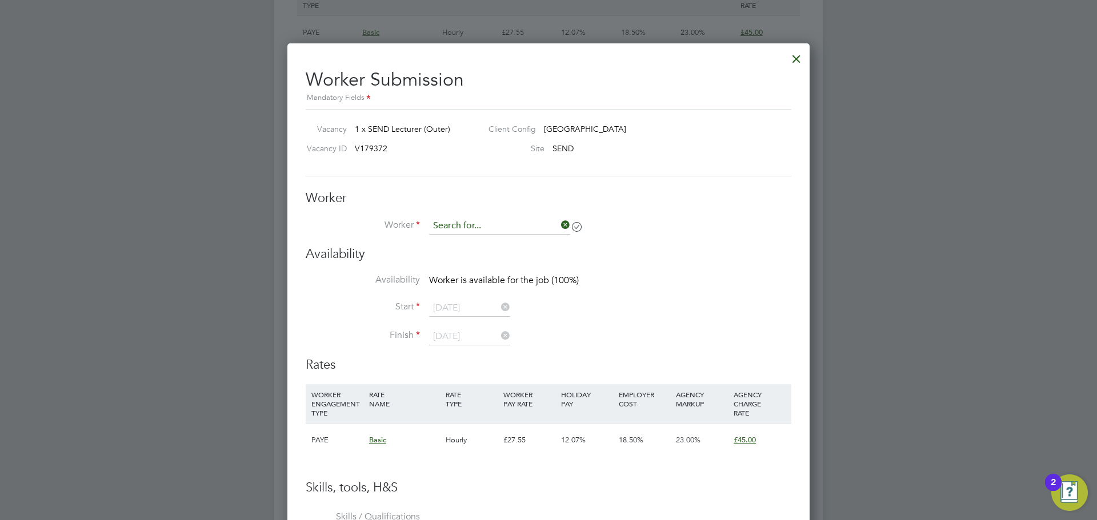
click at [527, 222] on input at bounding box center [499, 226] width 141 height 17
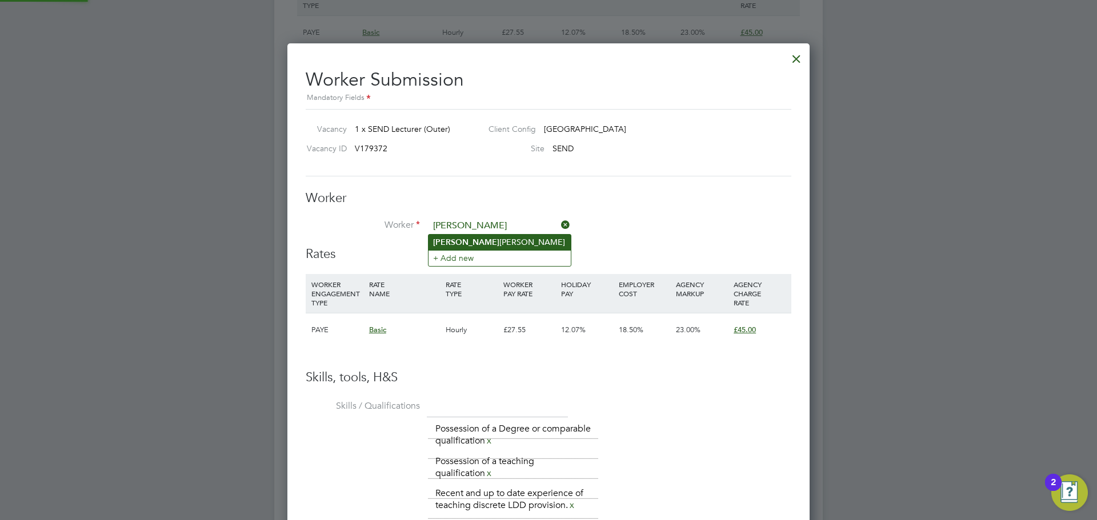
click at [502, 242] on li "Frances Hughes" at bounding box center [499, 242] width 142 height 15
type input "Frances Hughes"
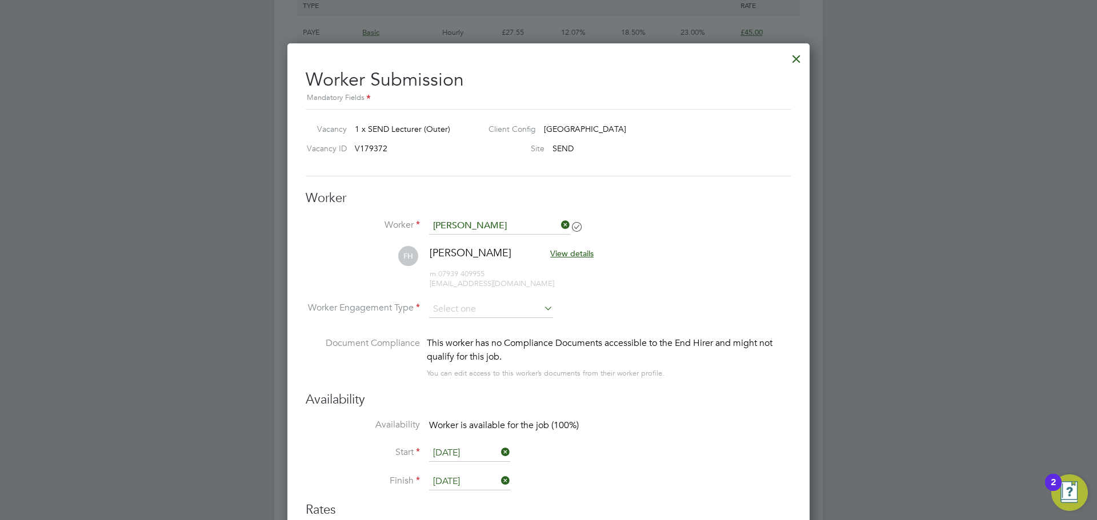
click at [458, 295] on li "FH Frances Hughes View details m: 07939 409955 fhughes2010@live.co.uk" at bounding box center [548, 273] width 485 height 54
click at [461, 310] on input at bounding box center [491, 309] width 124 height 17
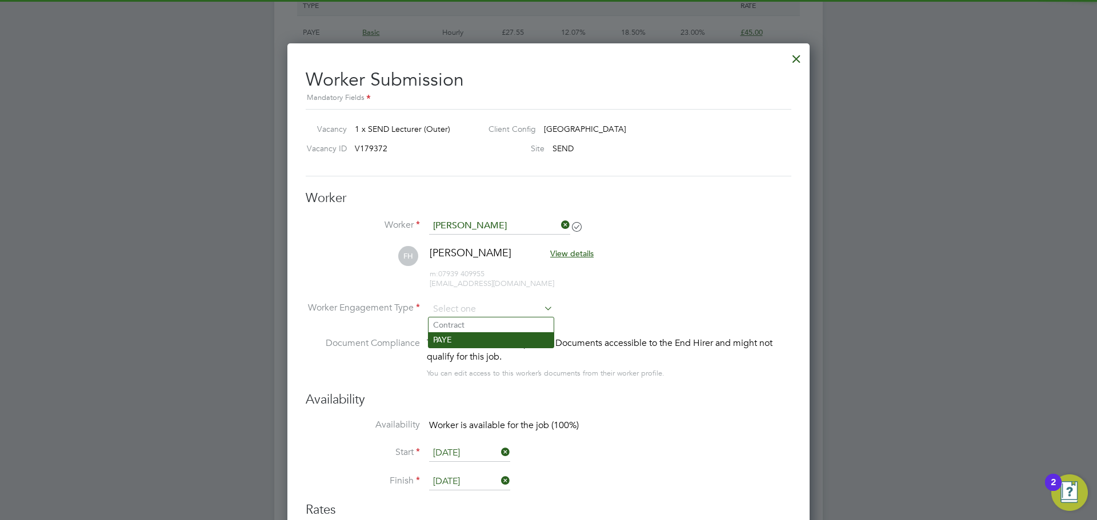
click at [460, 338] on li "PAYE" at bounding box center [490, 339] width 125 height 15
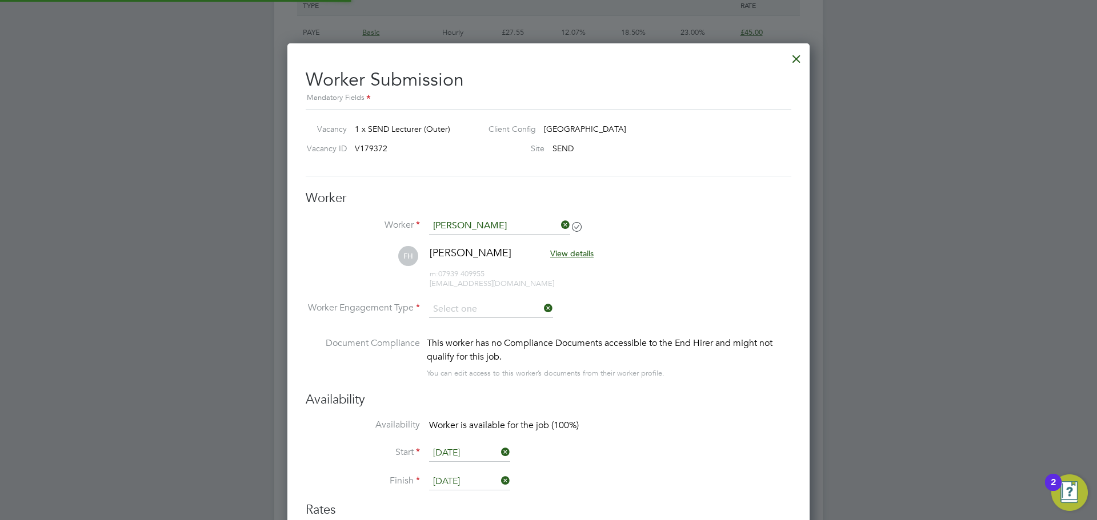
type input "PAYE"
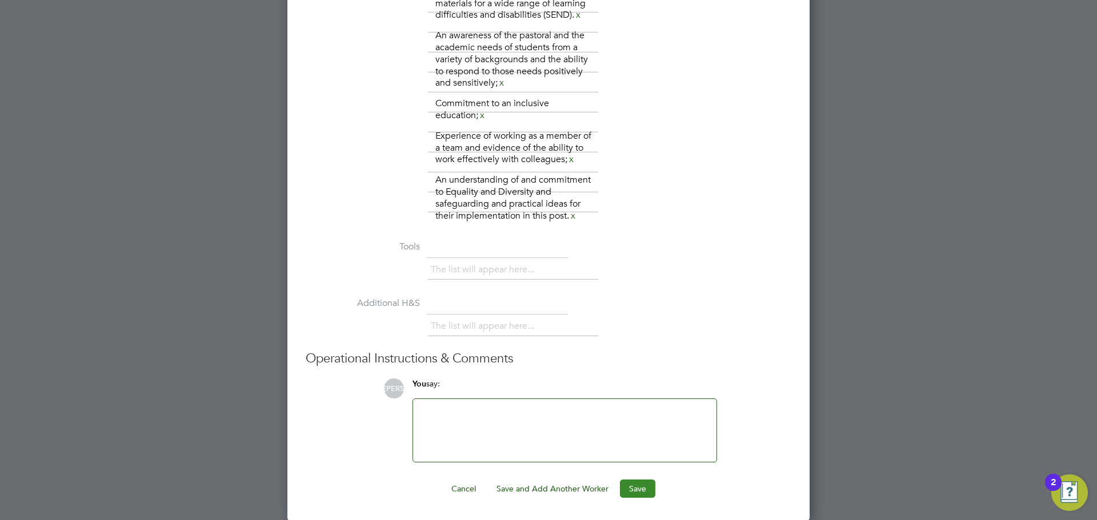
click at [647, 495] on button "Save" at bounding box center [637, 489] width 35 height 18
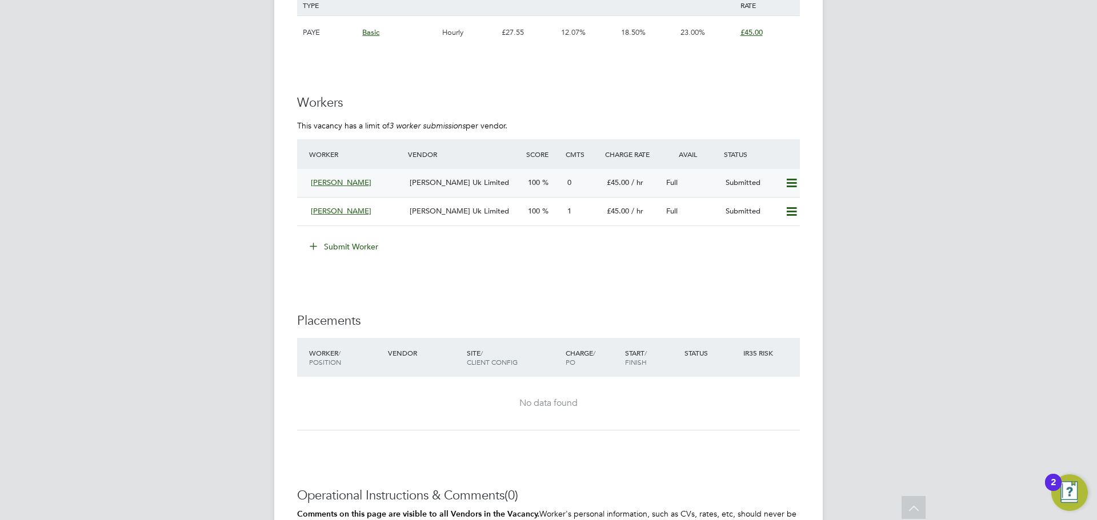
click at [439, 183] on span "Morgan Hunt Uk Limited" at bounding box center [459, 183] width 99 height 10
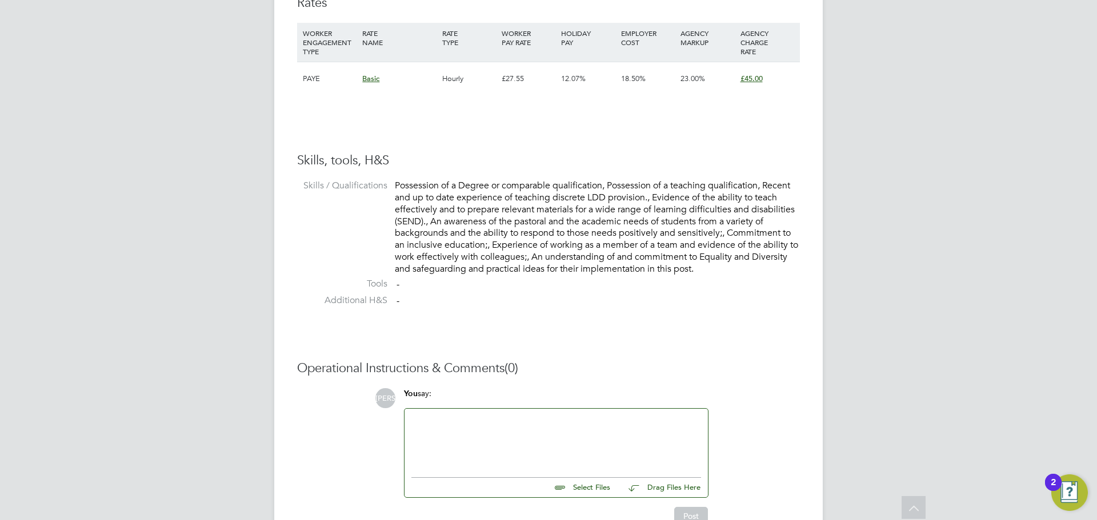
click at [585, 492] on input "file" at bounding box center [614, 486] width 171 height 16
click at [463, 430] on div at bounding box center [556, 440] width 290 height 49
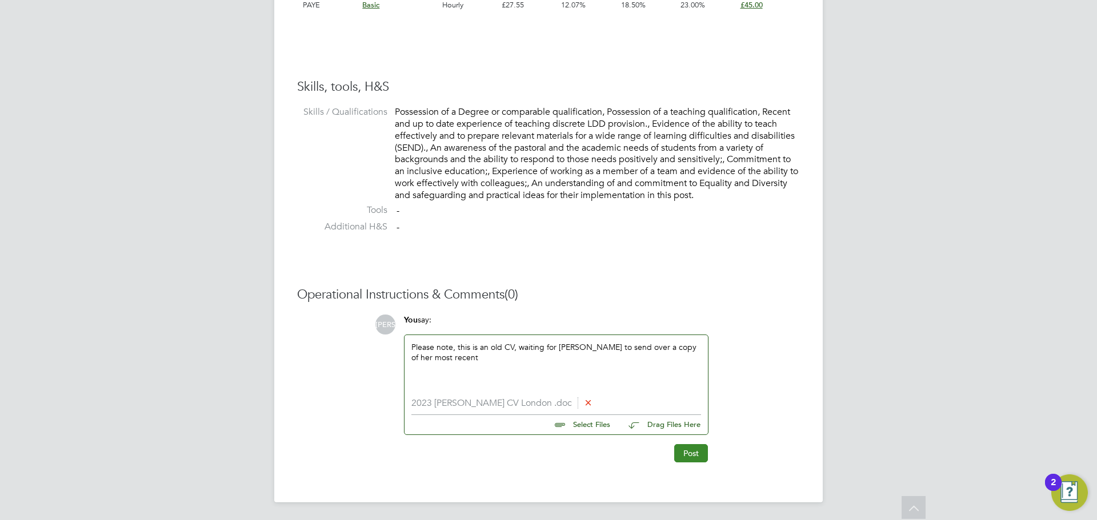
scroll to position [874, 0]
click at [693, 453] on button "Post" at bounding box center [691, 453] width 34 height 18
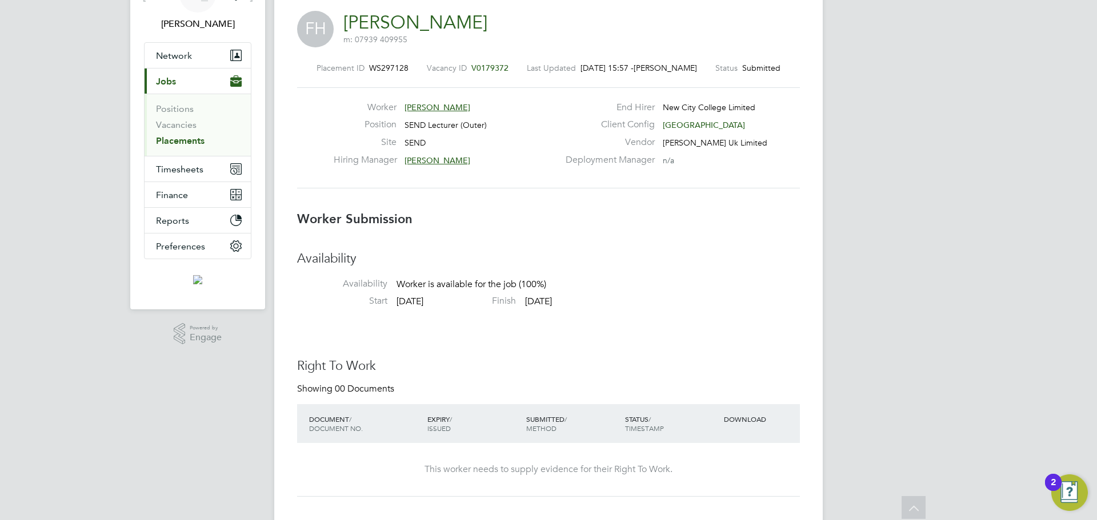
scroll to position [0, 0]
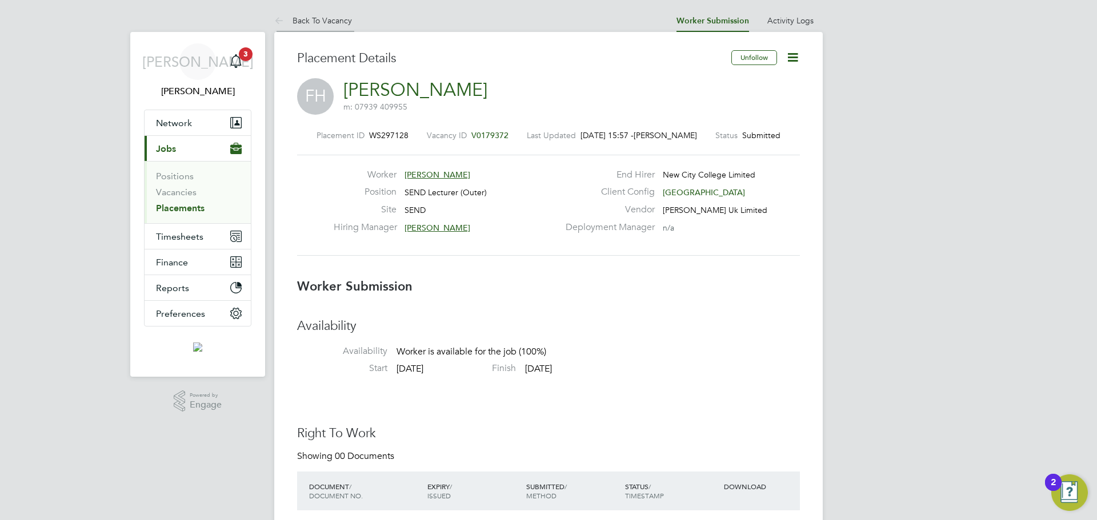
click at [339, 18] on link "Back To Vacancy" at bounding box center [313, 20] width 78 height 10
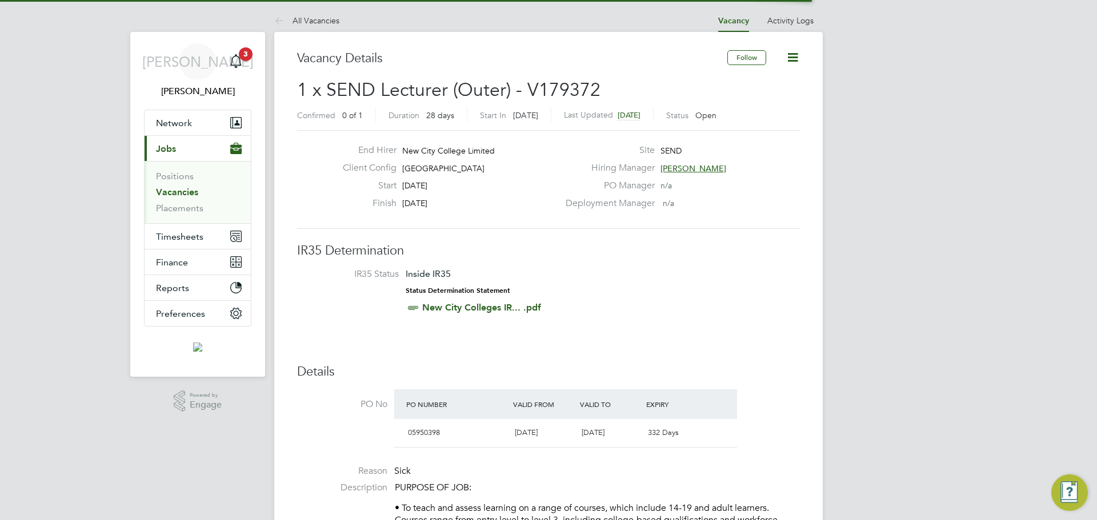
scroll to position [34, 80]
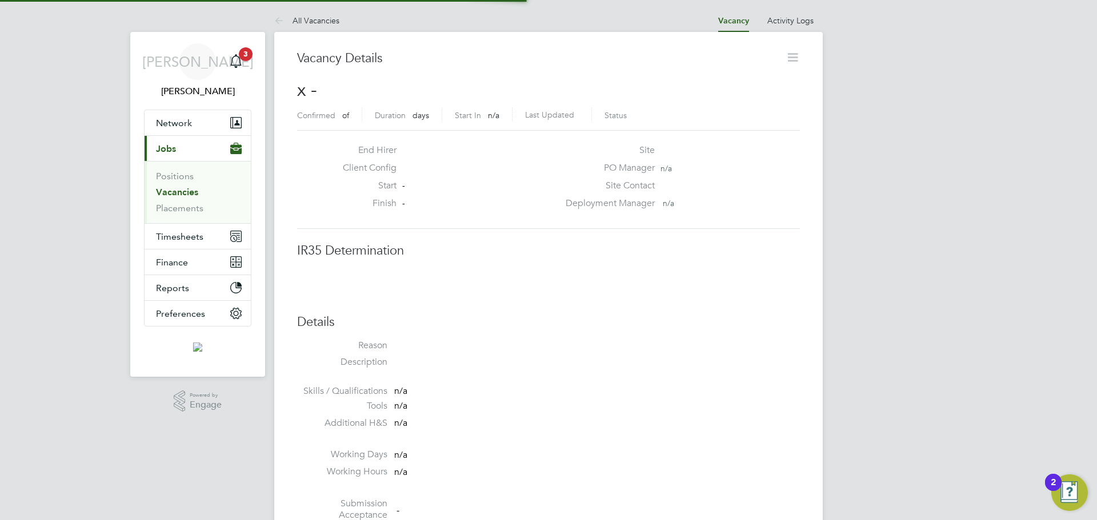
scroll to position [18, 246]
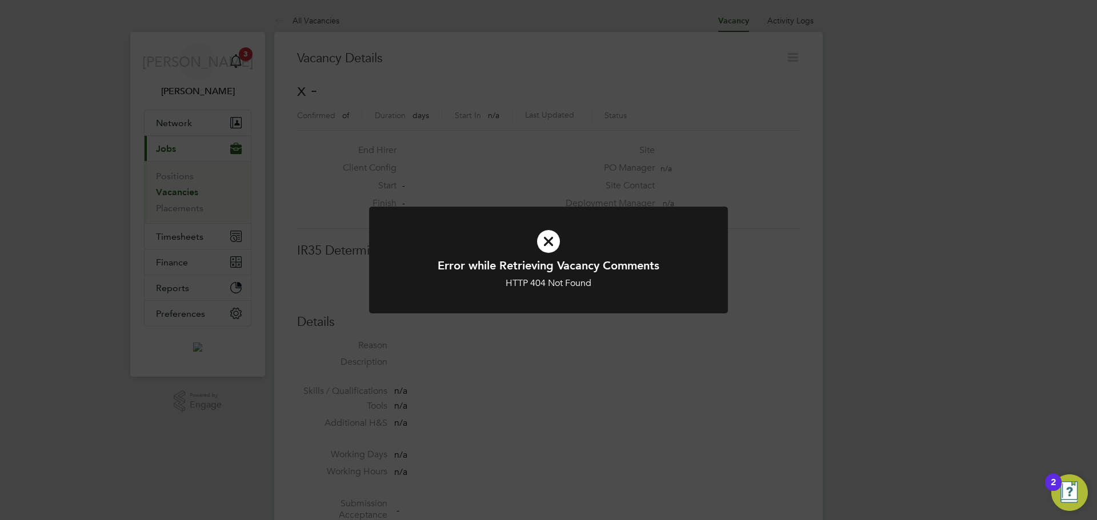
click at [750, 200] on div "Error while Retrieving Vacancy Comments HTTP 404 Not Found Cancel Okay" at bounding box center [548, 260] width 1097 height 520
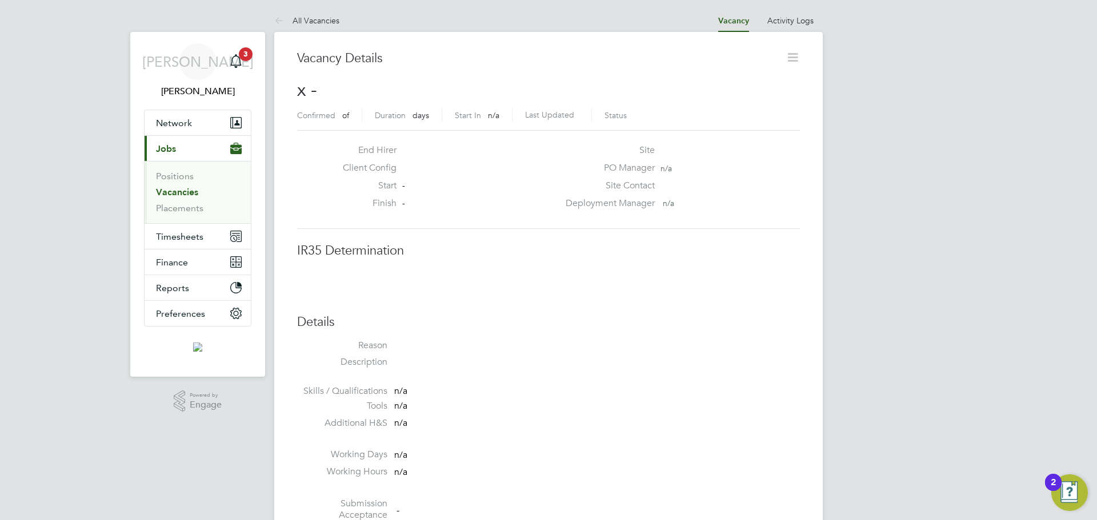
click at [187, 193] on link "Vacancies" at bounding box center [177, 192] width 42 height 11
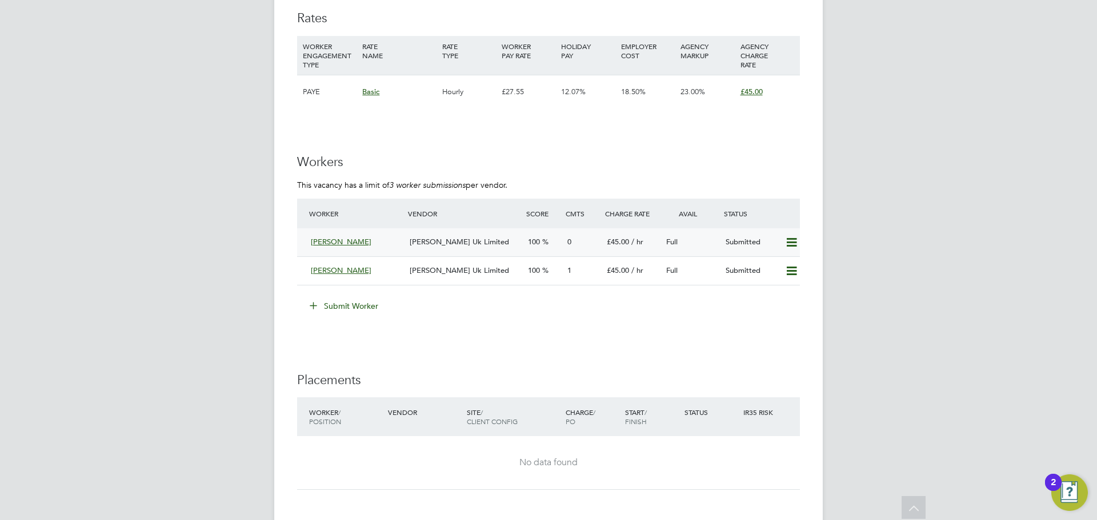
click at [466, 245] on span "[PERSON_NAME] Uk Limited" at bounding box center [459, 242] width 99 height 10
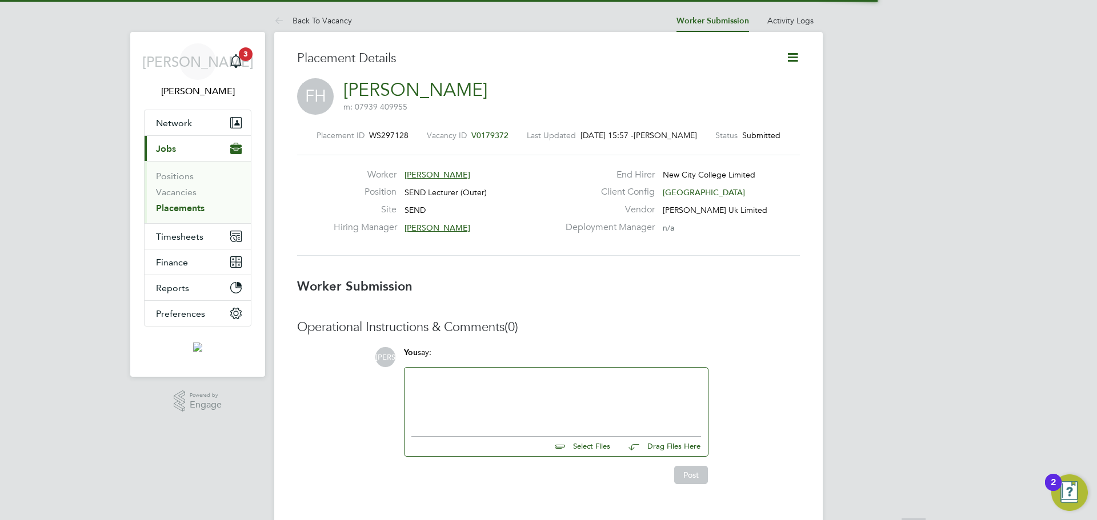
scroll to position [6, 6]
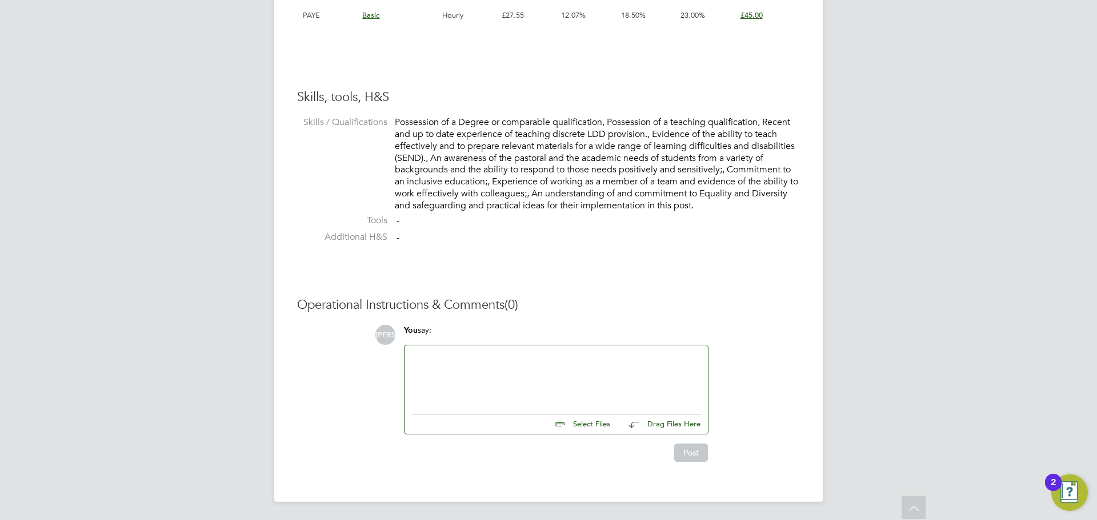
click at [585, 430] on input "file" at bounding box center [614, 423] width 171 height 16
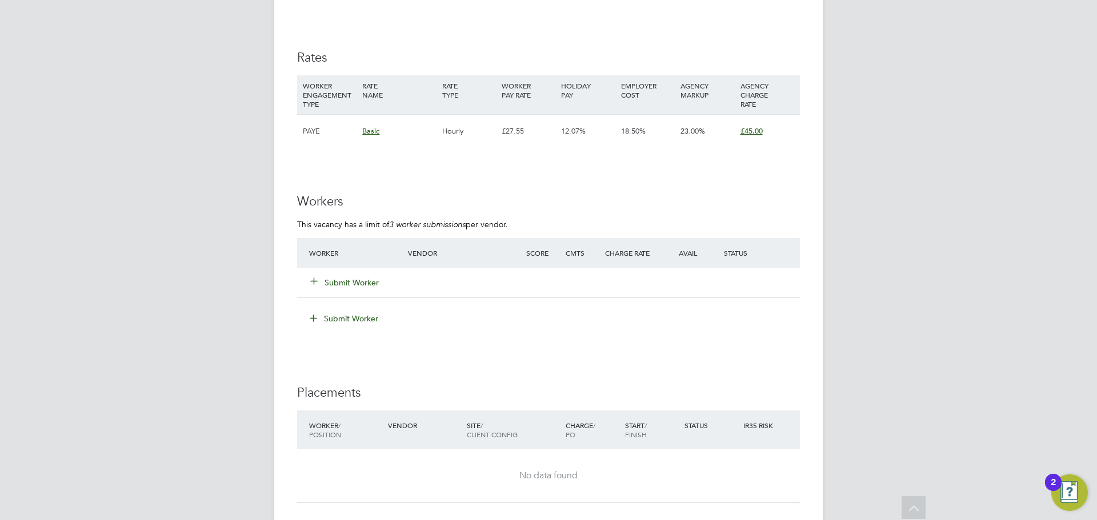
scroll to position [1898, 0]
click at [369, 286] on button "Submit Worker" at bounding box center [345, 284] width 69 height 11
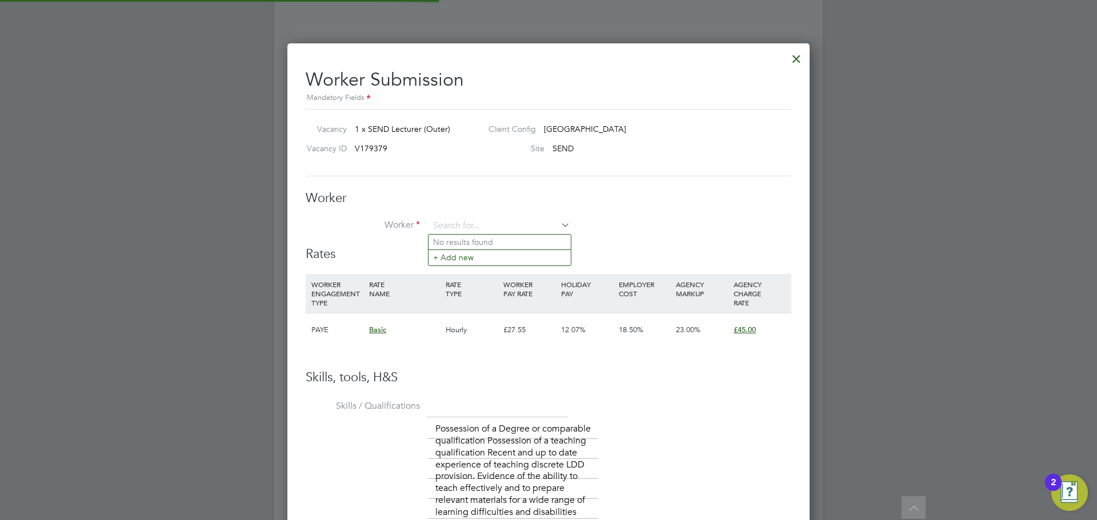
scroll to position [941, 523]
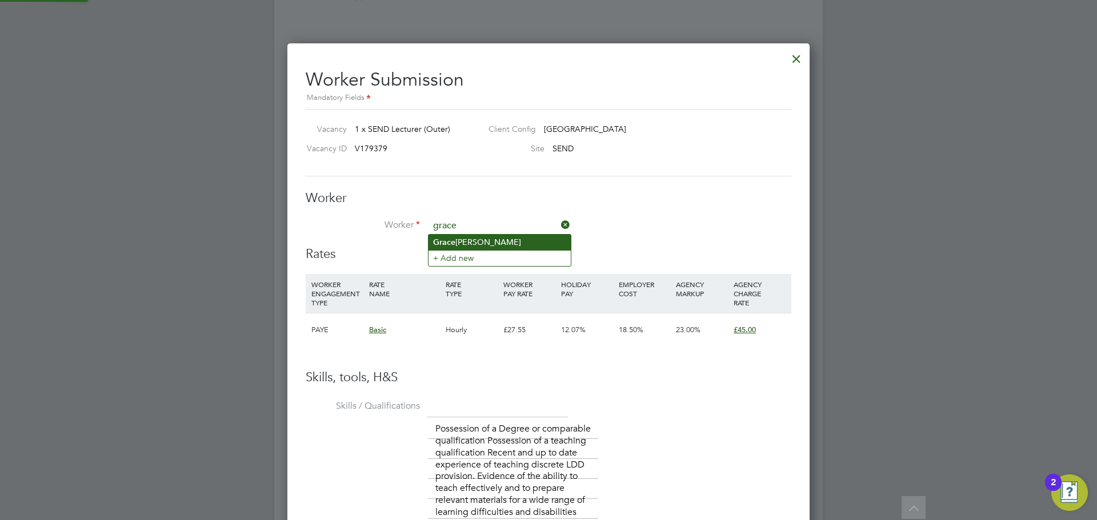
click at [498, 244] on li "Grace David" at bounding box center [499, 242] width 142 height 15
type input "Grace David"
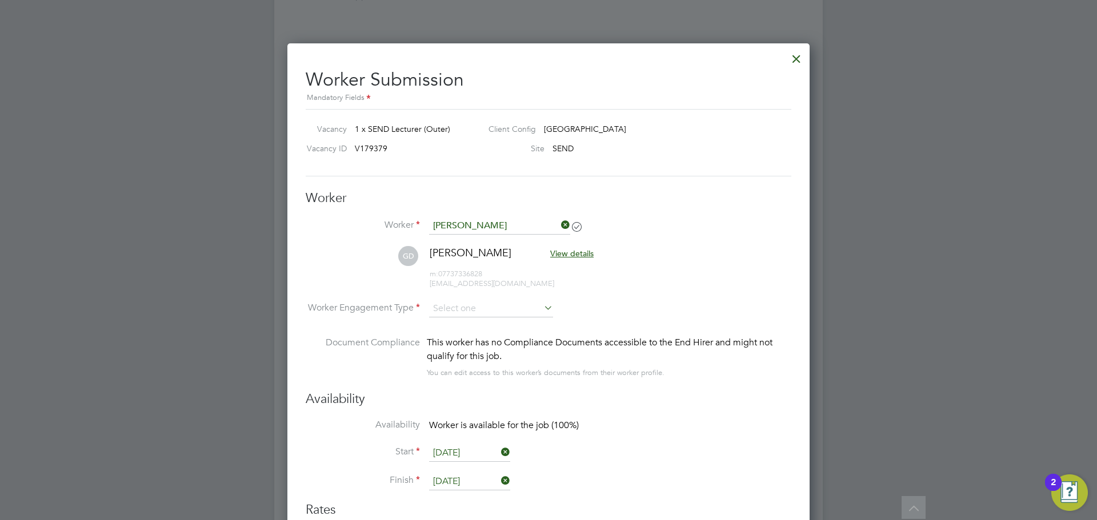
scroll to position [1196, 523]
click at [470, 307] on input at bounding box center [491, 309] width 124 height 17
click at [461, 343] on li "PAYE" at bounding box center [490, 339] width 125 height 15
type input "PAYE"
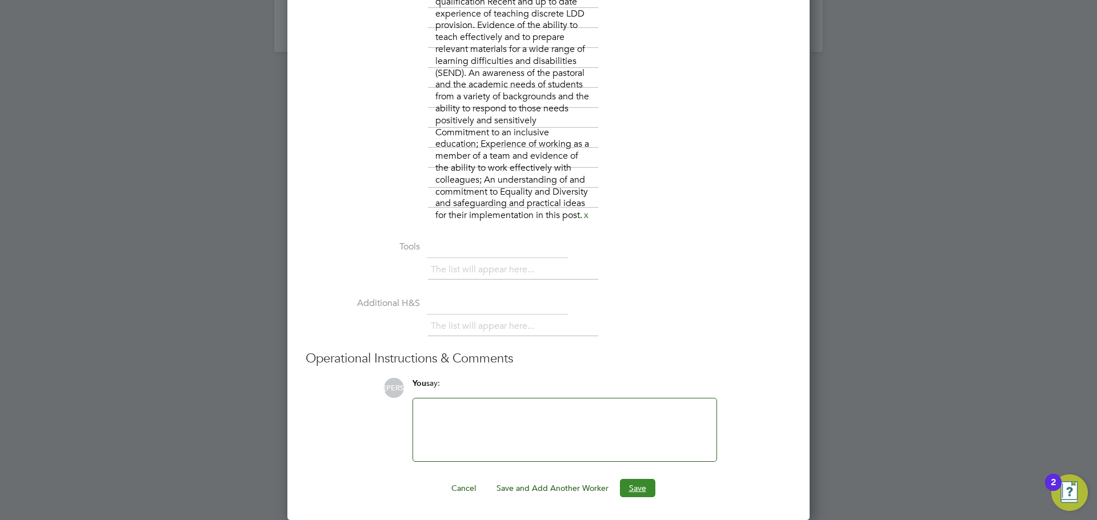
click at [643, 487] on button "Save" at bounding box center [637, 488] width 35 height 18
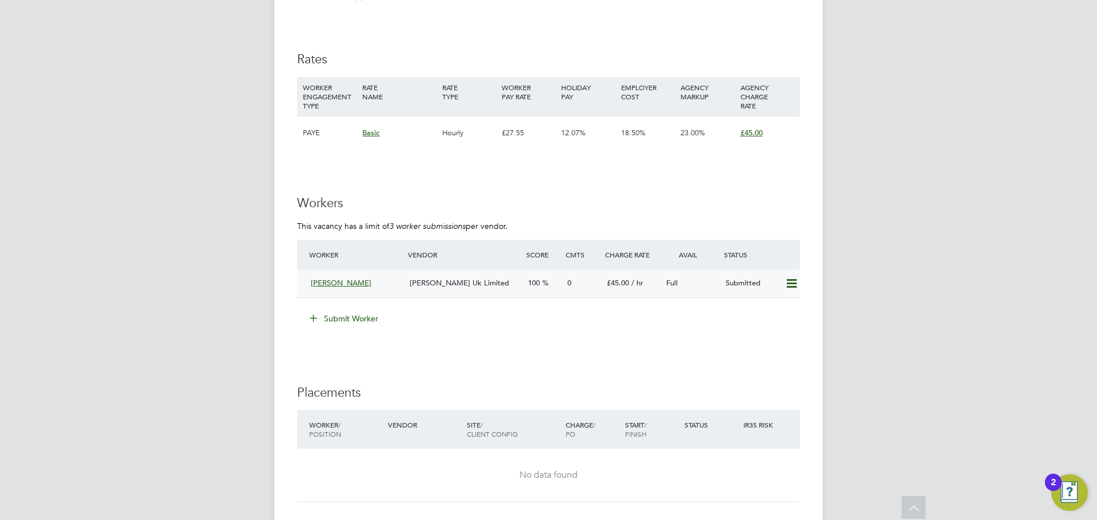
click at [426, 282] on span "[PERSON_NAME] Uk Limited" at bounding box center [459, 283] width 99 height 10
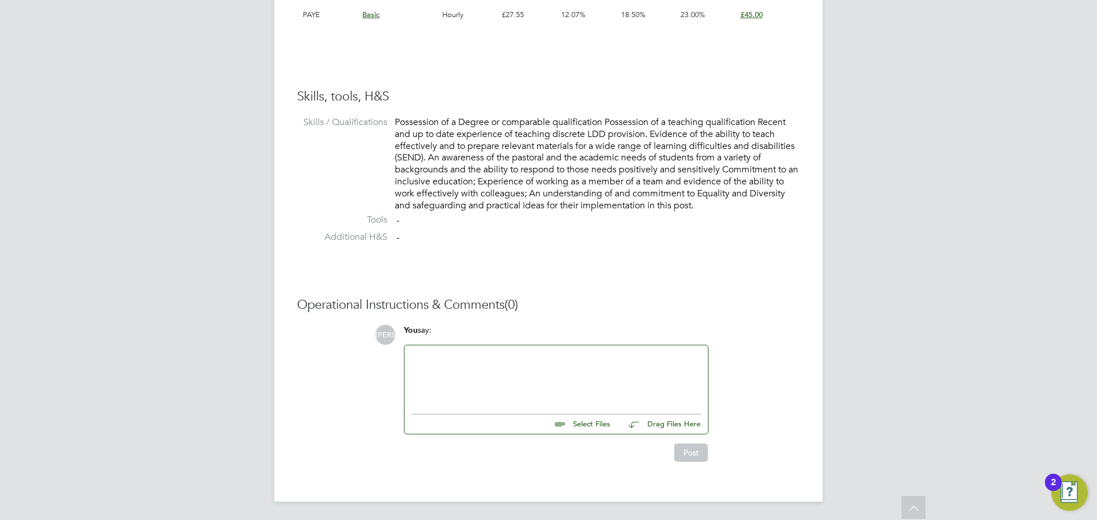
drag, startPoint x: 499, startPoint y: 375, endPoint x: 465, endPoint y: 352, distance: 40.2
click at [498, 372] on div at bounding box center [556, 376] width 290 height 49
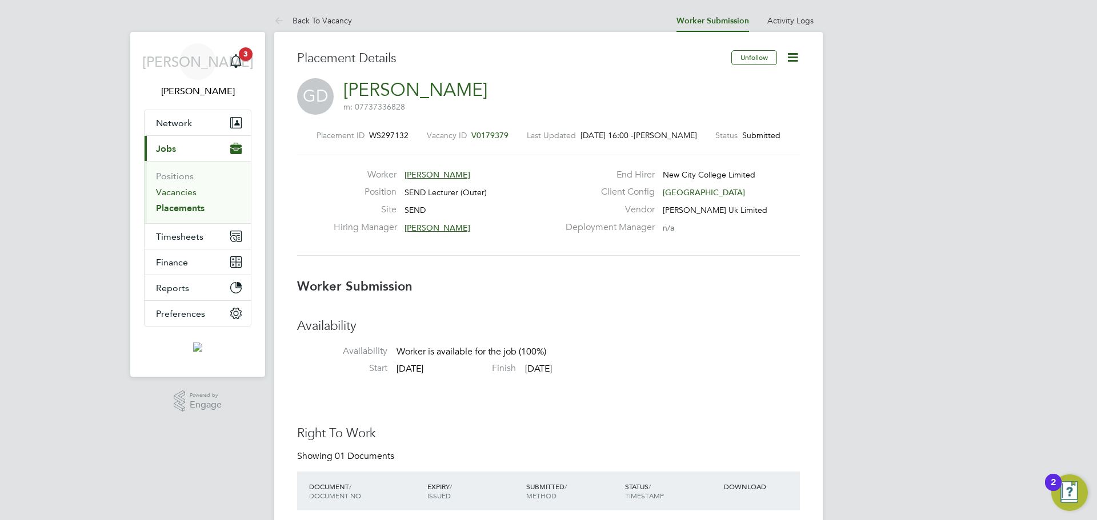
click at [183, 190] on link "Vacancies" at bounding box center [176, 192] width 41 height 11
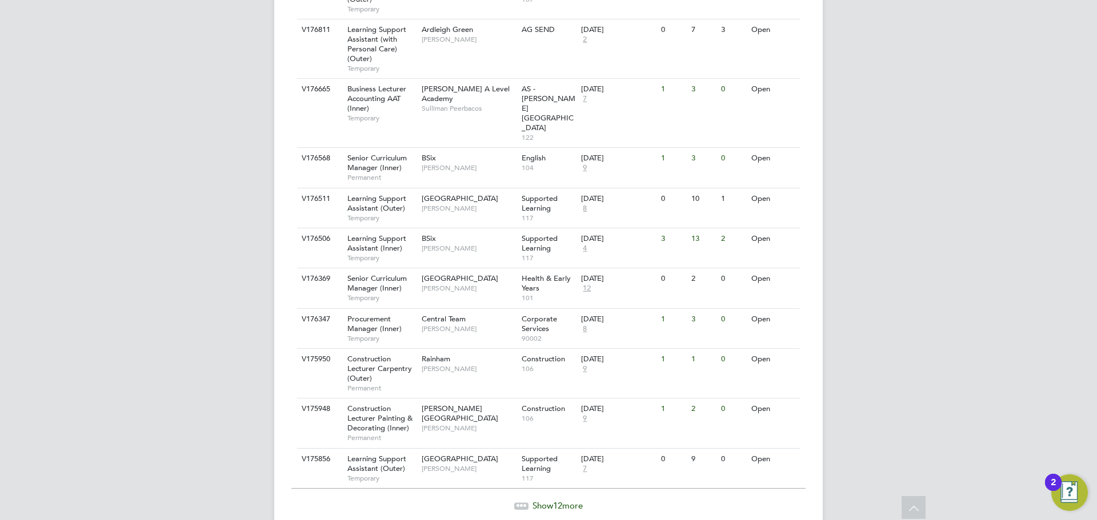
scroll to position [1167, 0]
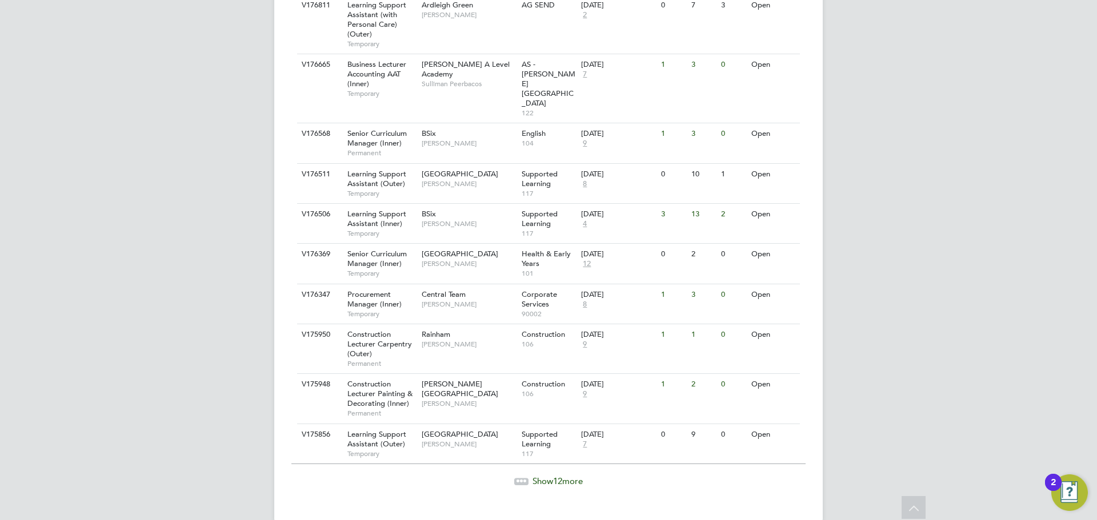
click at [549, 476] on span "Show 12 more" at bounding box center [557, 481] width 50 height 11
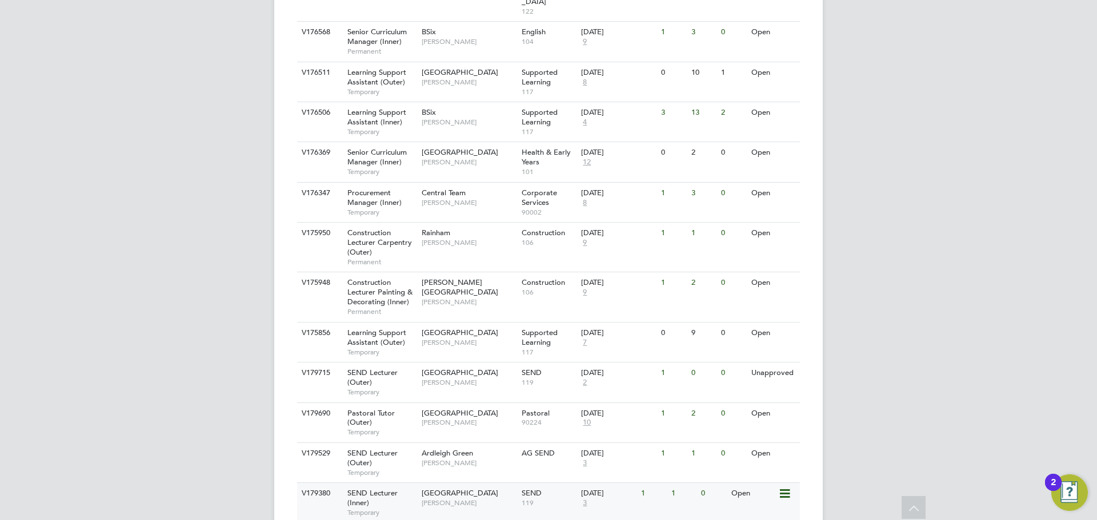
scroll to position [1361, 0]
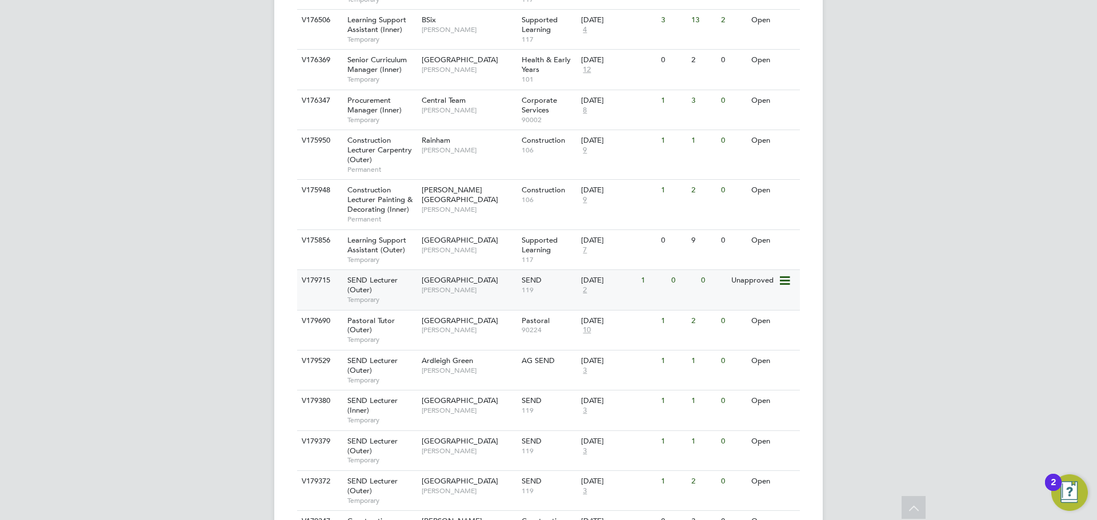
click at [414, 274] on div "SEND Lecturer (Outer) Temporary" at bounding box center [379, 289] width 80 height 39
click at [445, 366] on span "[PERSON_NAME]" at bounding box center [469, 370] width 94 height 9
drag, startPoint x: 455, startPoint y: 392, endPoint x: 481, endPoint y: 398, distance: 26.9
click at [481, 398] on div "Tower Hamlets Campus Clair Windsor" at bounding box center [469, 406] width 100 height 30
click at [489, 431] on div "Redbridge Campus Clair Windsor" at bounding box center [469, 446] width 100 height 30
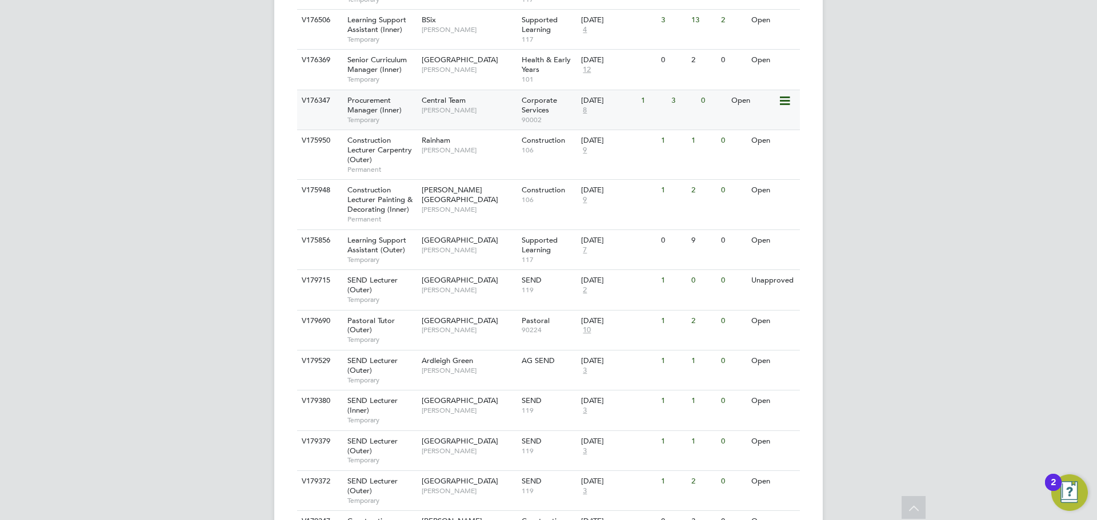
scroll to position [1418, 0]
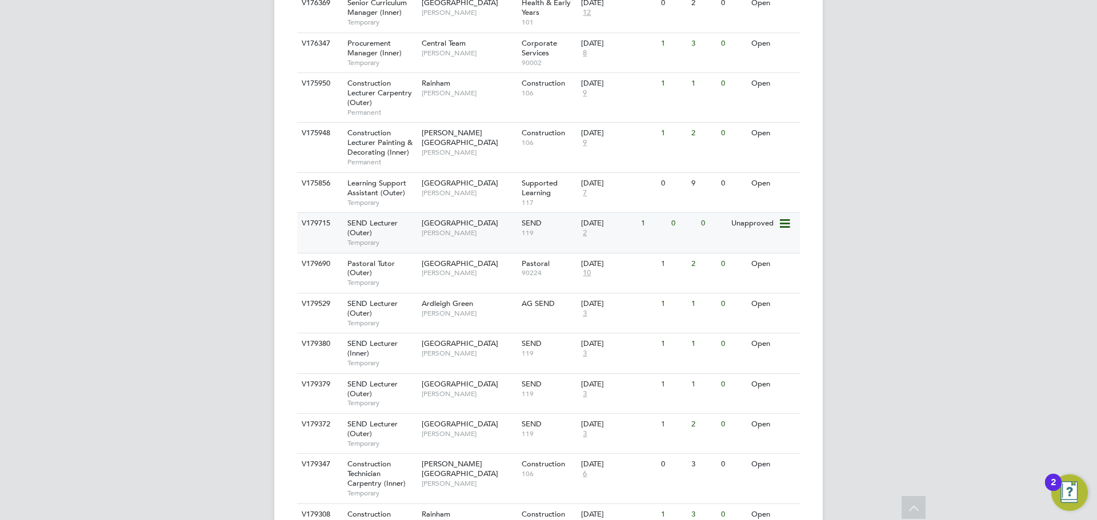
click at [428, 228] on span "[PERSON_NAME]" at bounding box center [469, 232] width 94 height 9
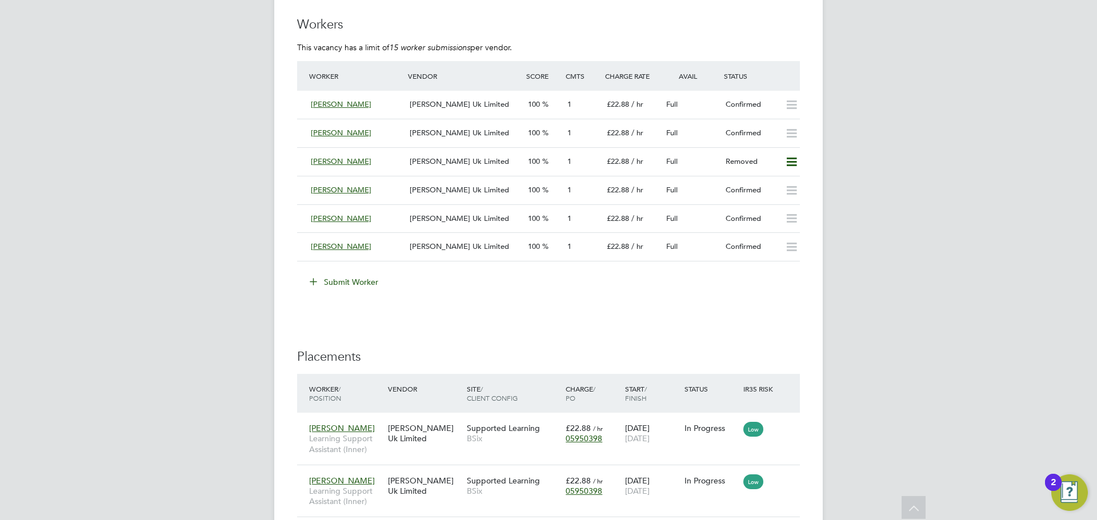
click at [344, 275] on button "Submit Worker" at bounding box center [345, 282] width 86 height 18
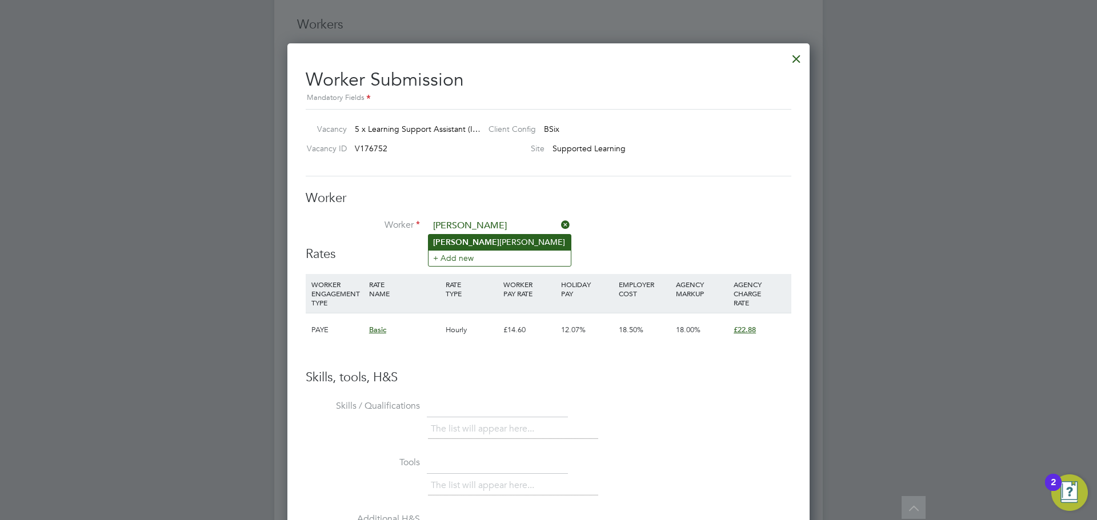
click at [507, 241] on li "Fatou Ndiaye" at bounding box center [499, 242] width 142 height 15
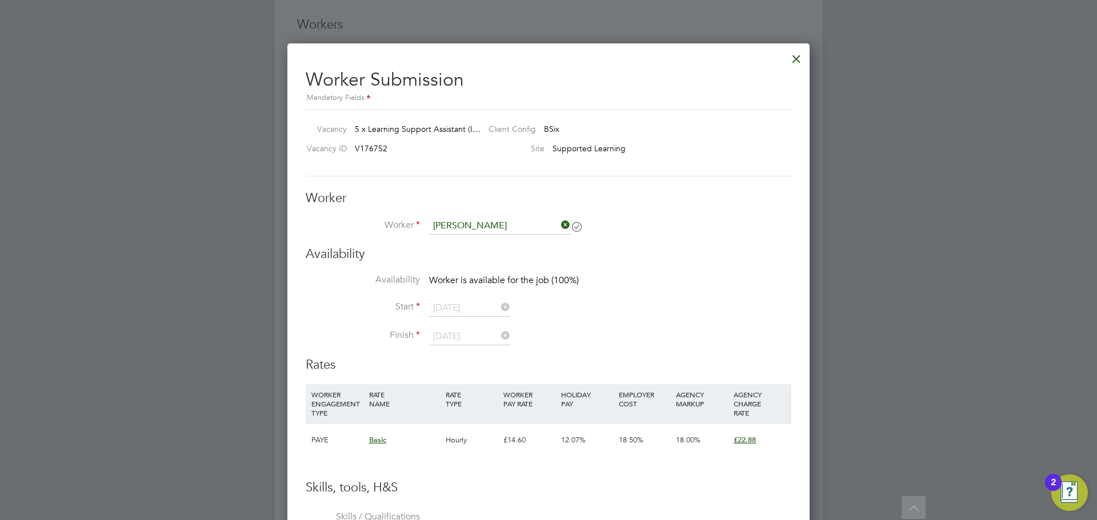
type input "Fatou Ndiaye"
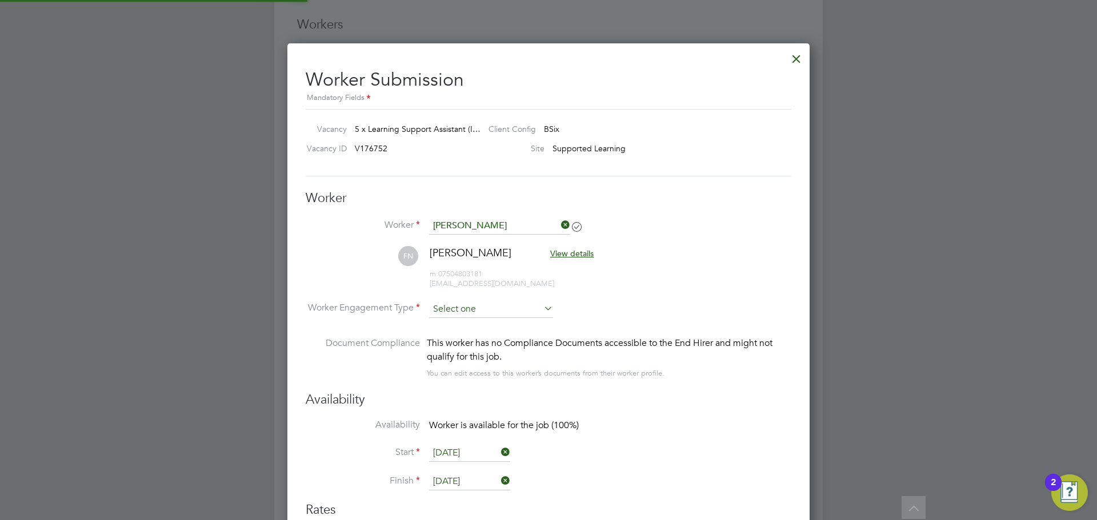
click at [467, 311] on input at bounding box center [491, 309] width 124 height 17
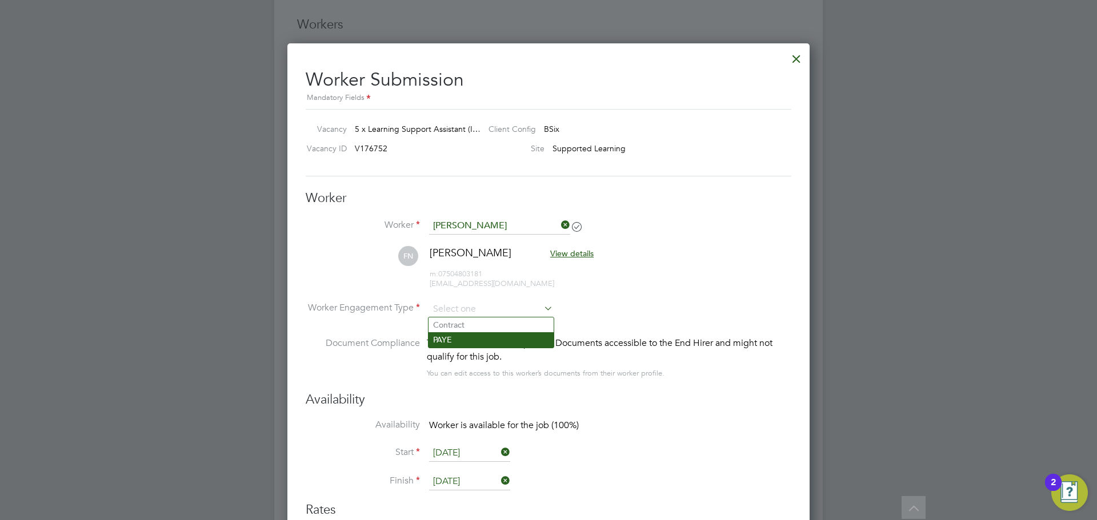
click at [462, 340] on li "PAYE" at bounding box center [490, 339] width 125 height 15
type input "PAYE"
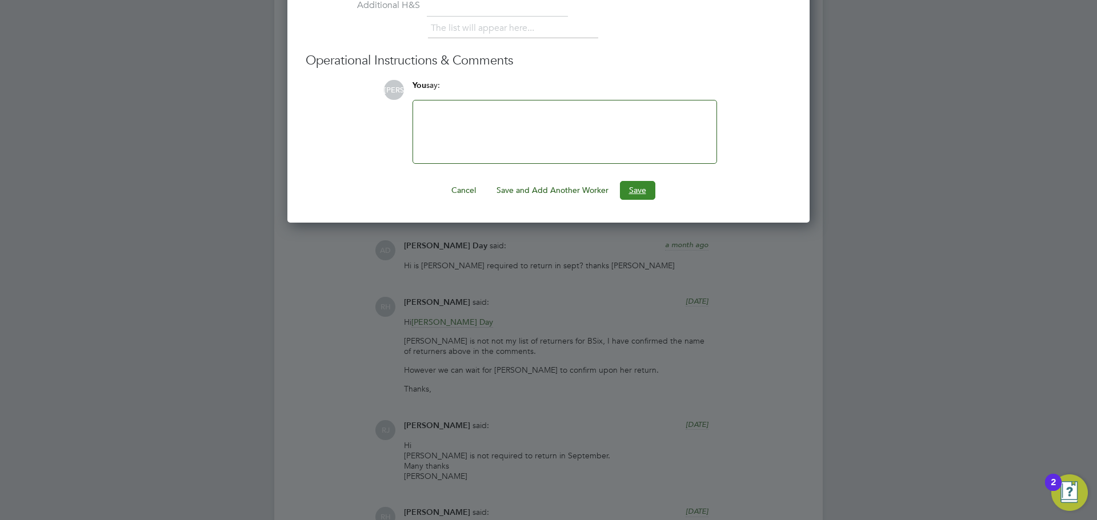
click at [643, 194] on button "Save" at bounding box center [637, 190] width 35 height 18
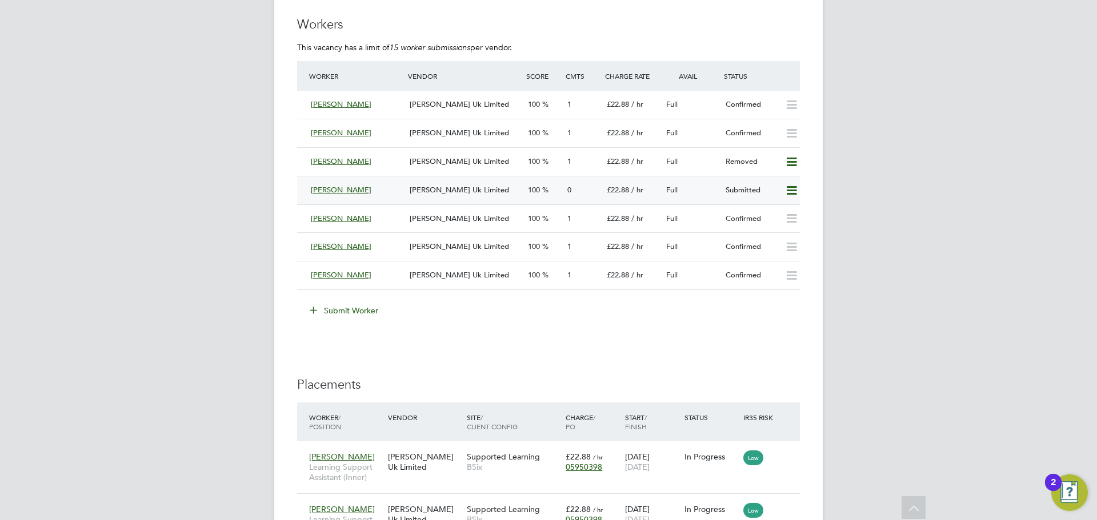
click at [437, 191] on span "Morgan Hunt Uk Limited" at bounding box center [459, 190] width 99 height 10
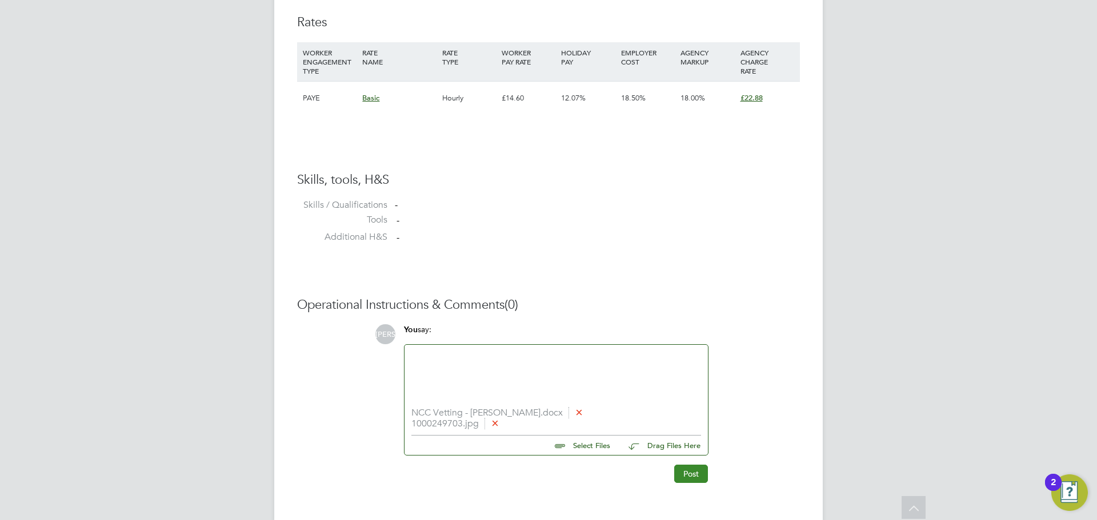
click at [695, 480] on button "Post" at bounding box center [691, 474] width 34 height 18
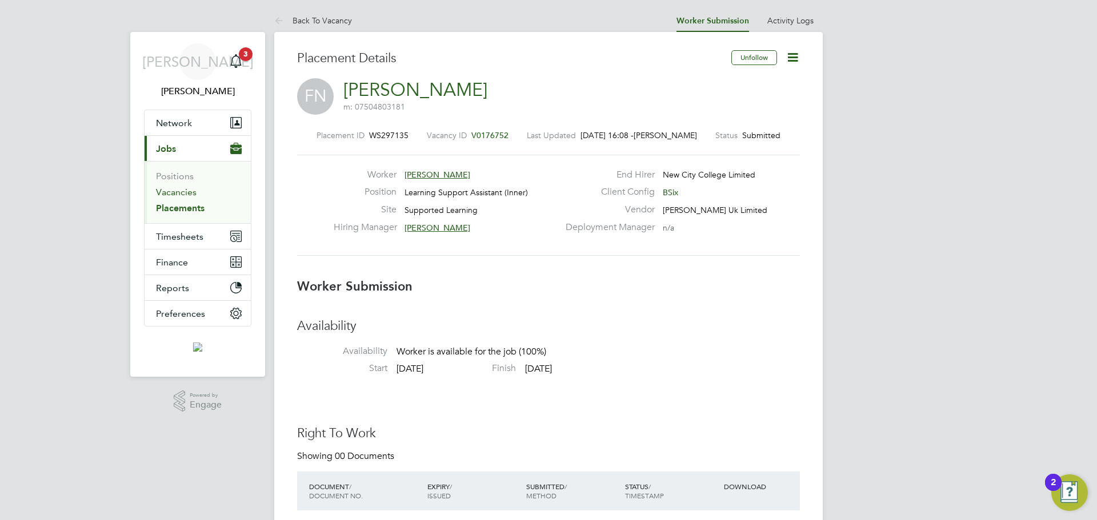
click at [176, 196] on link "Vacancies" at bounding box center [176, 192] width 41 height 11
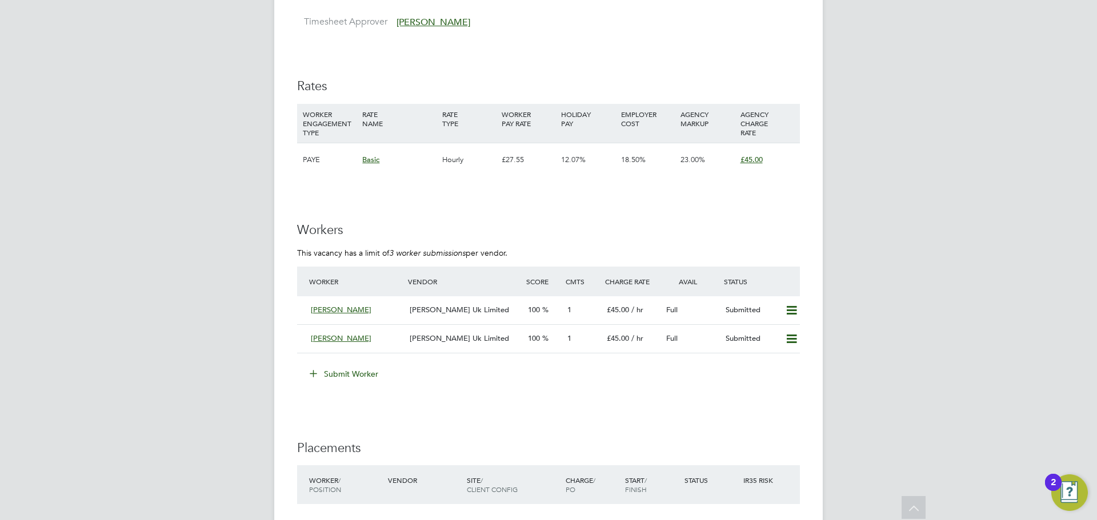
scroll to position [1868, 0]
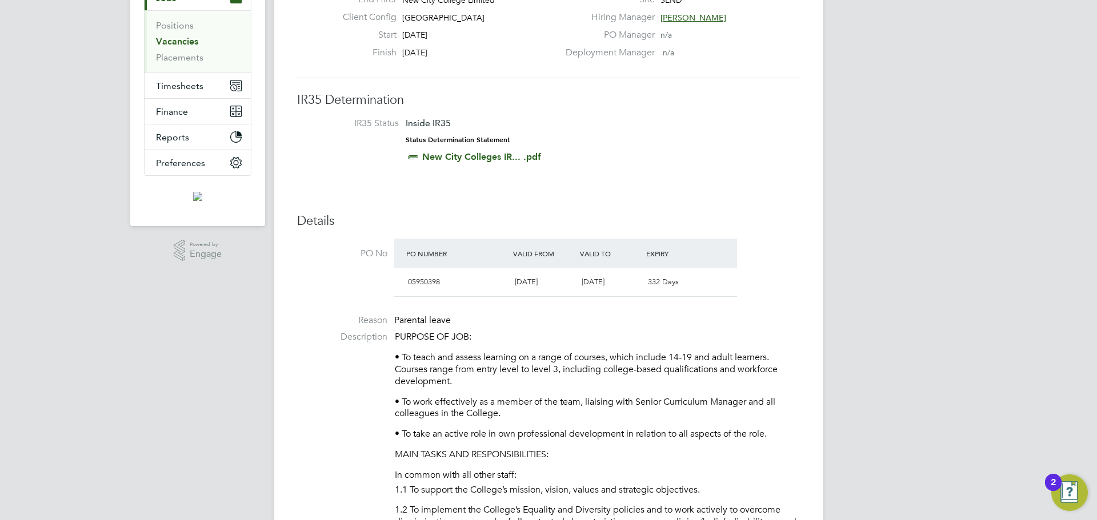
scroll to position [400, 0]
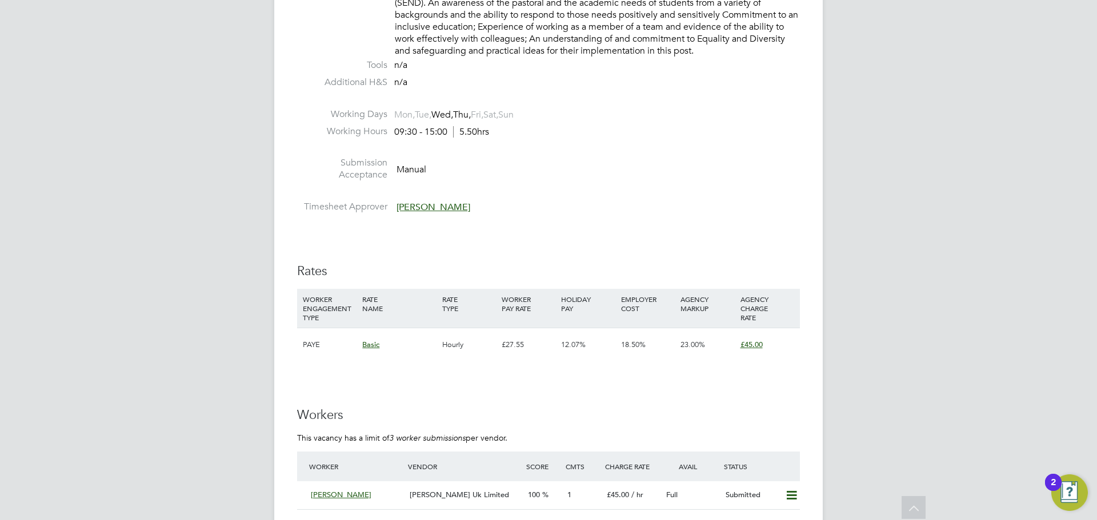
scroll to position [1668, 0]
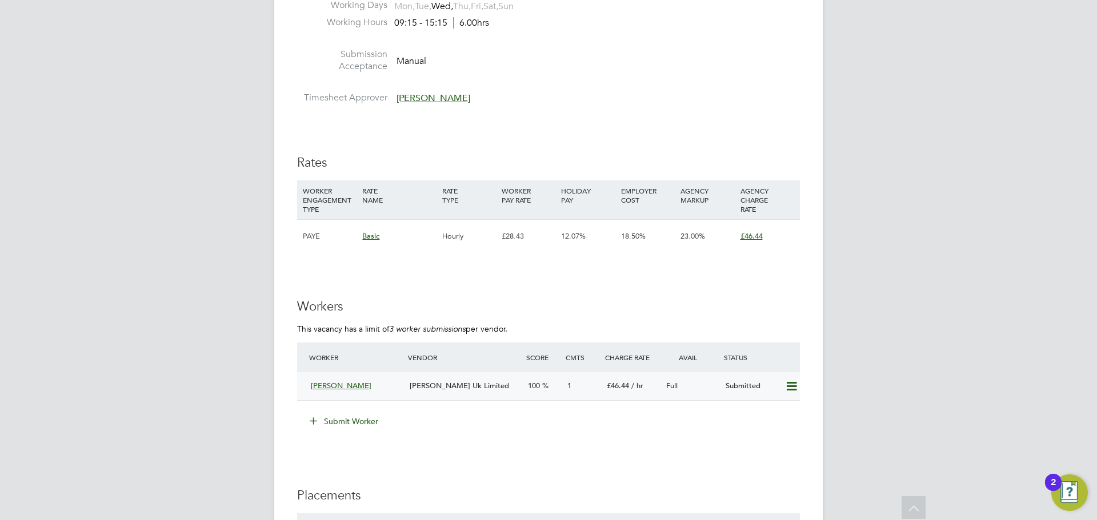
scroll to position [1661, 0]
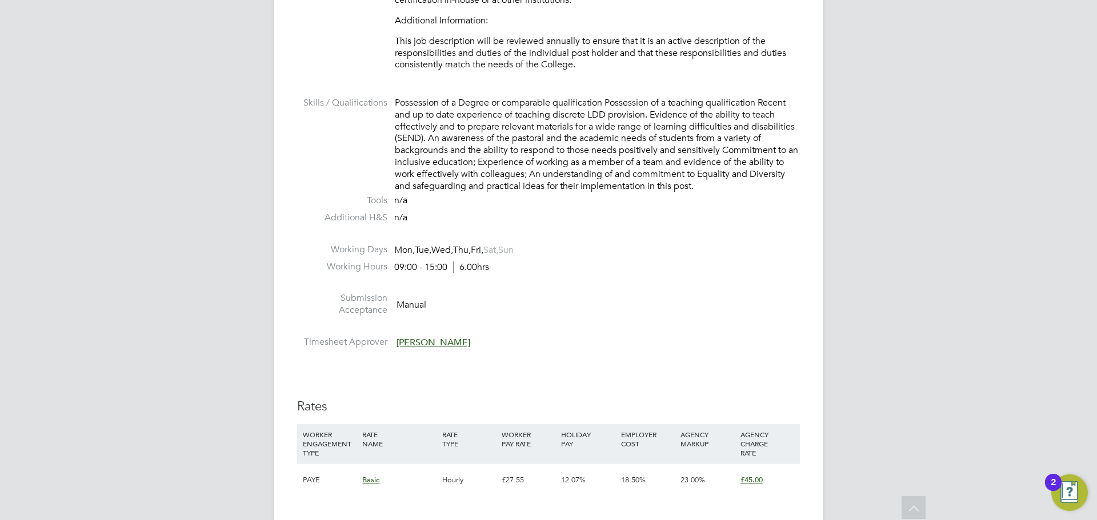
scroll to position [1538, 0]
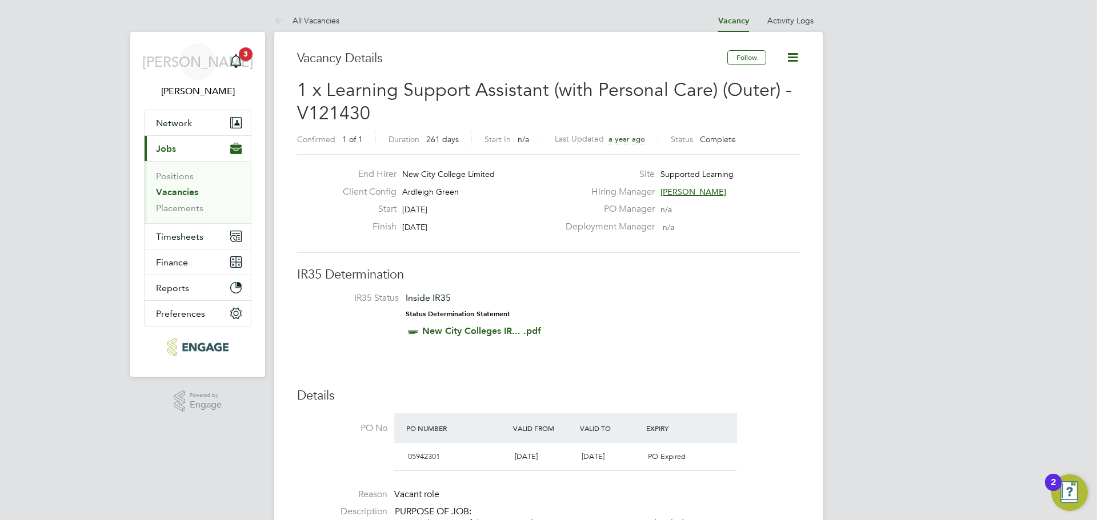
click at [182, 195] on link "Vacancies" at bounding box center [177, 192] width 42 height 11
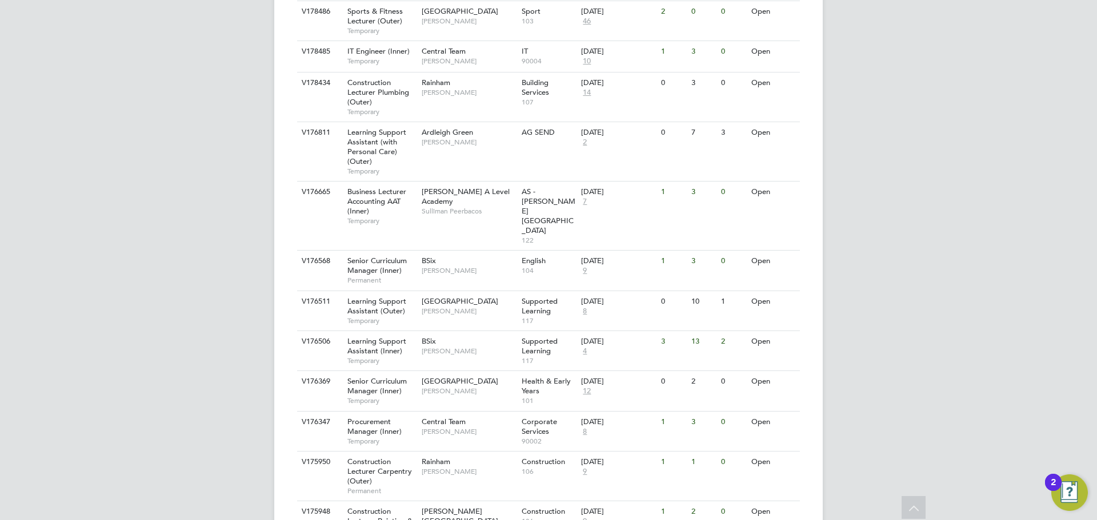
scroll to position [1167, 0]
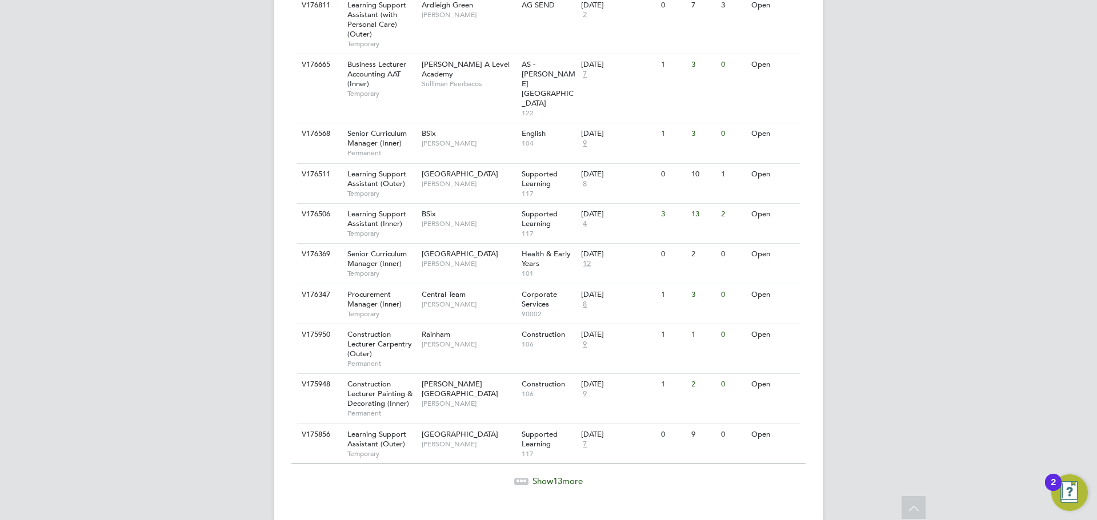
click at [524, 478] on div at bounding box center [521, 481] width 14 height 7
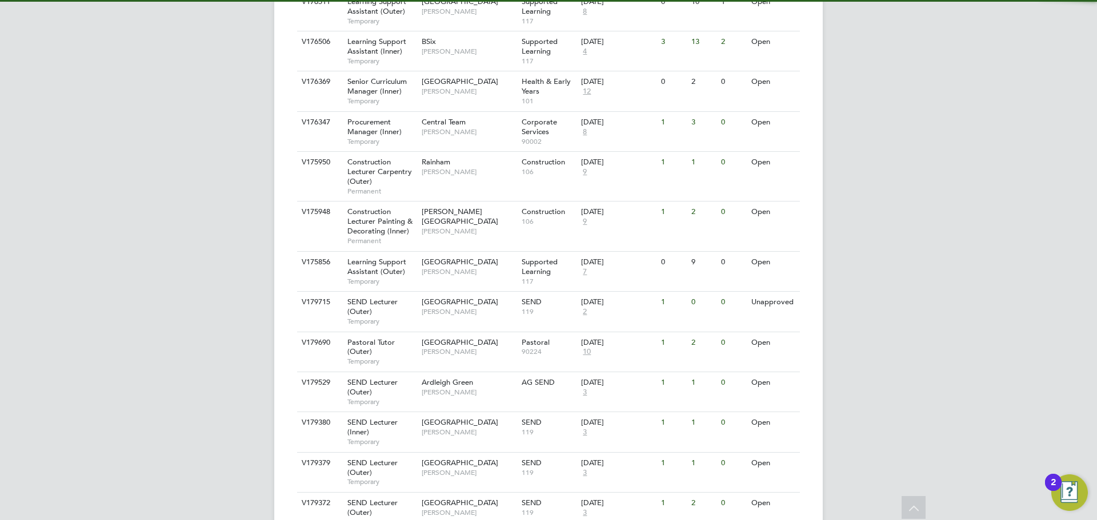
scroll to position [1361, 0]
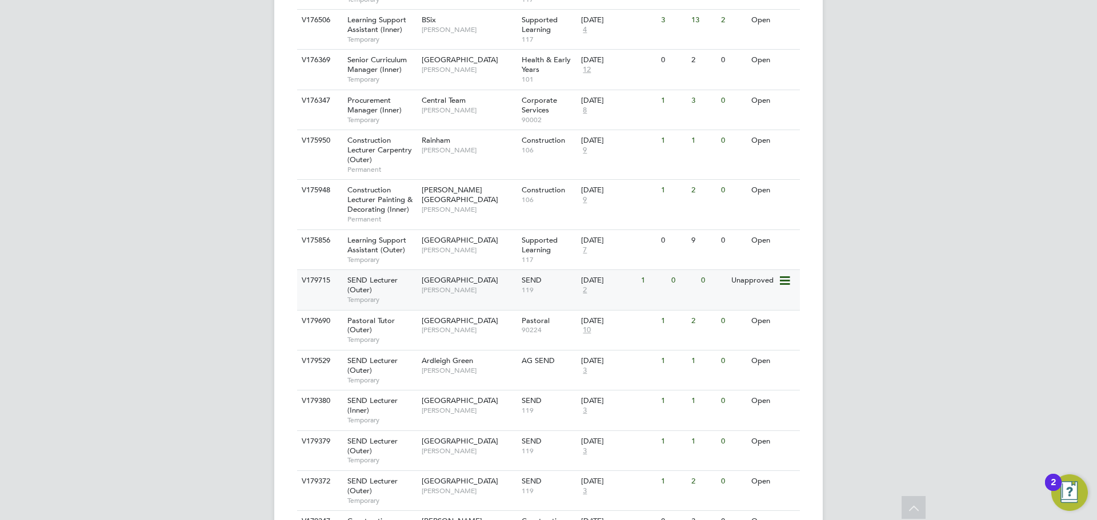
click at [585, 286] on span "2" at bounding box center [584, 291] width 7 height 10
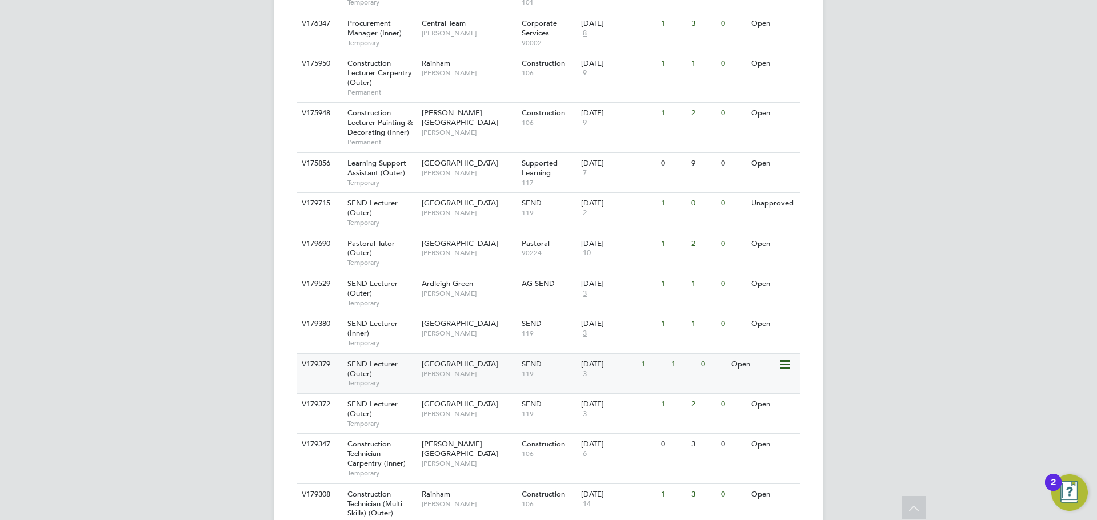
scroll to position [1418, 0]
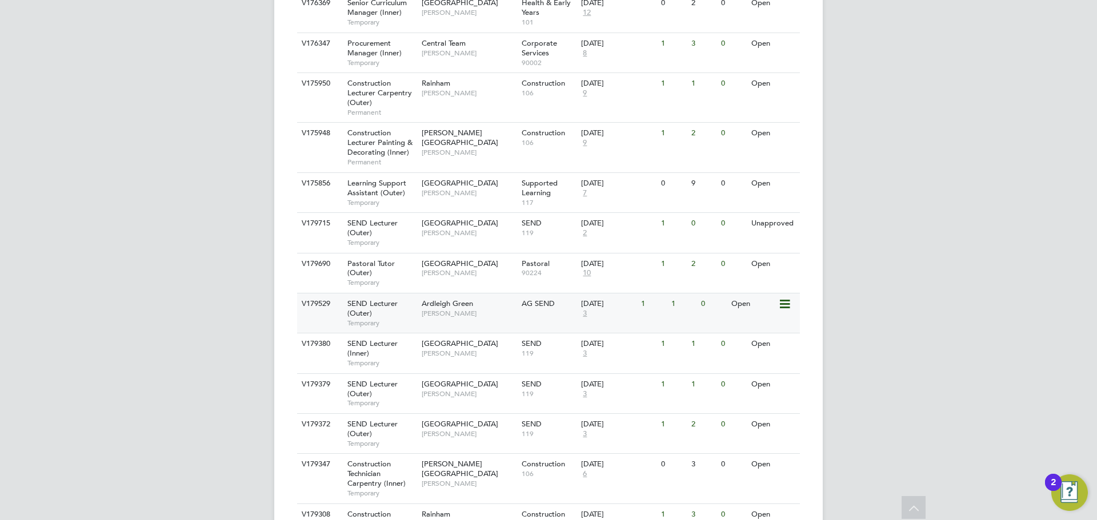
click at [426, 309] on span "[PERSON_NAME]" at bounding box center [469, 313] width 94 height 9
click at [483, 339] on span "Tower Hamlets Campus" at bounding box center [460, 344] width 77 height 10
click at [448, 390] on span "[PERSON_NAME]" at bounding box center [469, 394] width 94 height 9
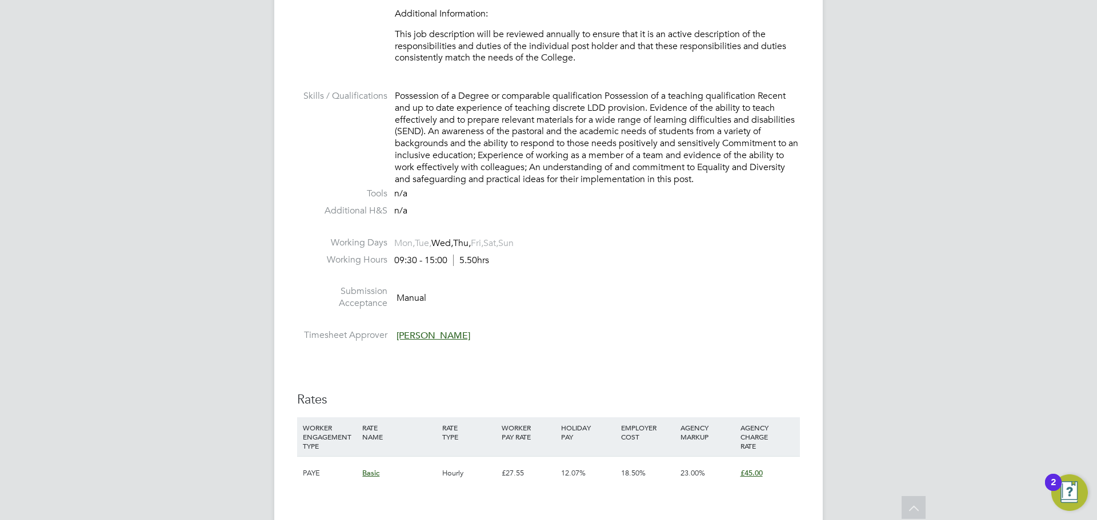
scroll to position [1585, 0]
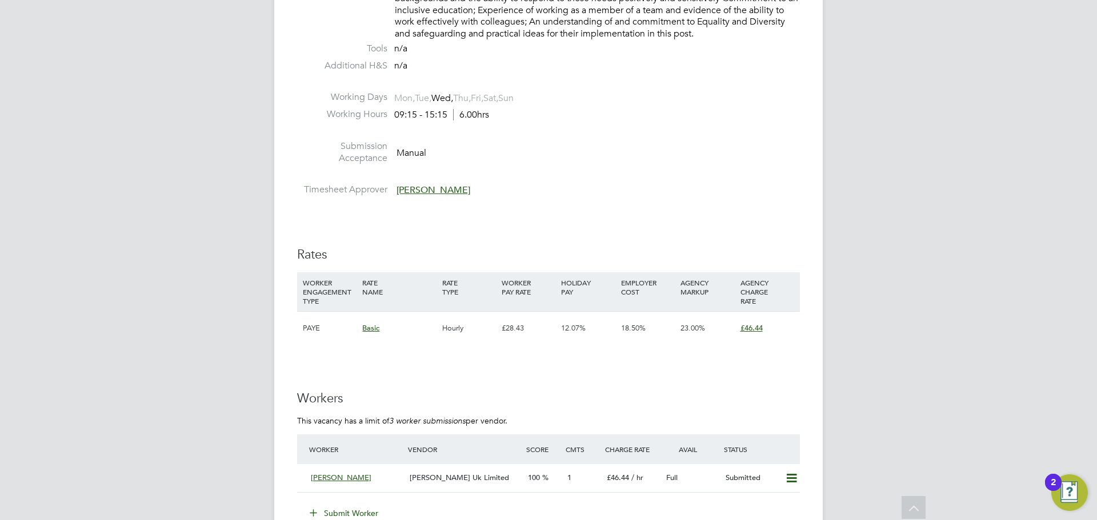
scroll to position [1492, 0]
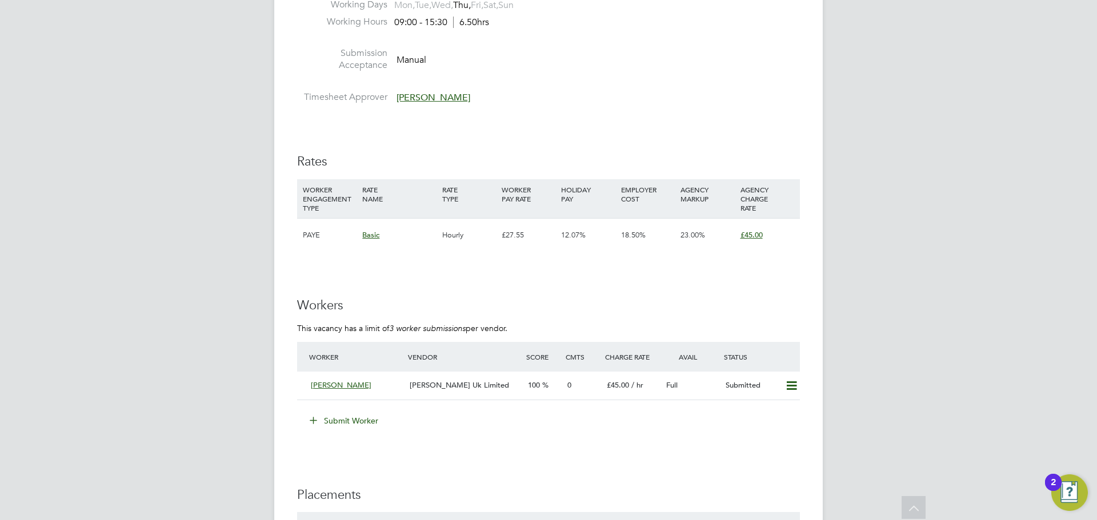
scroll to position [1942, 0]
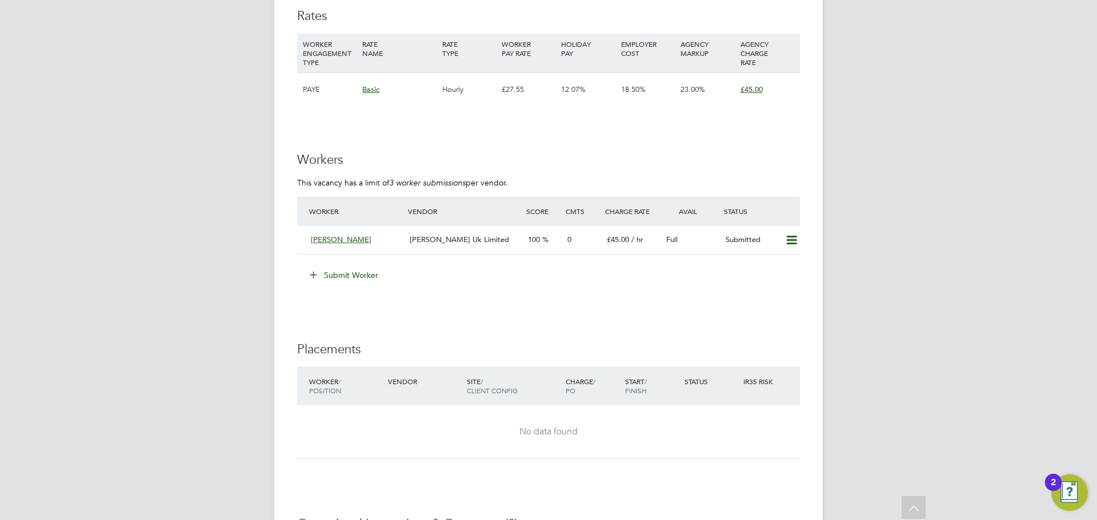
click at [356, 283] on button "Submit Worker" at bounding box center [345, 275] width 86 height 18
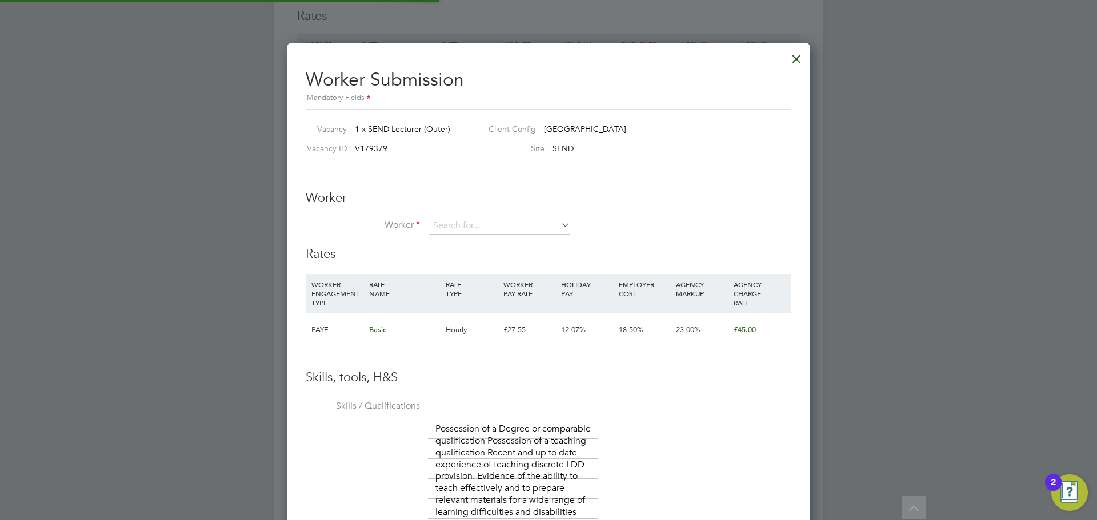
scroll to position [941, 523]
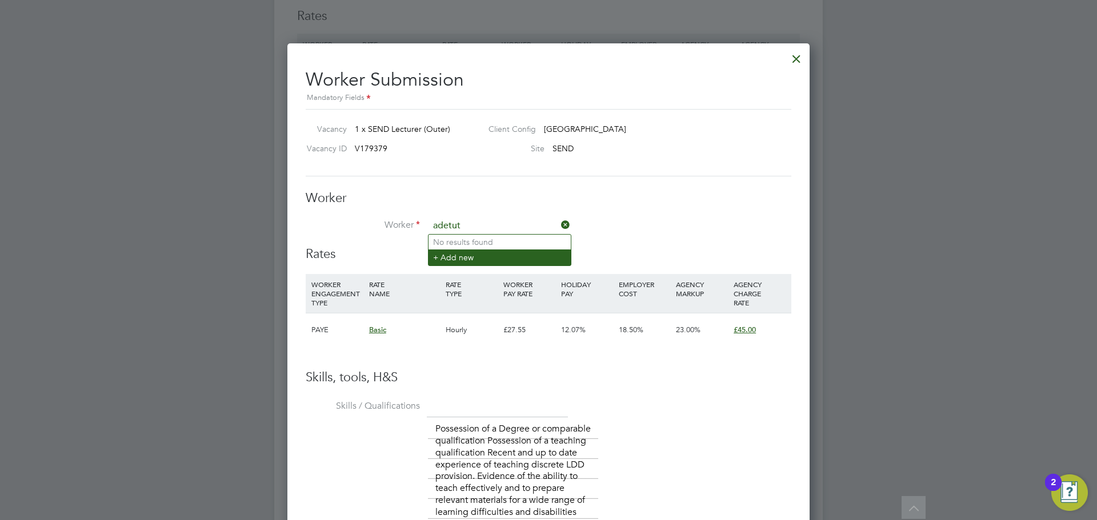
type input "adetut"
click at [456, 255] on li "+ Add new" at bounding box center [499, 257] width 142 height 15
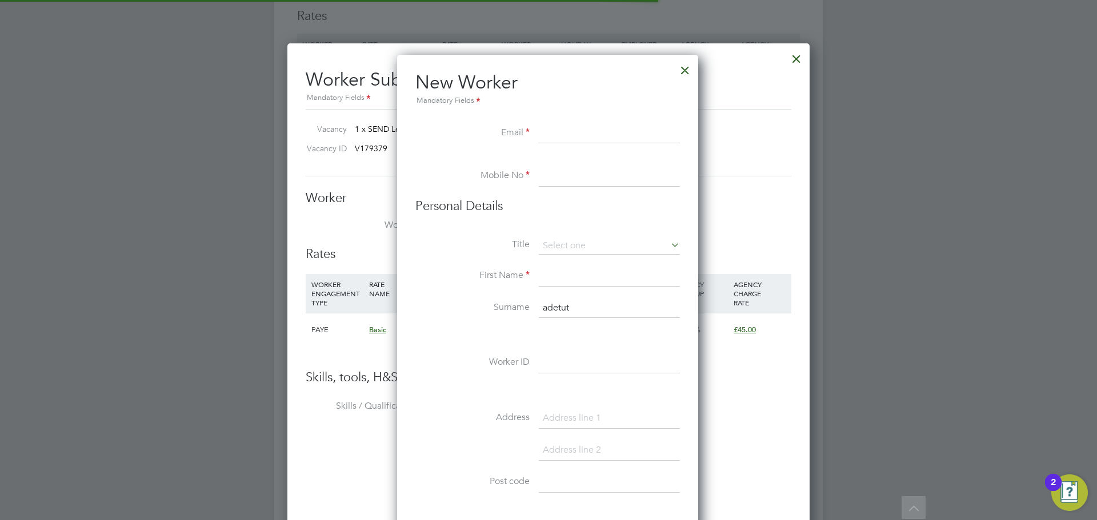
scroll to position [972, 303]
paste input "[EMAIL_ADDRESS][DOMAIN_NAME]"
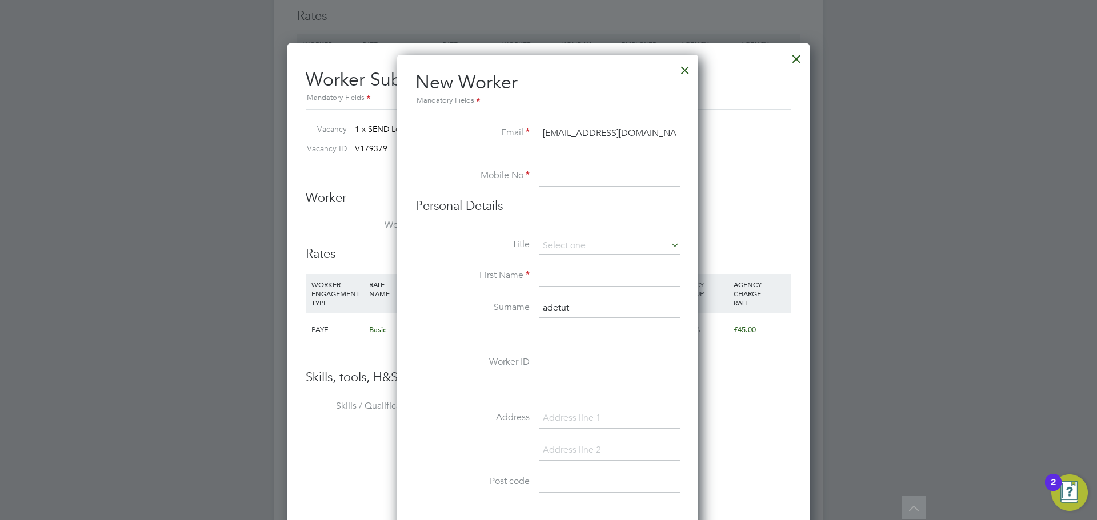
type input "[EMAIL_ADDRESS][DOMAIN_NAME]"
drag, startPoint x: 572, startPoint y: 183, endPoint x: 531, endPoint y: 154, distance: 50.4
click at [572, 183] on input at bounding box center [609, 176] width 141 height 21
paste input "[PHONE_NUMBER]"
type input "[PHONE_NUMBER]"
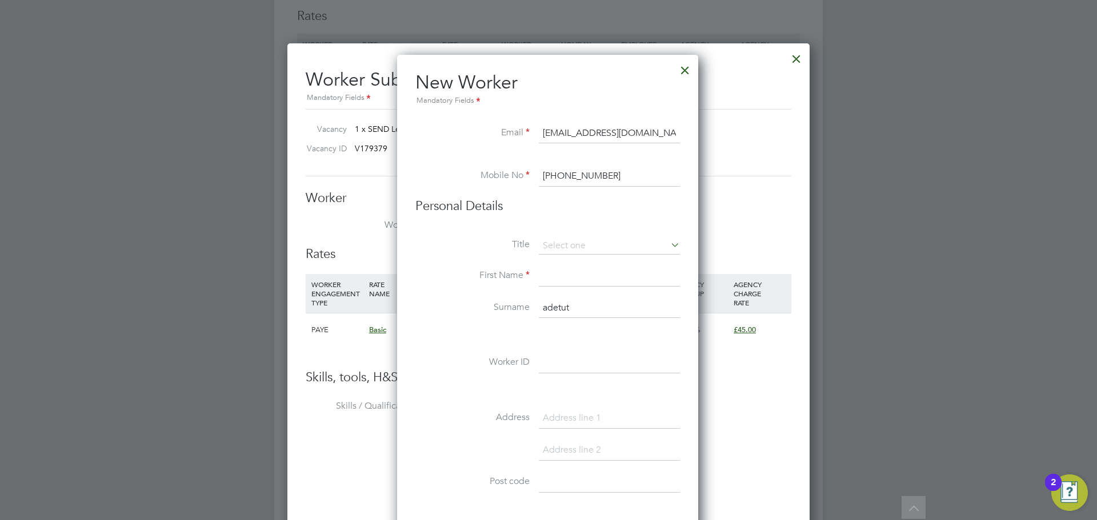
click at [571, 272] on input at bounding box center [609, 276] width 141 height 21
paste input "[PERSON_NAME]"
drag, startPoint x: 618, startPoint y: 279, endPoint x: 578, endPoint y: 279, distance: 40.0
click at [578, 279] on input "[PERSON_NAME]" at bounding box center [609, 276] width 141 height 21
type input "Adetutu"
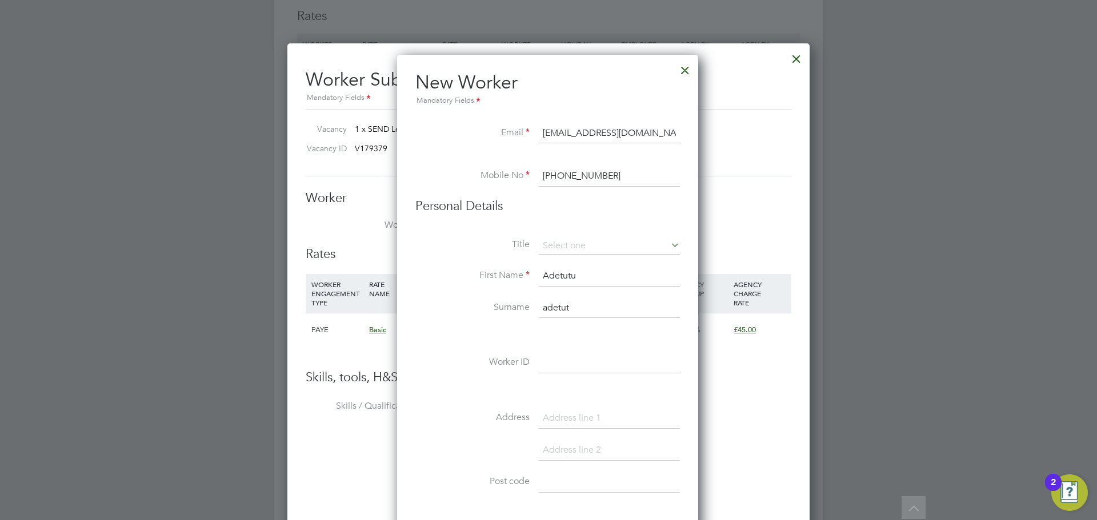
drag, startPoint x: 576, startPoint y: 308, endPoint x: 507, endPoint y: 300, distance: 69.5
click at [507, 300] on li "Surname adetut" at bounding box center [547, 314] width 264 height 32
paste input "Olalemi"
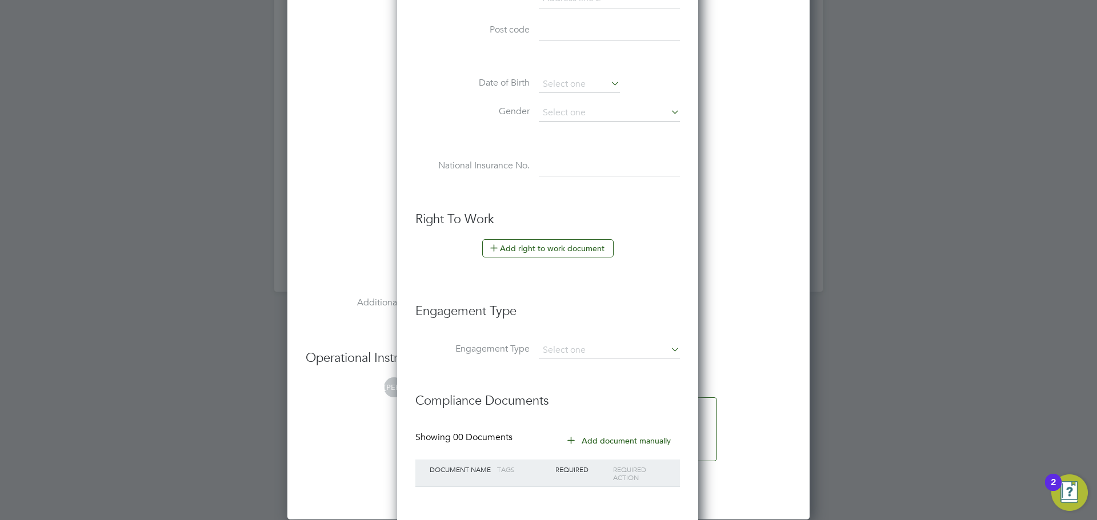
scroll to position [2399, 0]
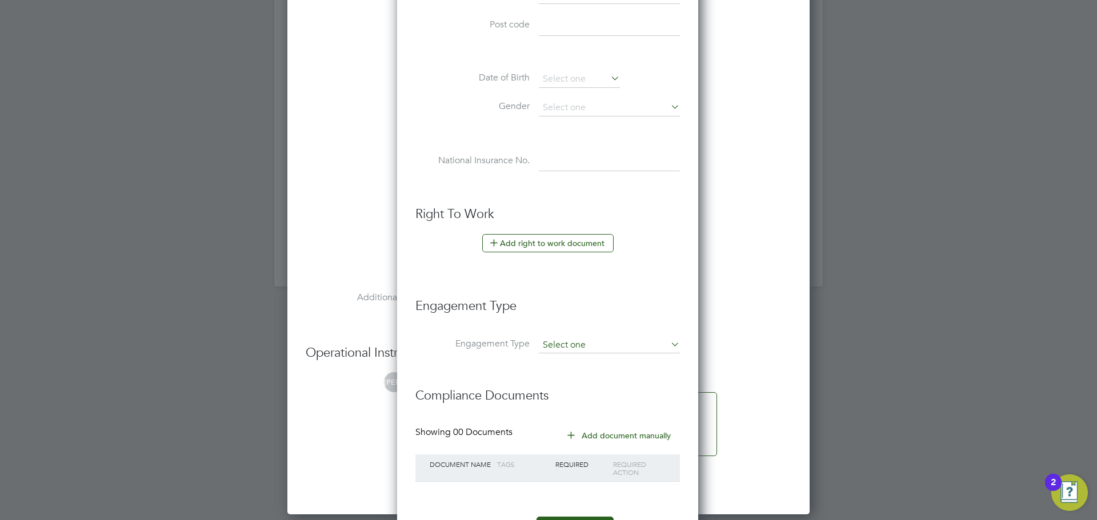
type input "Olalemi"
click at [588, 340] on input at bounding box center [609, 346] width 141 height 16
click at [574, 380] on li "PAYE Direct" at bounding box center [609, 378] width 142 height 17
type input "PAYE Direct"
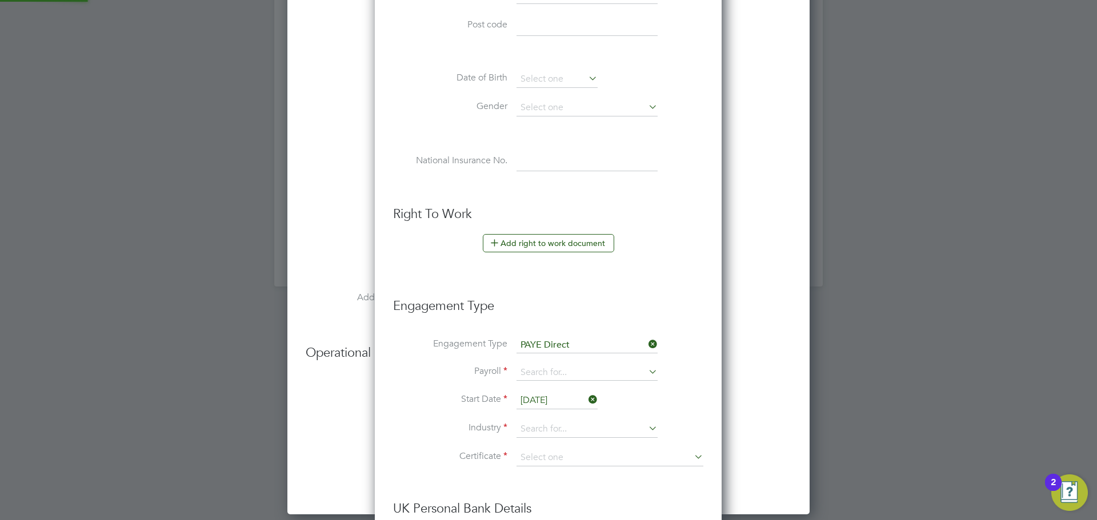
scroll to position [6, 6]
click at [583, 375] on input at bounding box center [586, 373] width 141 height 16
click at [574, 387] on li "PAYE" at bounding box center [587, 389] width 142 height 17
type input "PAYE"
drag, startPoint x: 559, startPoint y: 430, endPoint x: 559, endPoint y: 440, distance: 10.3
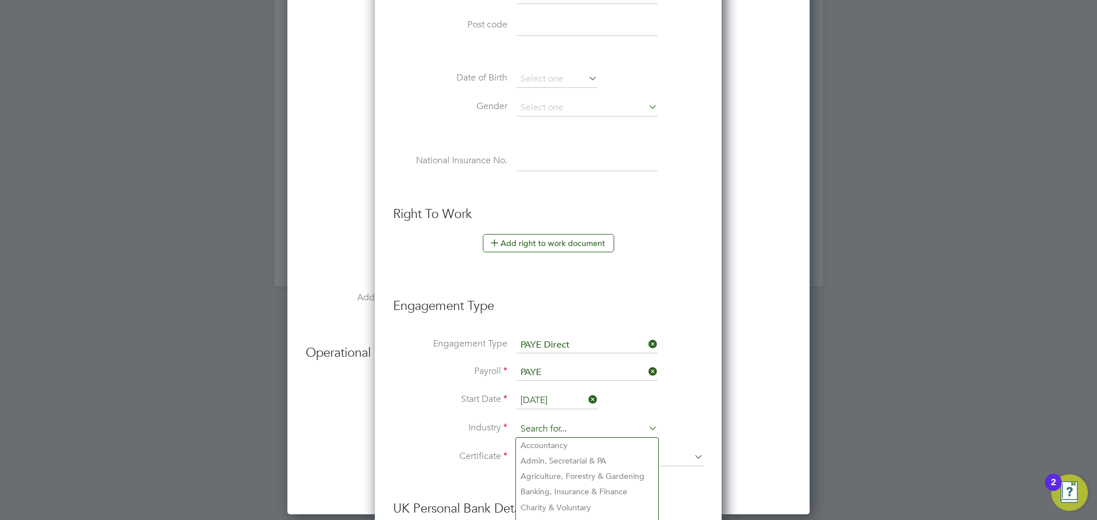
click at [559, 431] on input at bounding box center [586, 429] width 141 height 17
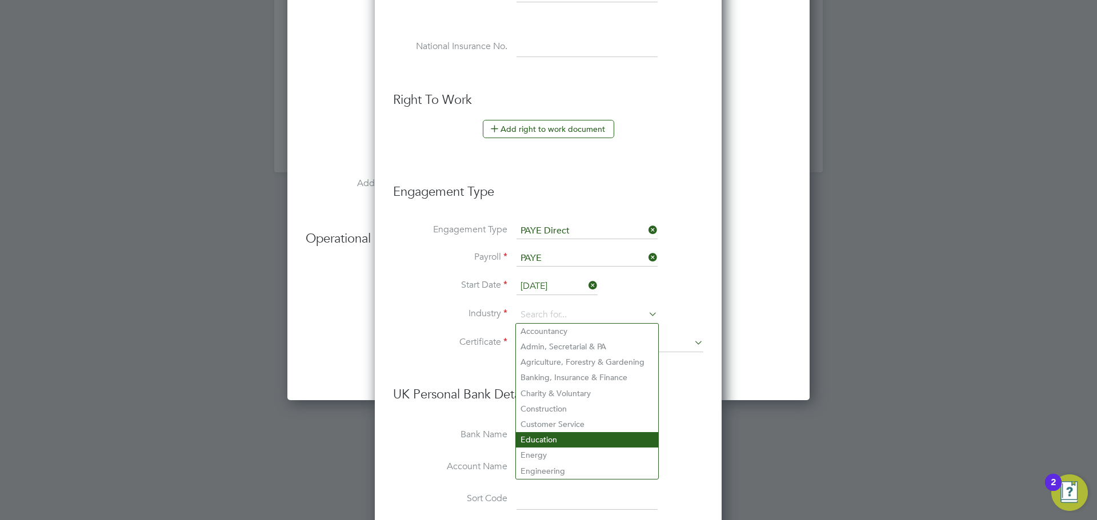
click at [556, 435] on li "Education" at bounding box center [587, 439] width 142 height 15
type input "Education"
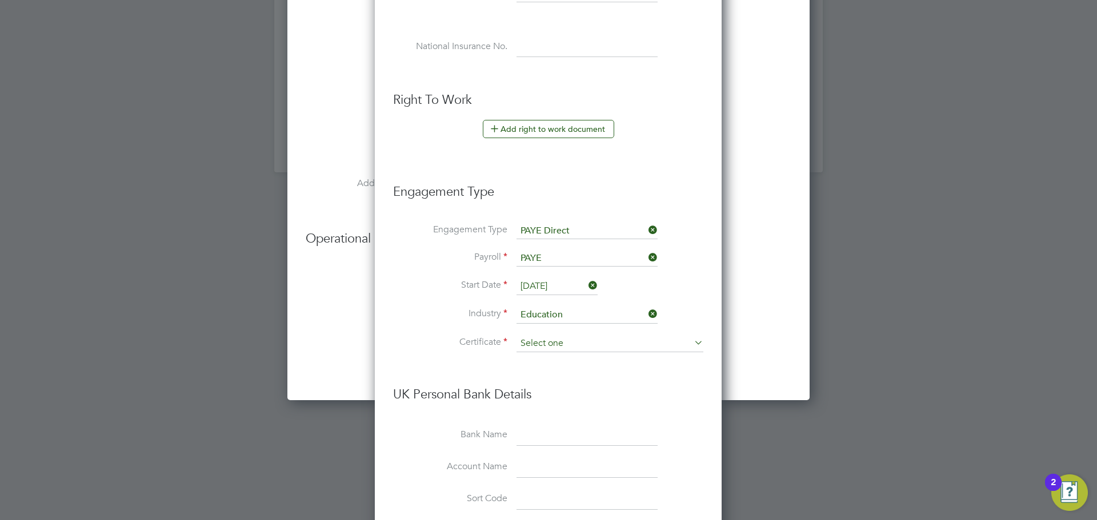
drag, startPoint x: 542, startPoint y: 331, endPoint x: 547, endPoint y: 336, distance: 7.3
click at [543, 331] on li "Industry Education" at bounding box center [548, 321] width 310 height 29
click at [547, 336] on input at bounding box center [609, 343] width 187 height 17
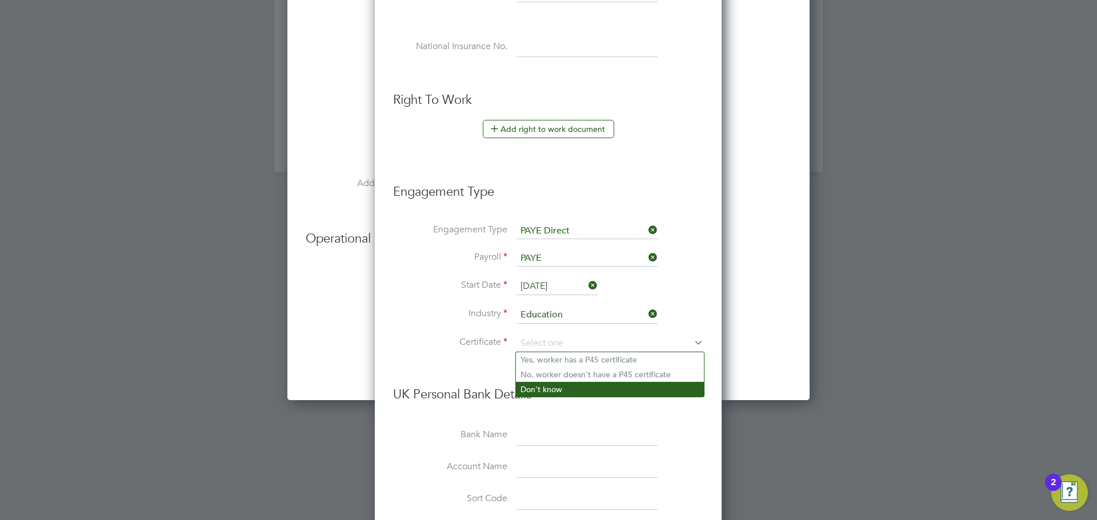
click at [552, 387] on li "Don't know" at bounding box center [610, 389] width 188 height 15
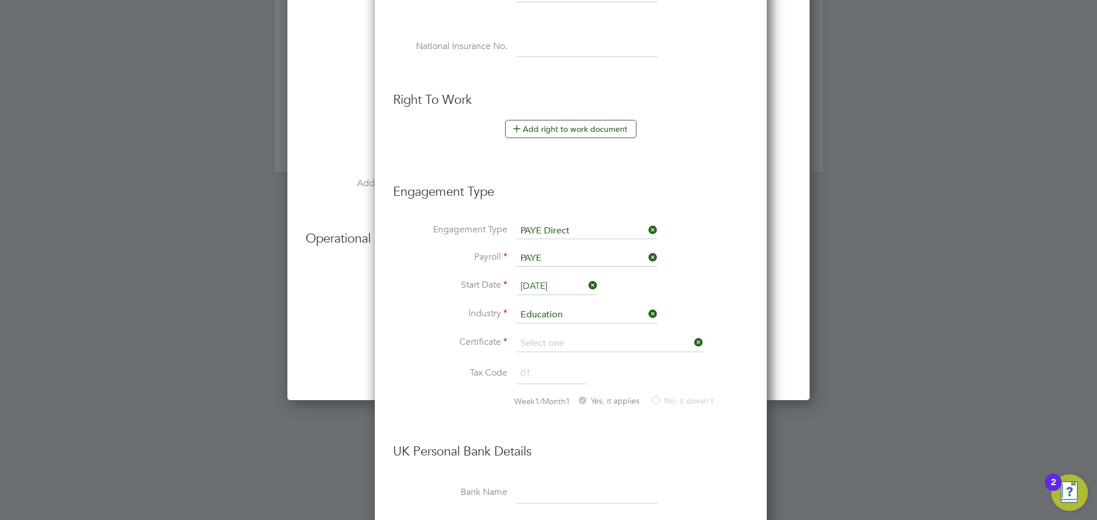
type input "Don't know"
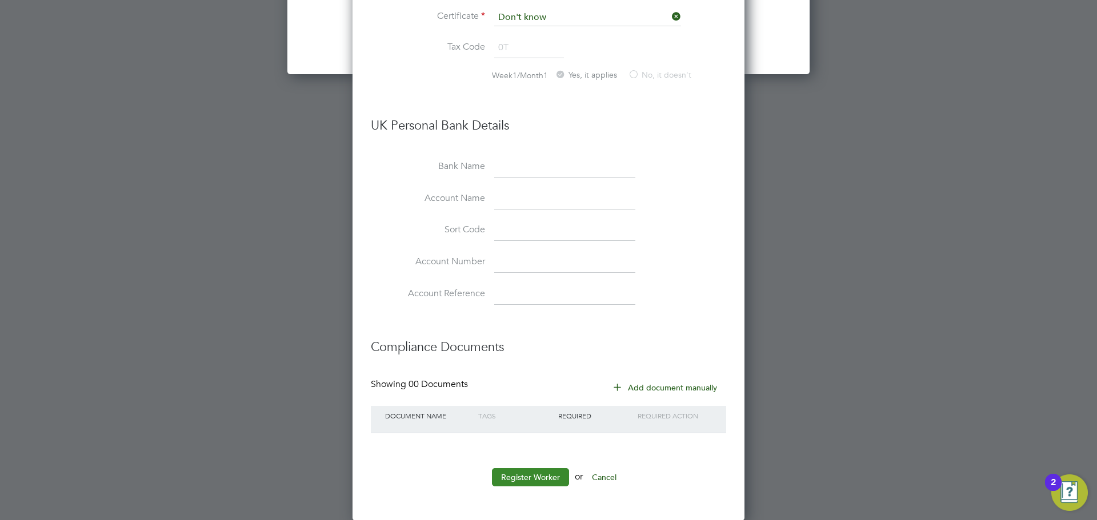
click at [531, 472] on button "Register Worker" at bounding box center [530, 477] width 77 height 18
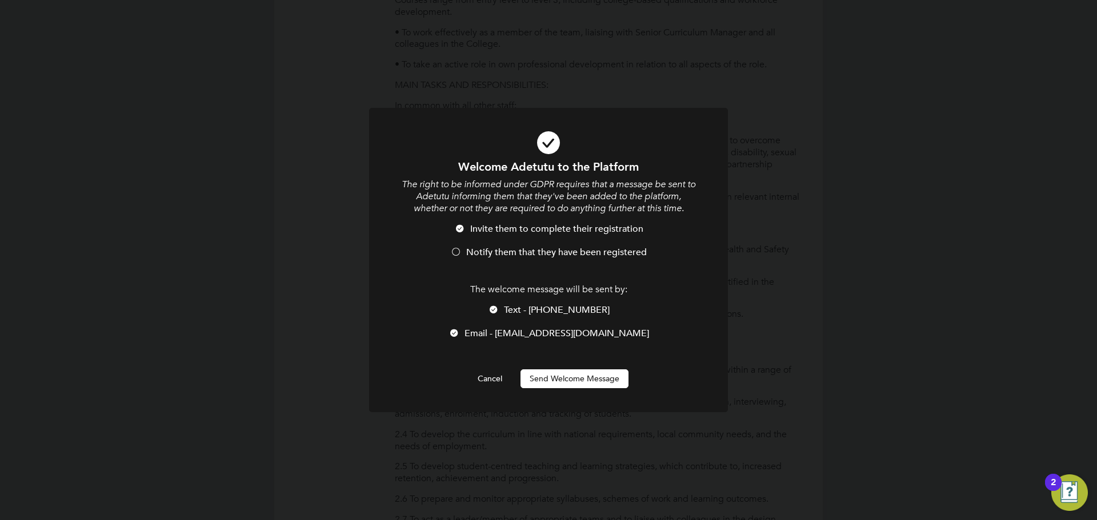
click at [628, 254] on span "Notify them that they have been registered" at bounding box center [556, 252] width 180 height 11
click at [576, 371] on button "Send Welcome Message" at bounding box center [574, 379] width 108 height 18
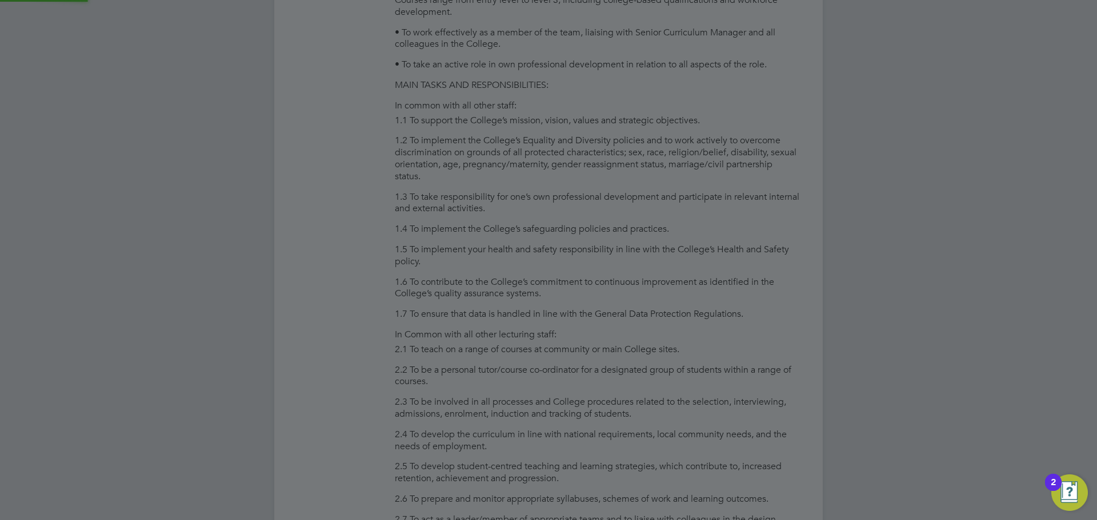
type input "[PERSON_NAME]"
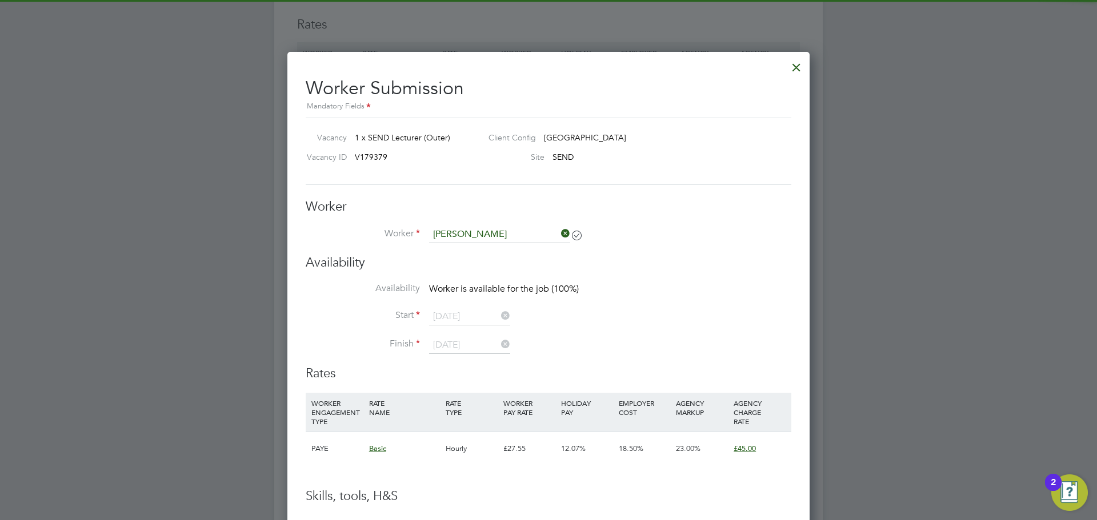
scroll to position [1942, 0]
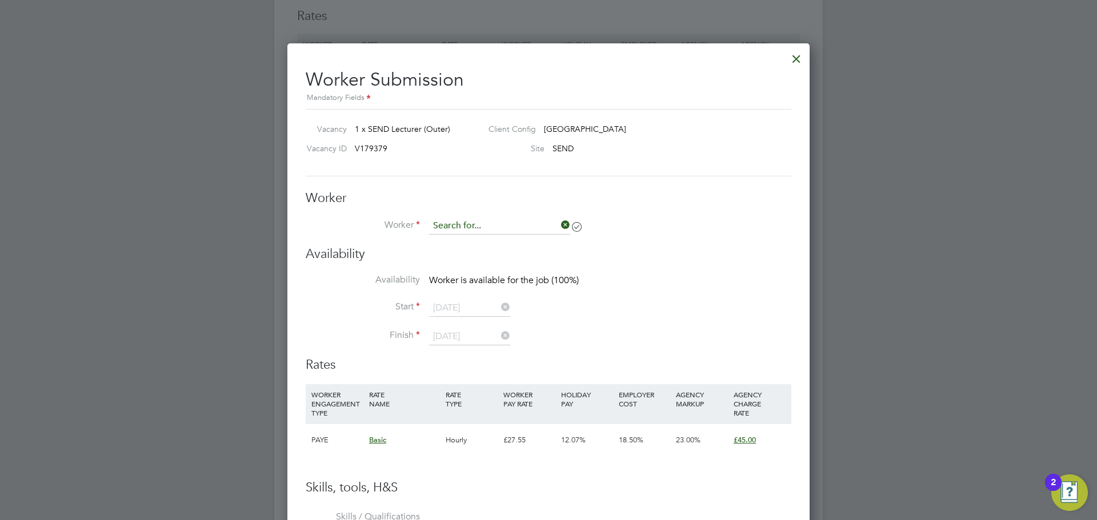
click at [529, 220] on input at bounding box center [499, 226] width 141 height 17
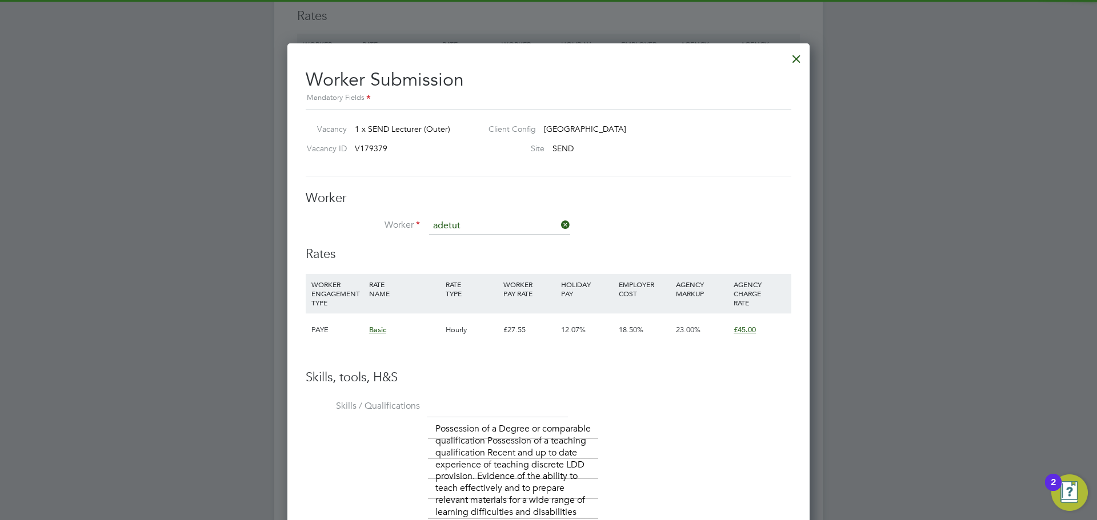
click at [528, 244] on li "Adetut u Olalemi" at bounding box center [499, 242] width 142 height 15
type input "[PERSON_NAME]"
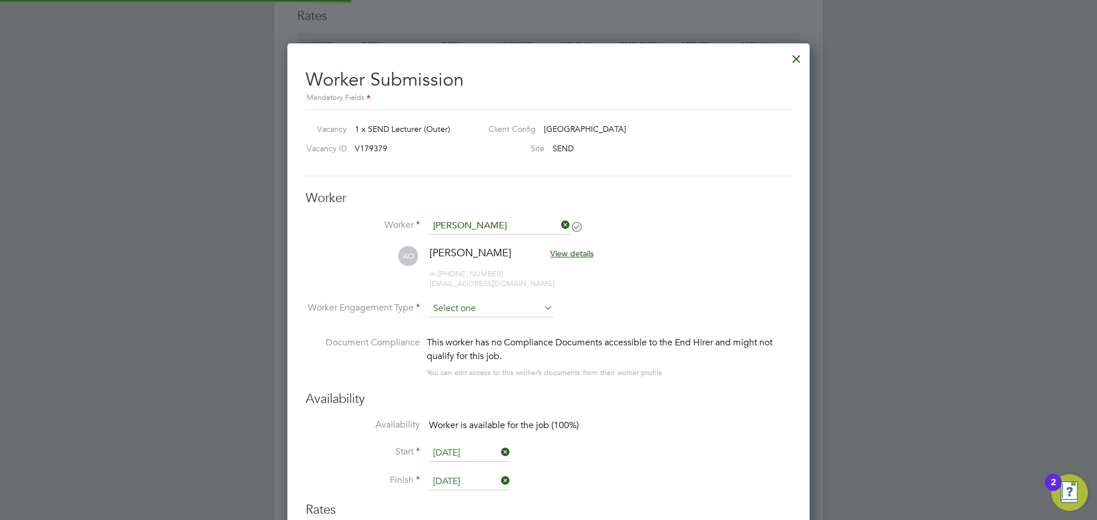
scroll to position [1196, 523]
click at [460, 310] on input at bounding box center [491, 309] width 124 height 17
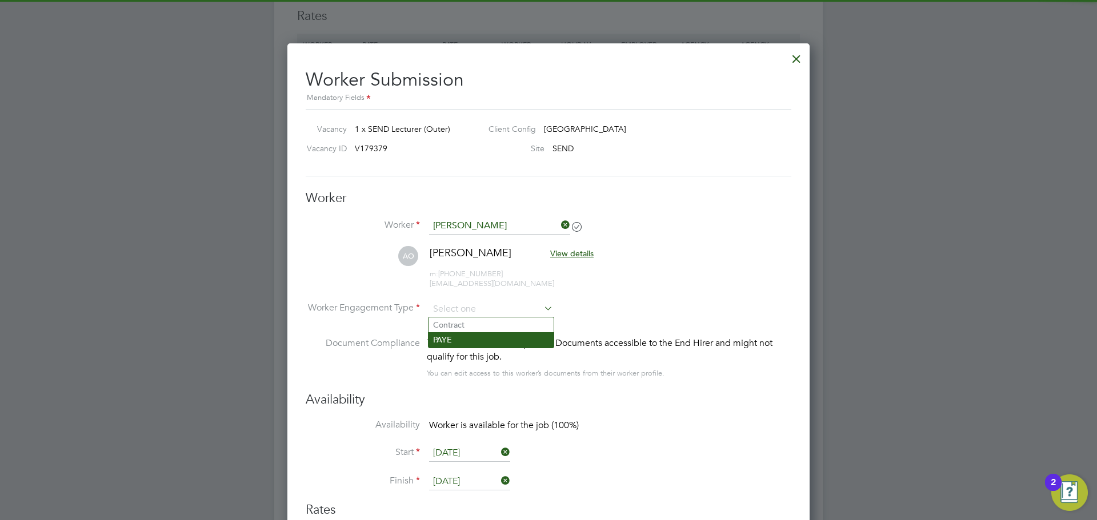
click at [458, 335] on li "PAYE" at bounding box center [490, 339] width 125 height 15
type input "PAYE"
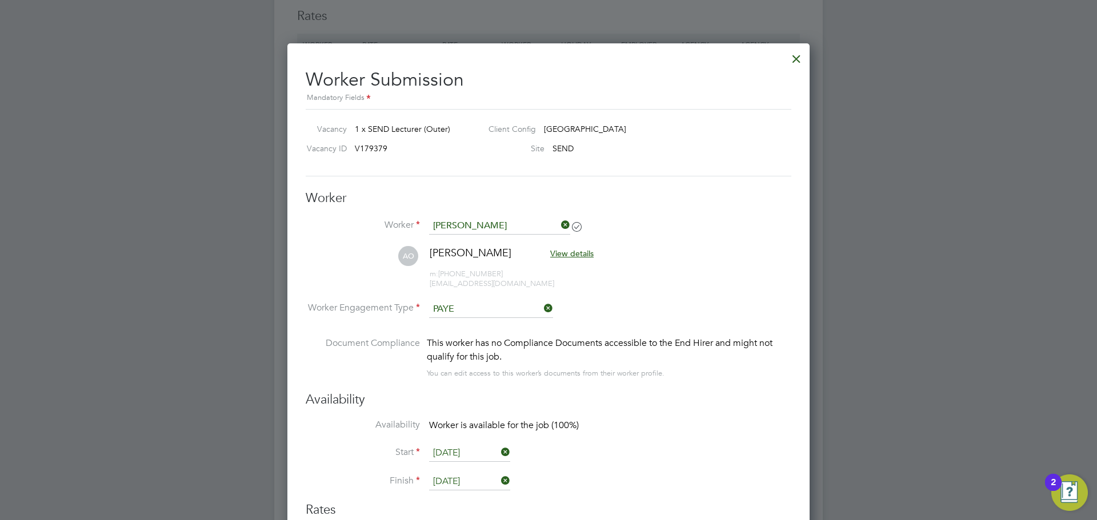
scroll to position [1226, 523]
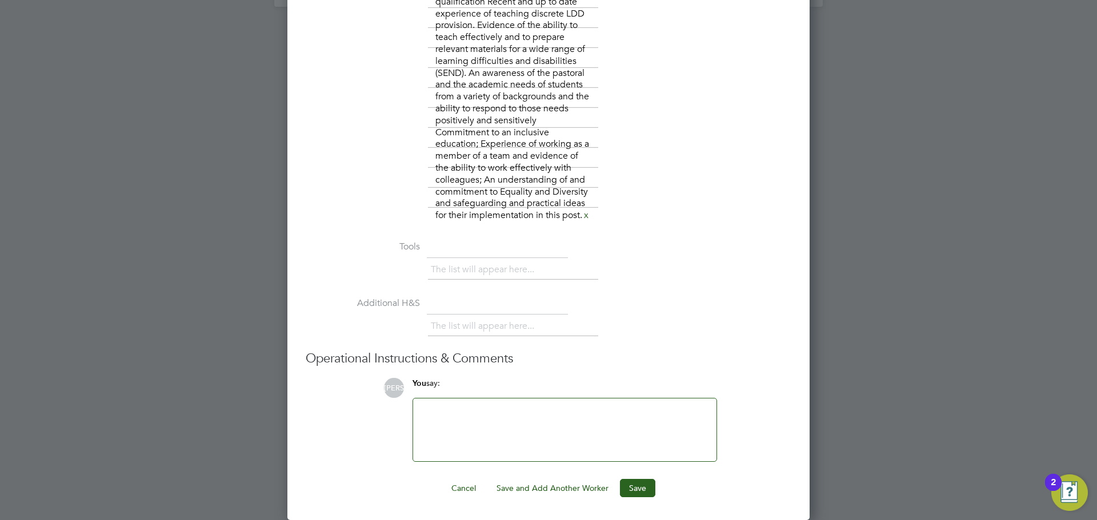
click at [643, 495] on button "Save" at bounding box center [637, 488] width 35 height 18
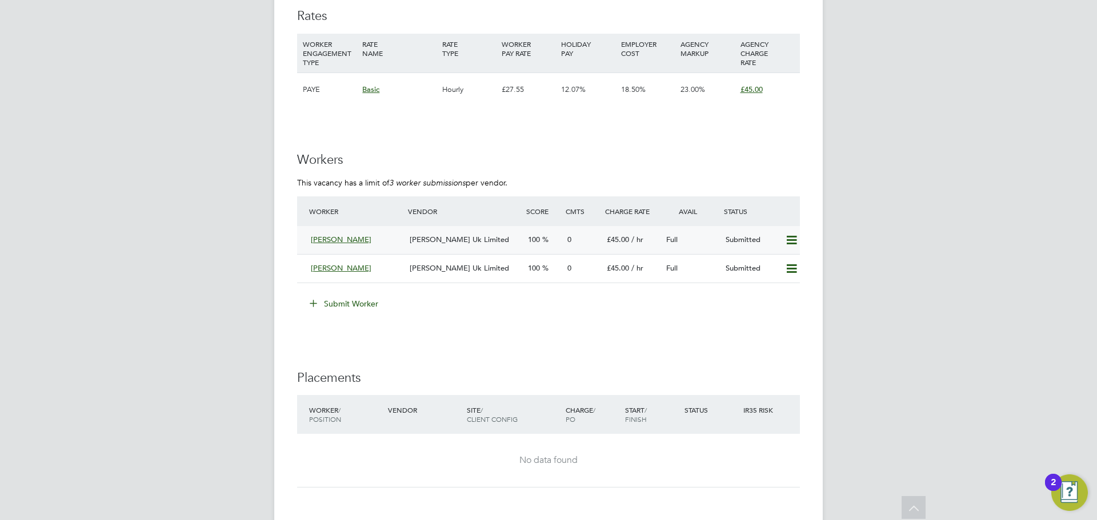
click at [415, 235] on span "[PERSON_NAME] Uk Limited" at bounding box center [459, 240] width 99 height 10
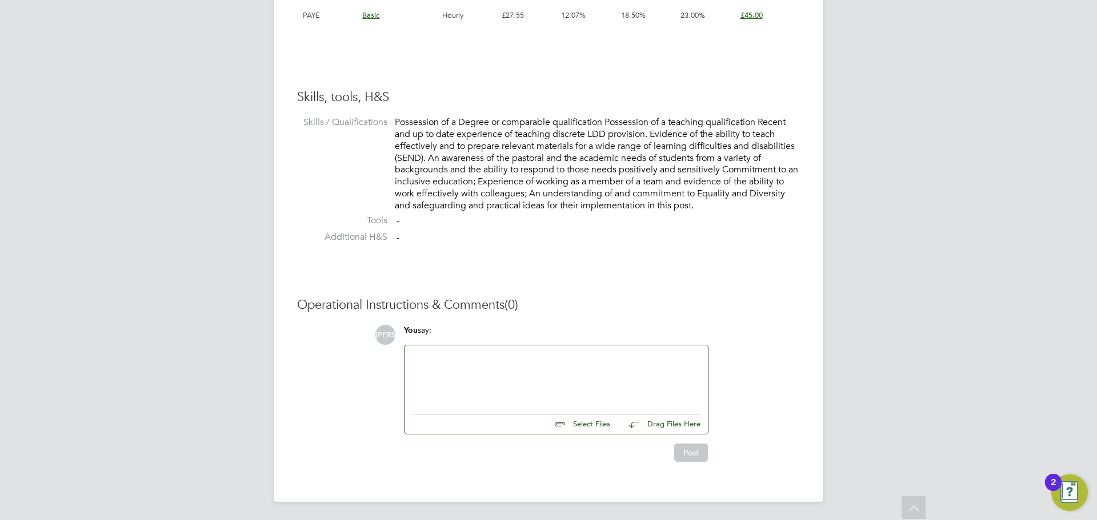
click at [605, 430] on input "file" at bounding box center [614, 423] width 171 height 16
type input "C:\fakepath\Adetutu+Olalemi+CV+2025.docx"
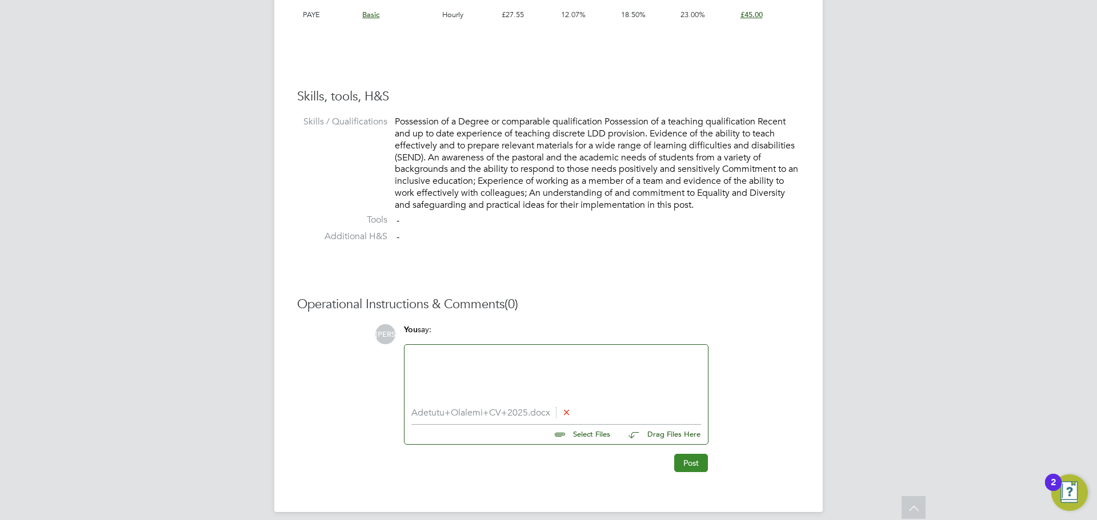
click at [694, 467] on button "Post" at bounding box center [691, 463] width 34 height 18
